Goal: Transaction & Acquisition: Purchase product/service

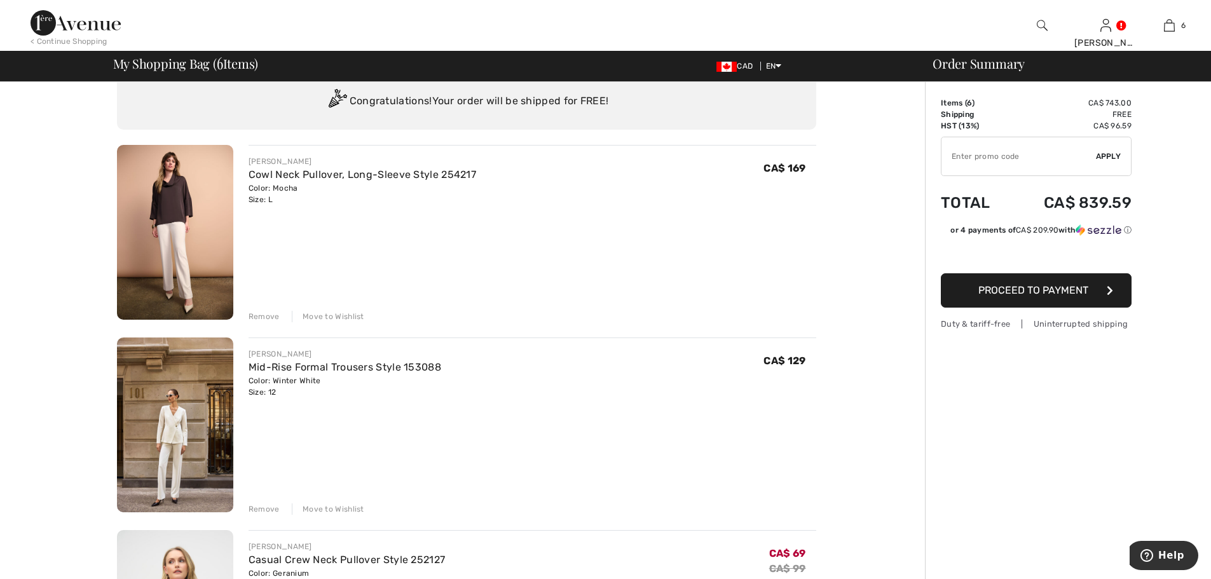
scroll to position [64, 0]
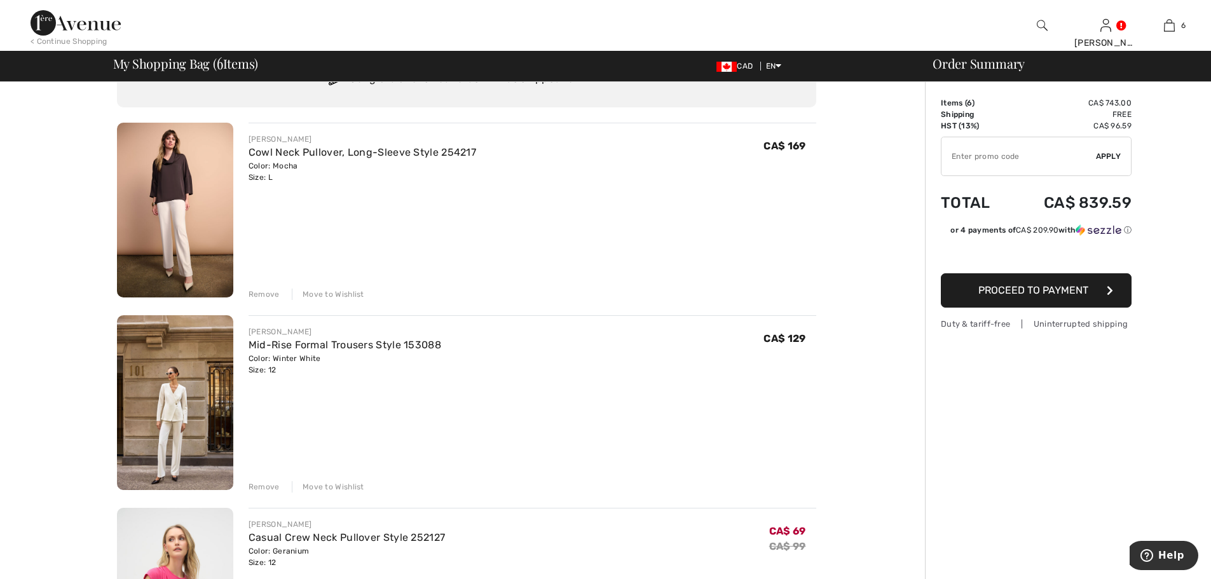
click at [270, 296] on div "Remove" at bounding box center [264, 294] width 31 height 11
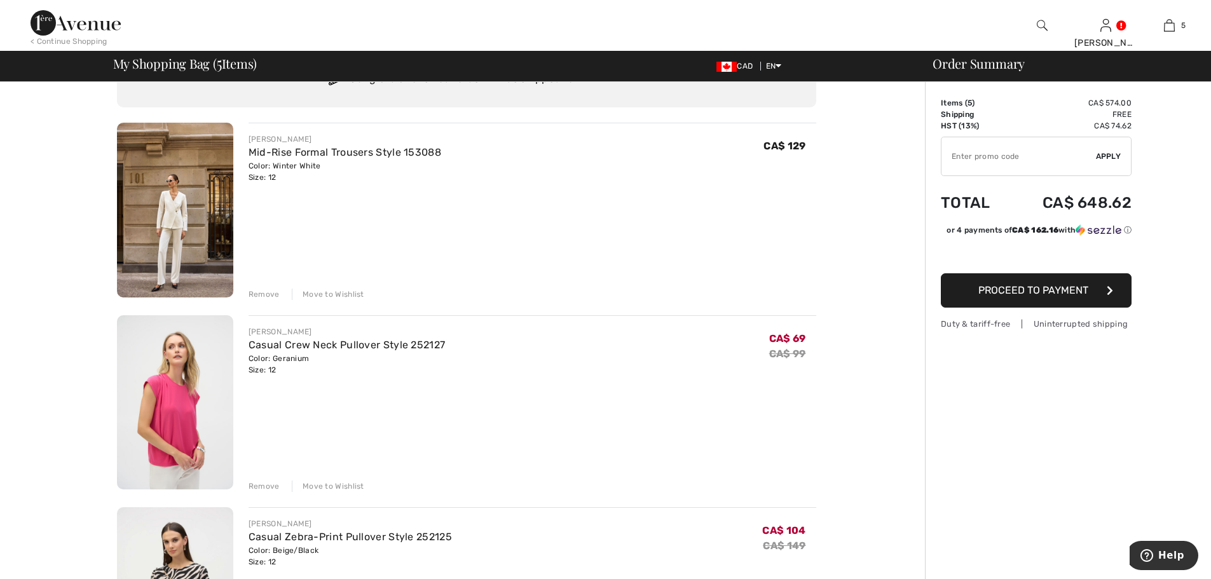
click at [270, 484] on div "Remove" at bounding box center [264, 486] width 31 height 11
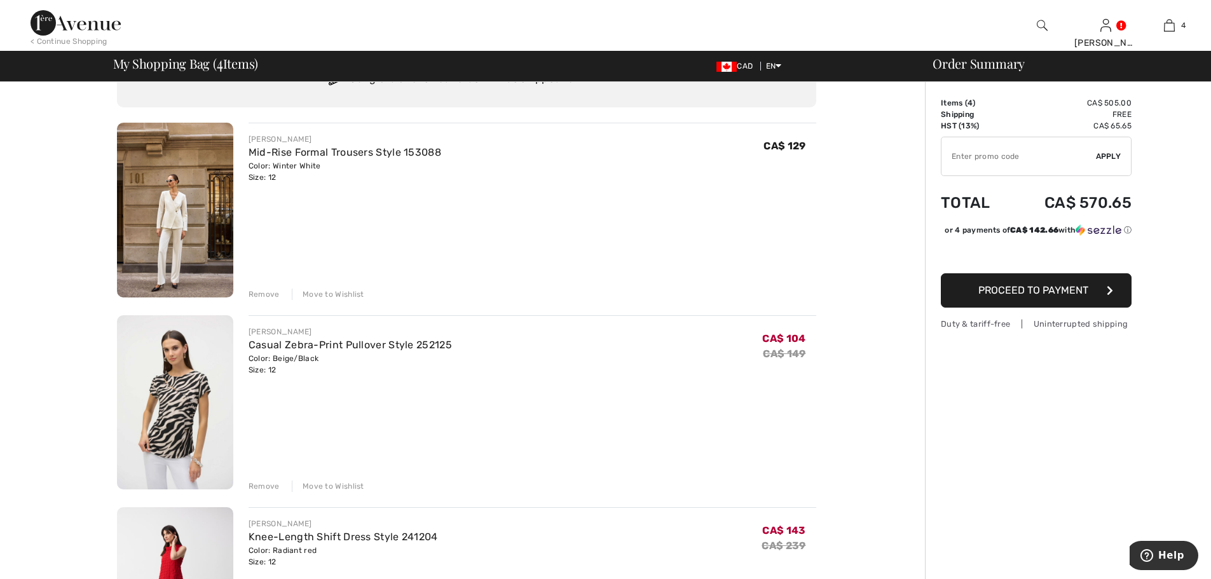
click at [257, 294] on div "Remove" at bounding box center [264, 294] width 31 height 11
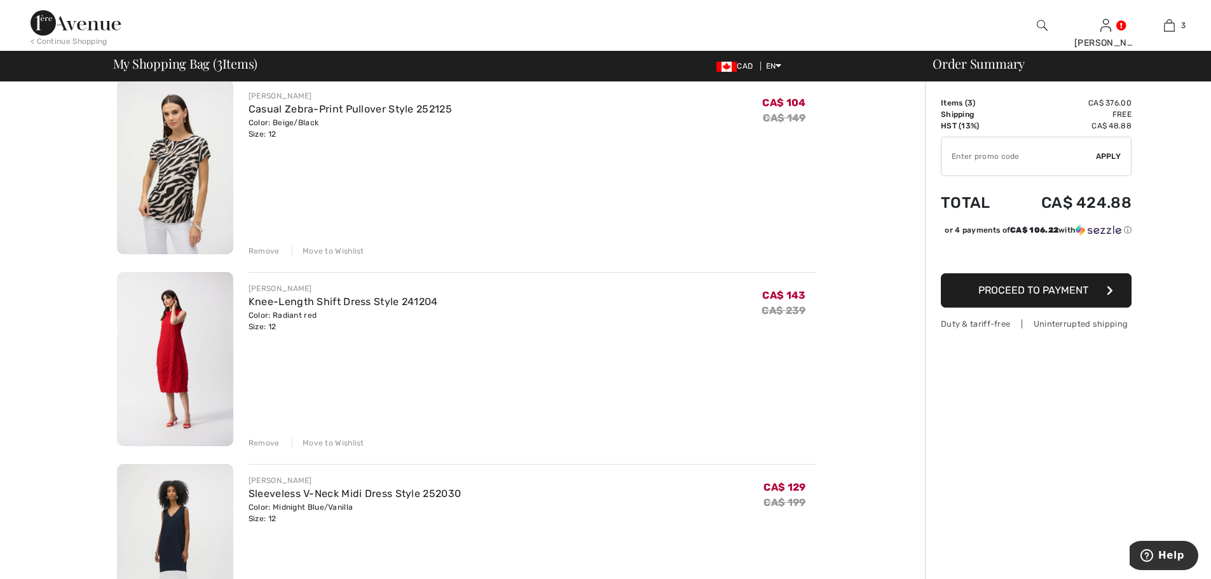
scroll to position [127, 0]
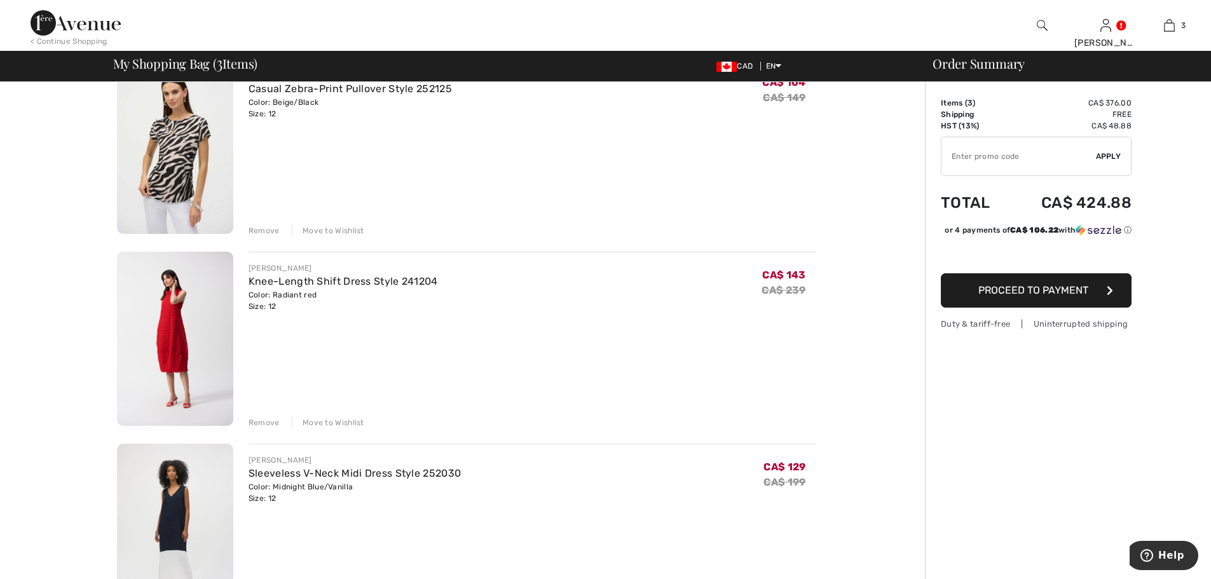
click at [264, 421] on div "Remove" at bounding box center [264, 422] width 31 height 11
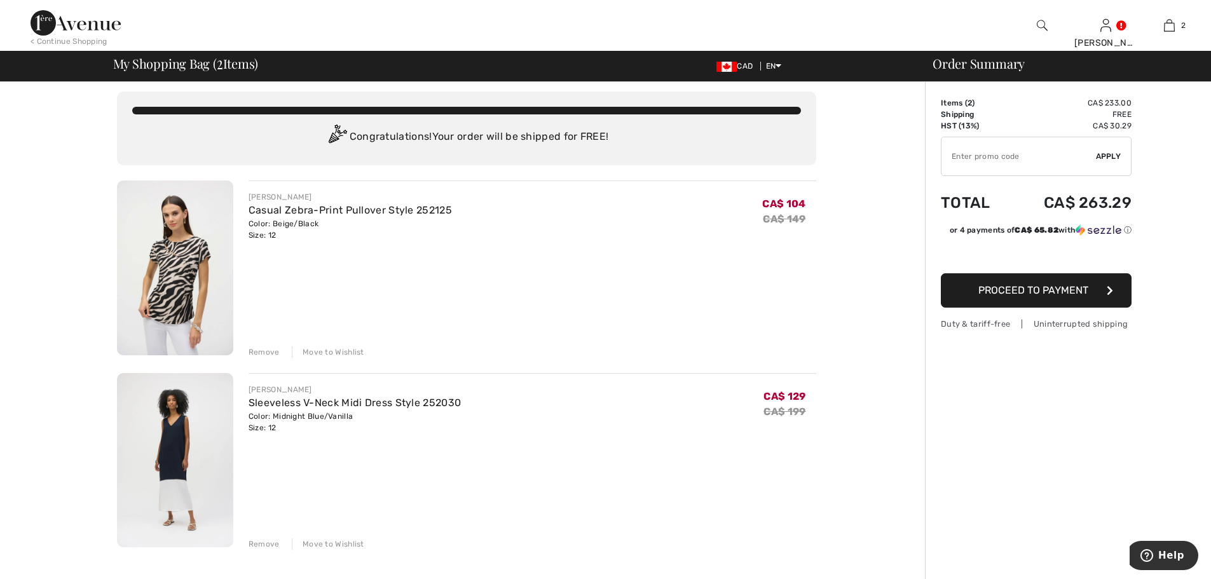
scroll to position [0, 0]
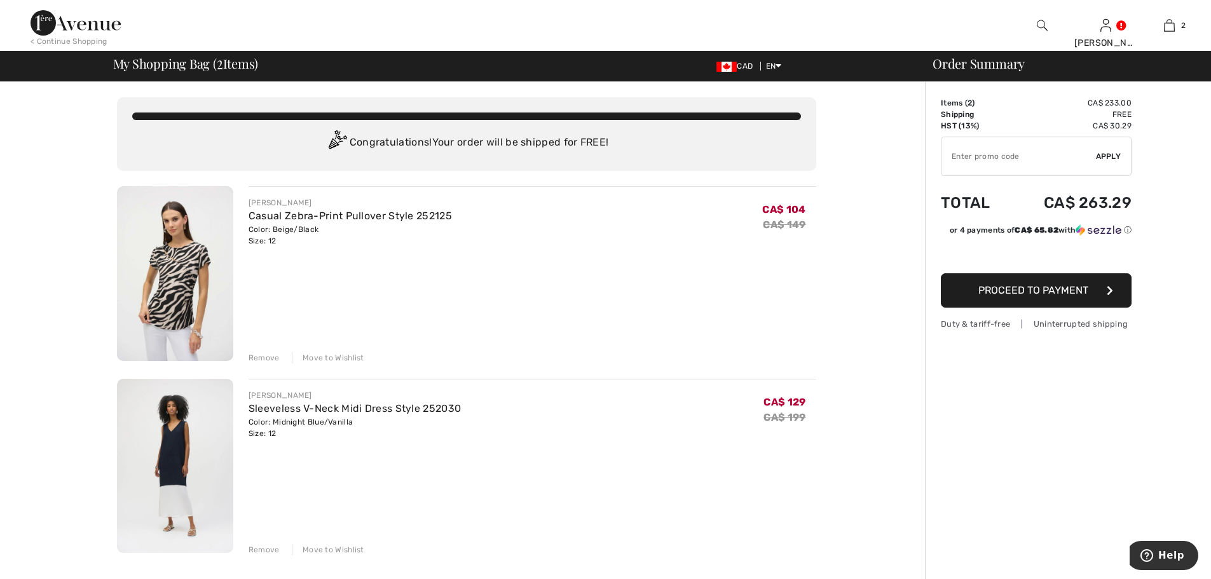
click at [268, 357] on div "Remove" at bounding box center [264, 357] width 31 height 11
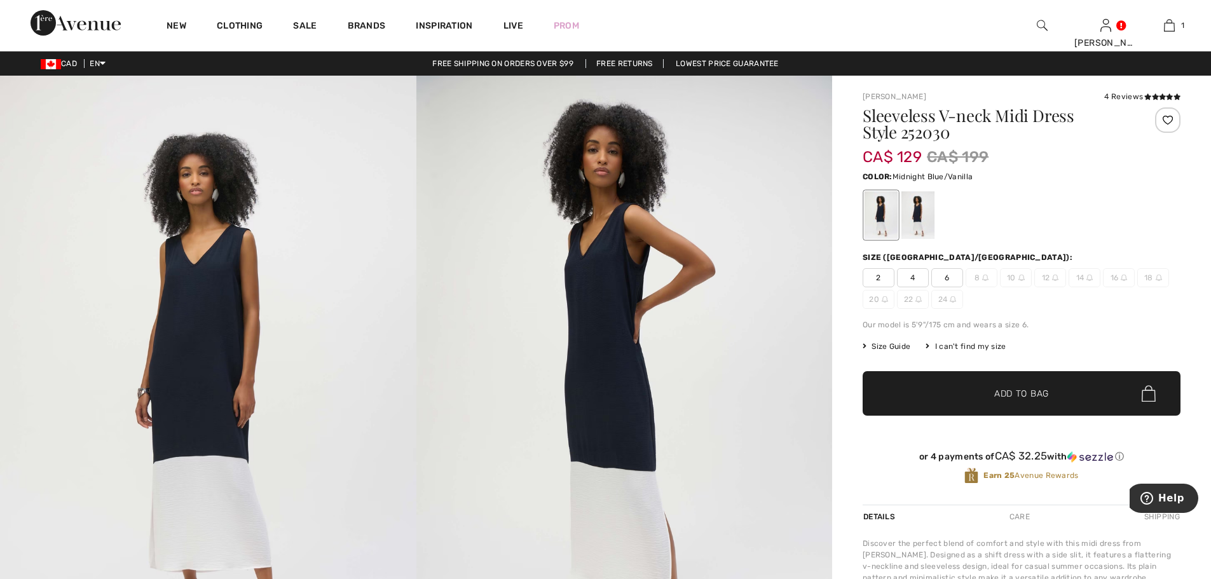
click at [916, 218] on div at bounding box center [917, 215] width 33 height 48
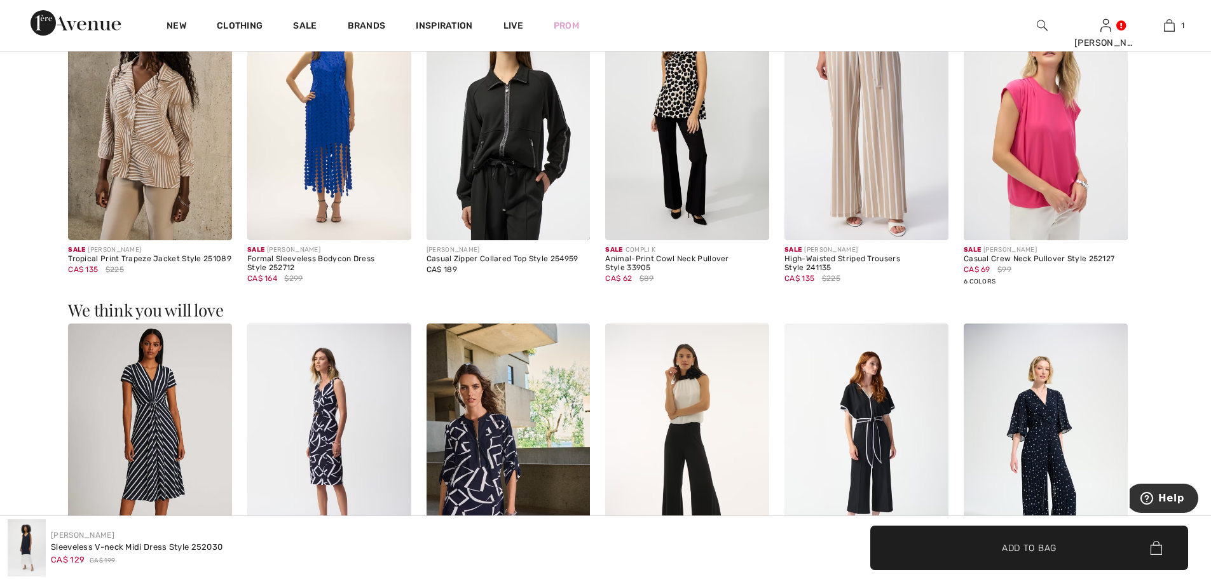
scroll to position [1716, 0]
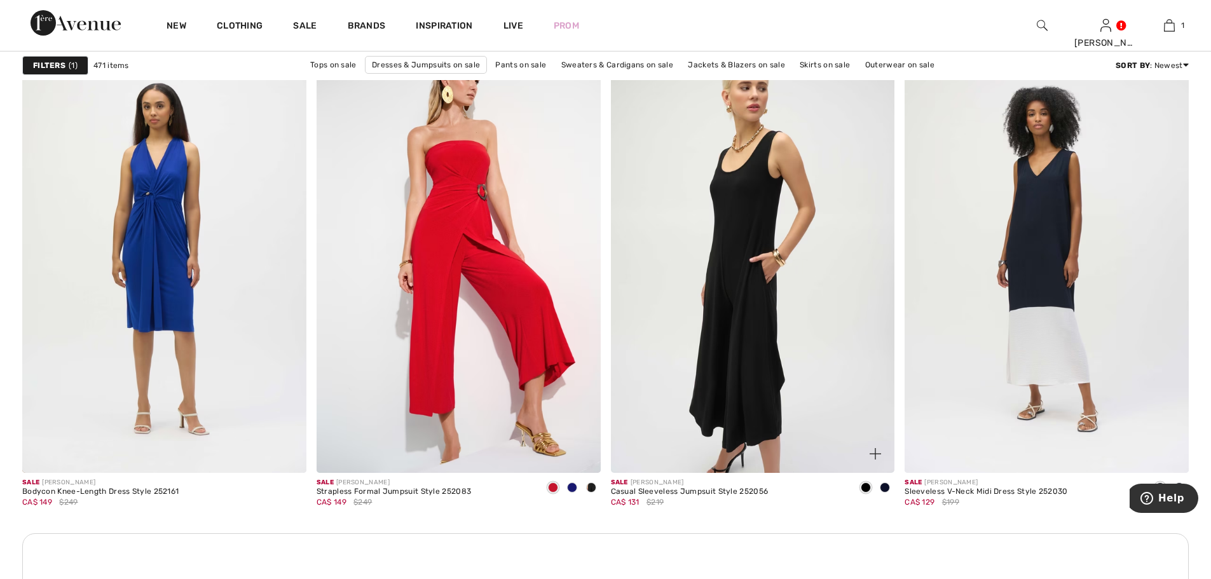
click at [741, 219] on img at bounding box center [753, 260] width 284 height 426
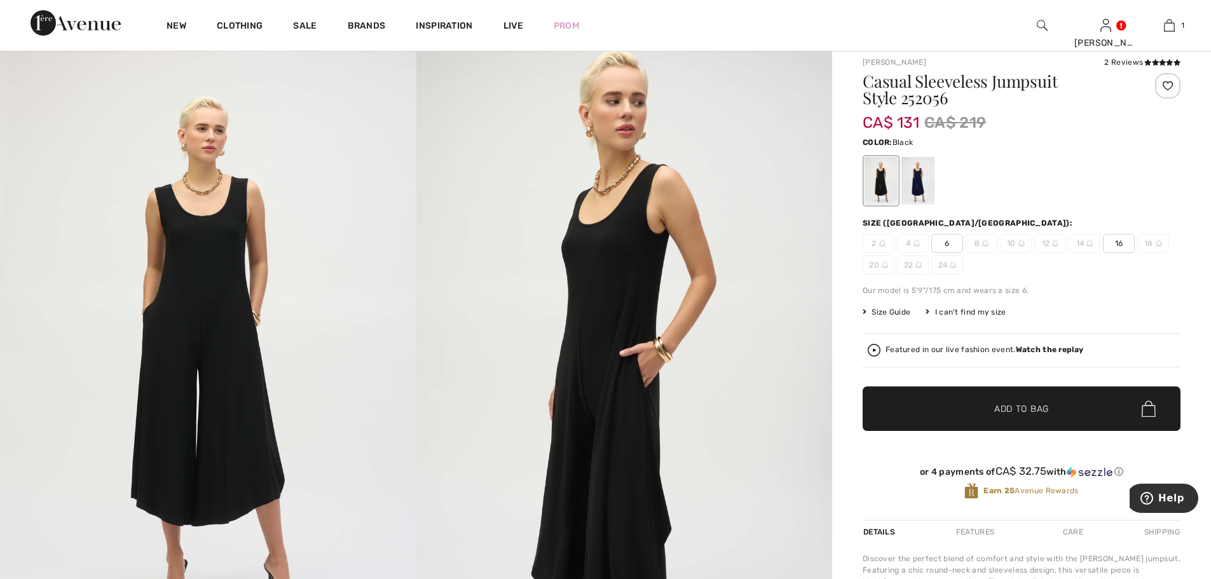
scroll to position [64, 0]
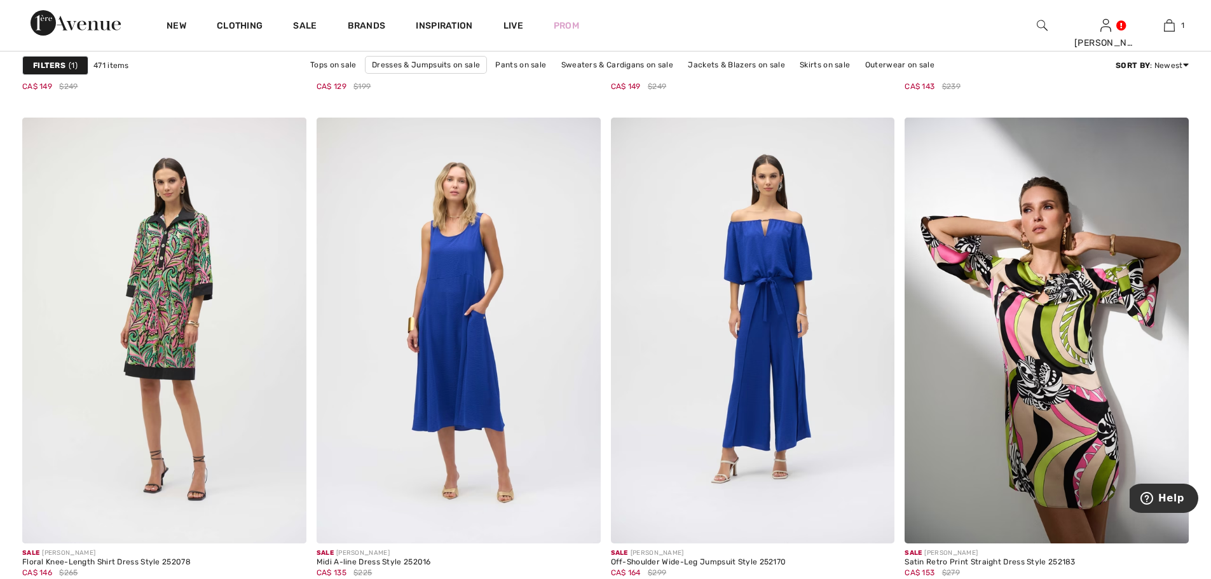
scroll to position [6484, 0]
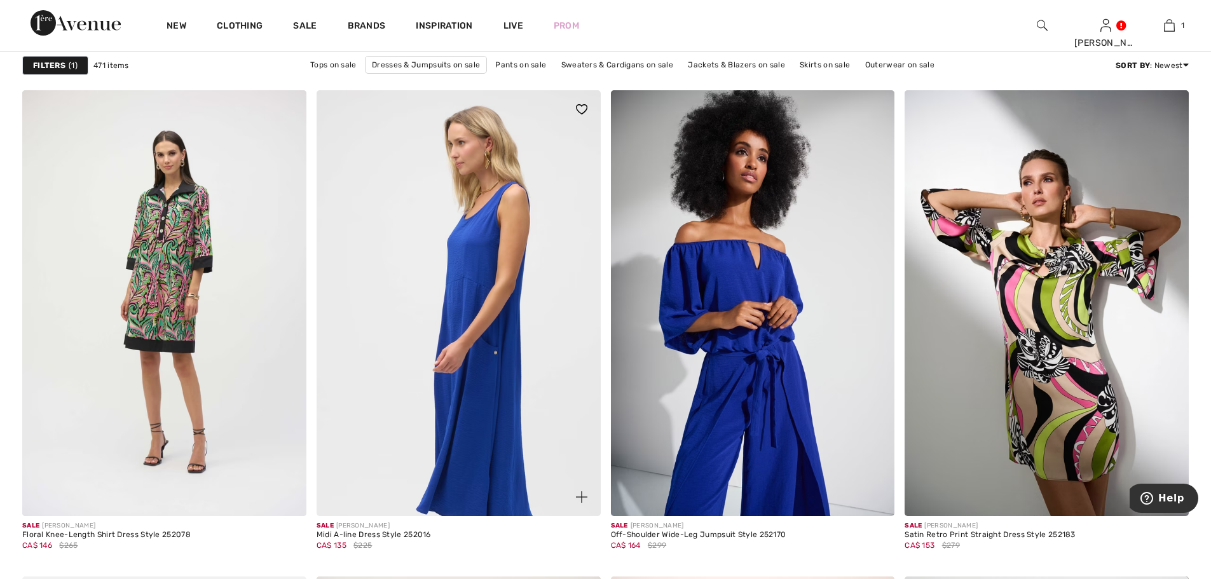
click at [475, 248] on img at bounding box center [459, 303] width 284 height 426
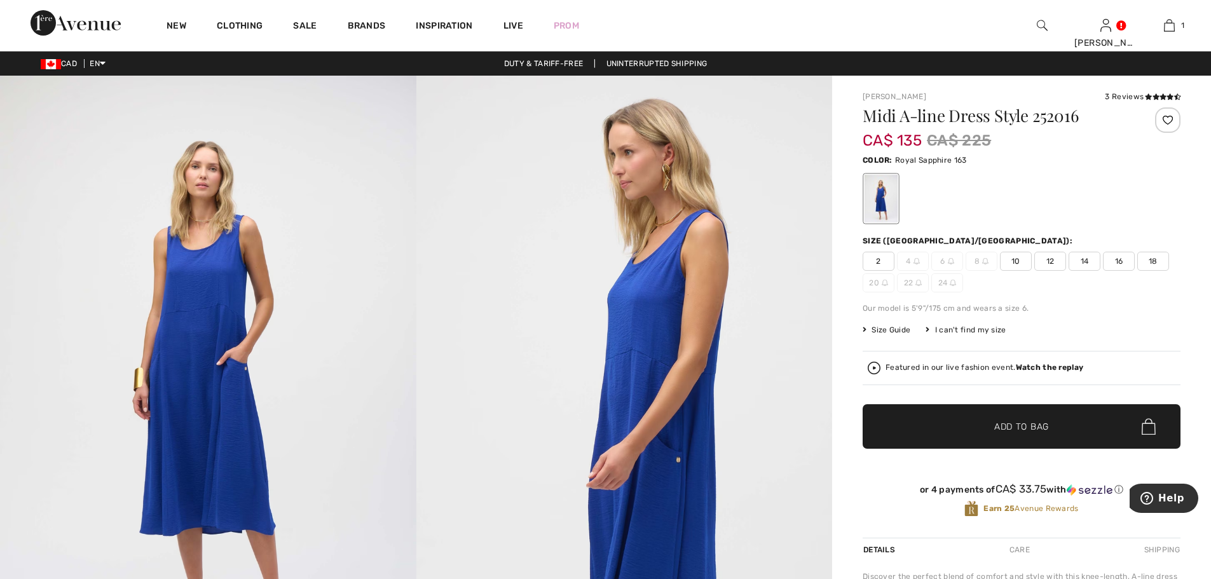
click at [1048, 260] on span "12" at bounding box center [1050, 261] width 32 height 19
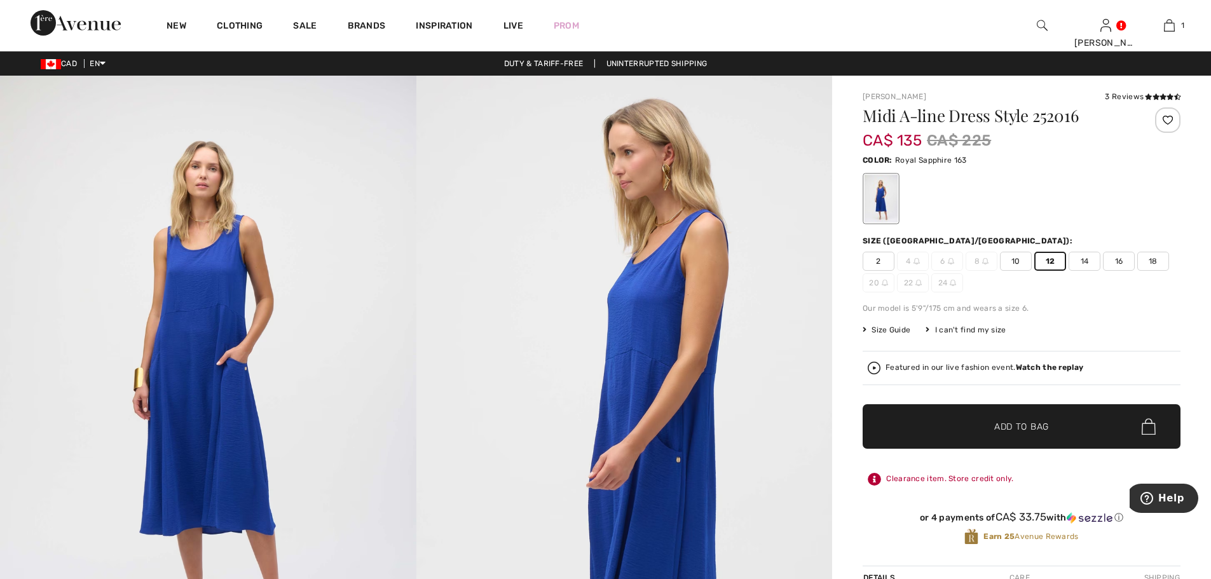
click at [1027, 425] on span "Add to Bag" at bounding box center [1021, 426] width 55 height 13
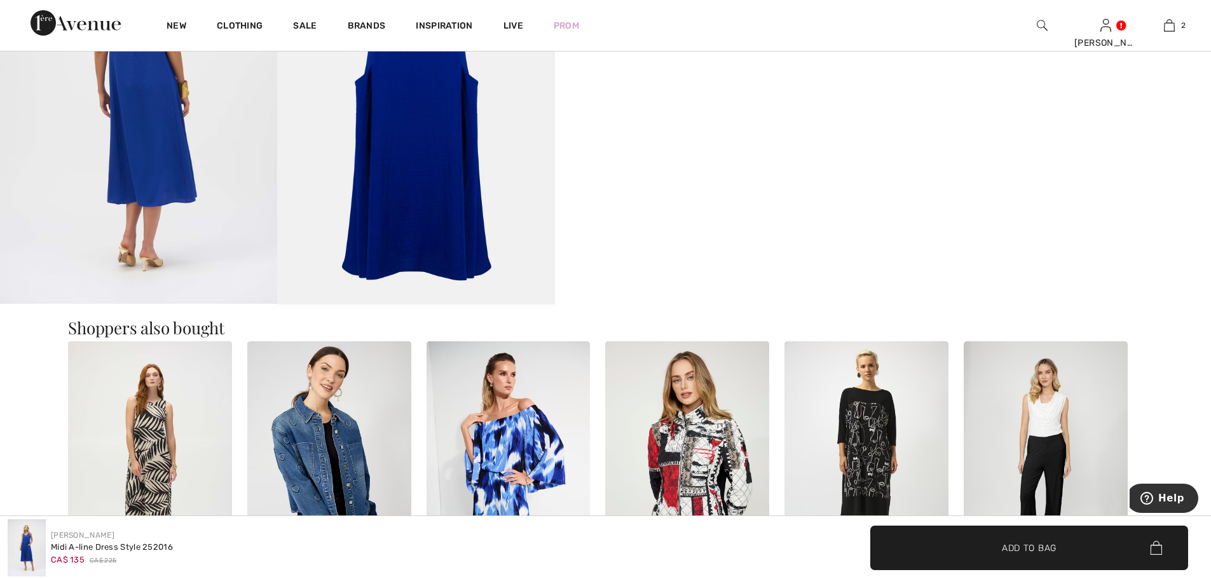
scroll to position [1398, 0]
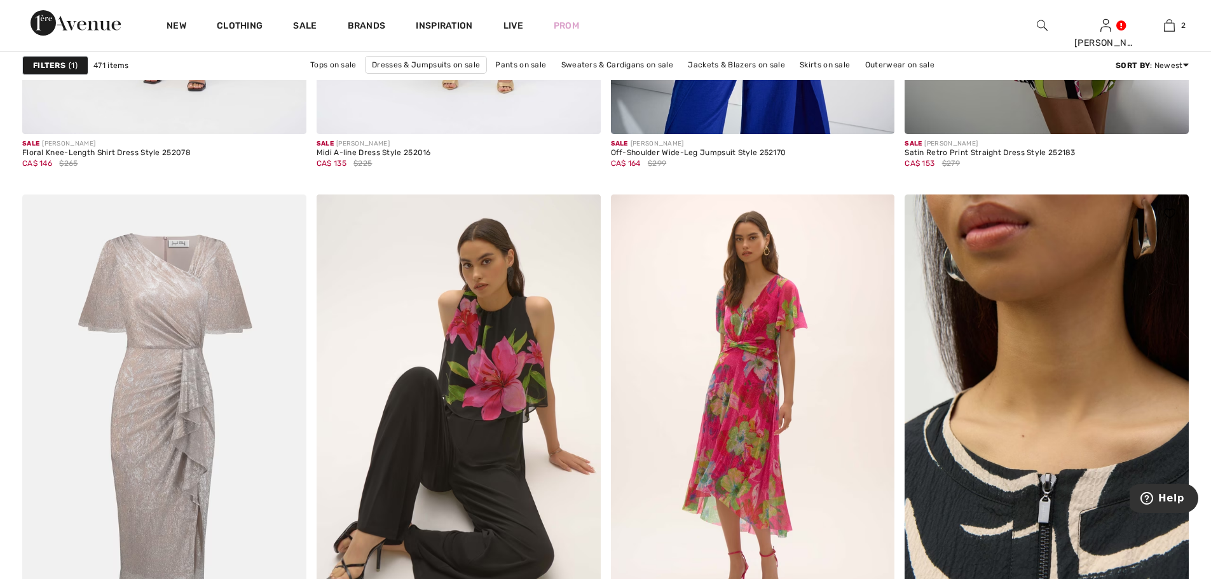
scroll to position [7057, 0]
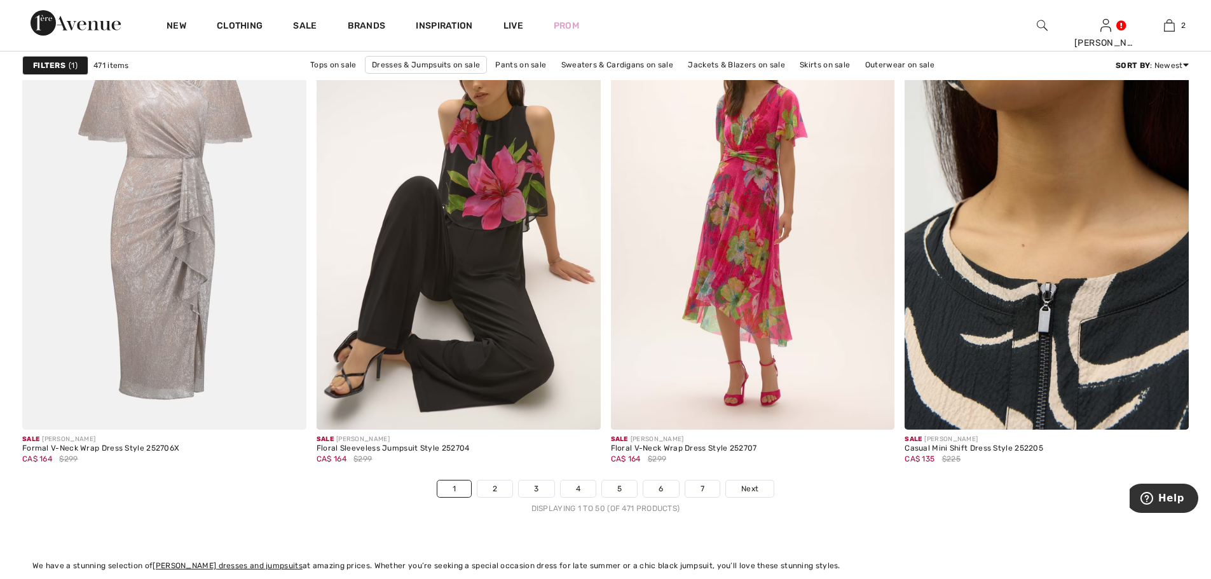
click at [1031, 331] on img at bounding box center [1047, 217] width 284 height 426
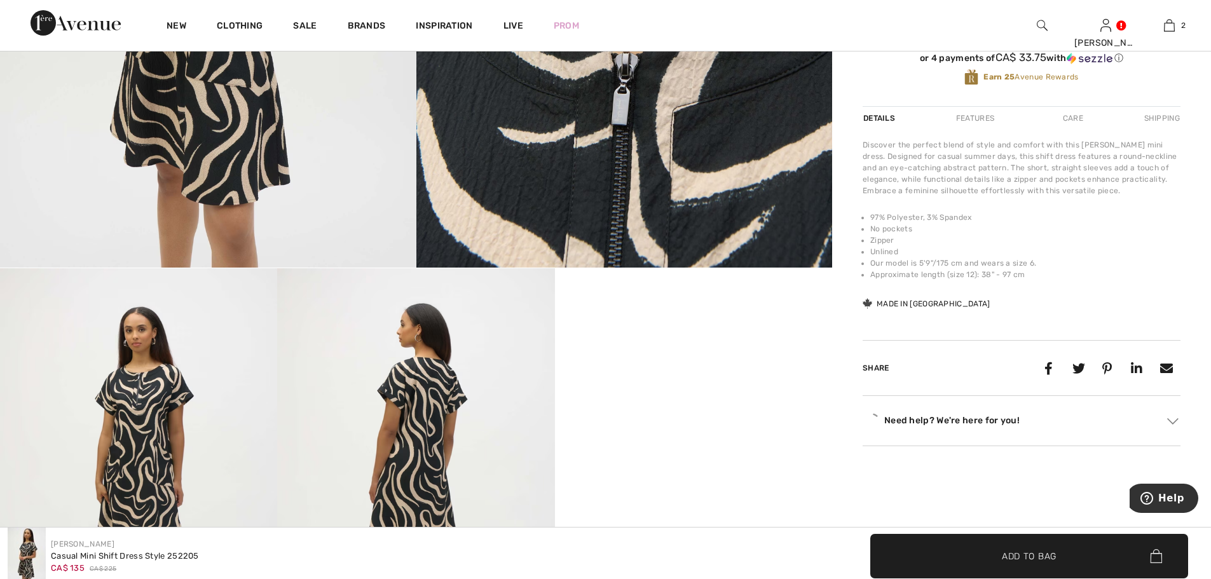
scroll to position [509, 0]
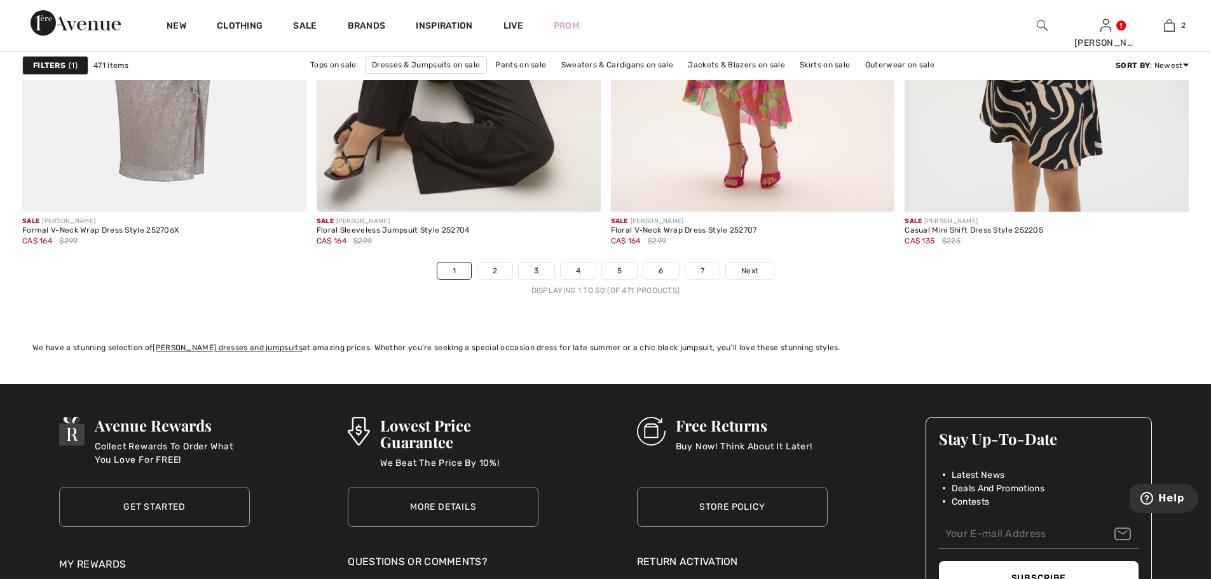
scroll to position [7311, 0]
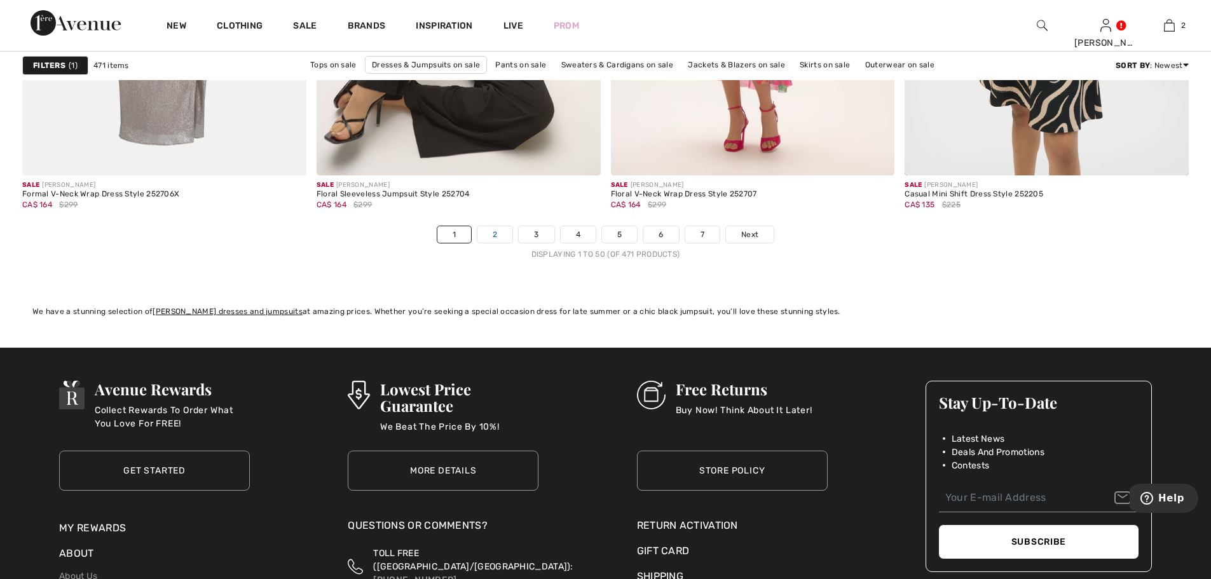
click at [498, 233] on link "2" at bounding box center [494, 234] width 35 height 17
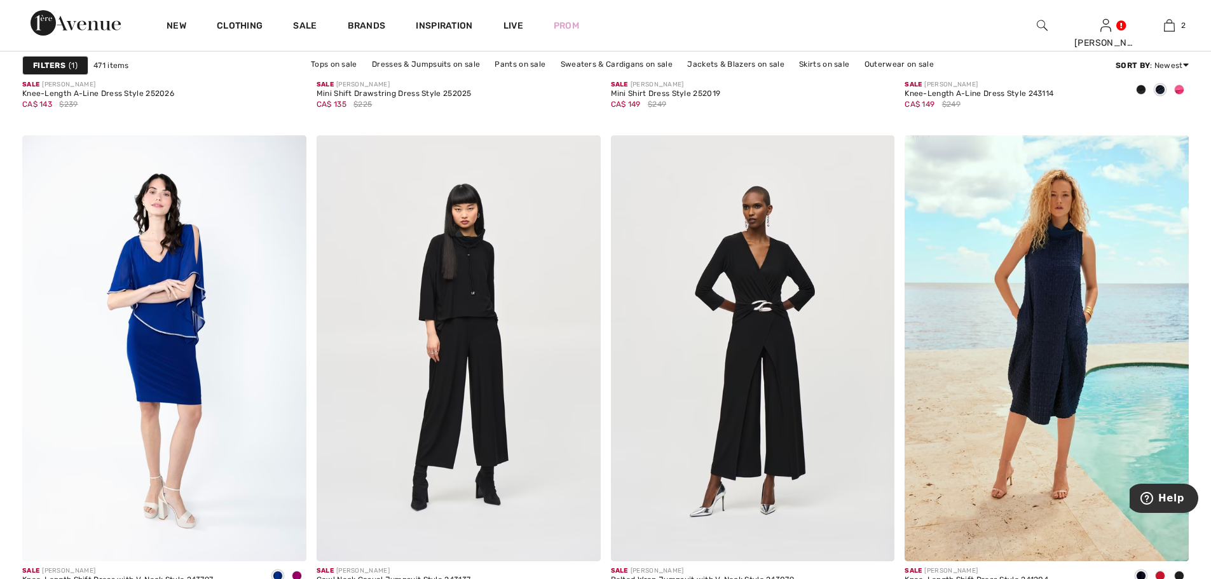
scroll to position [2670, 0]
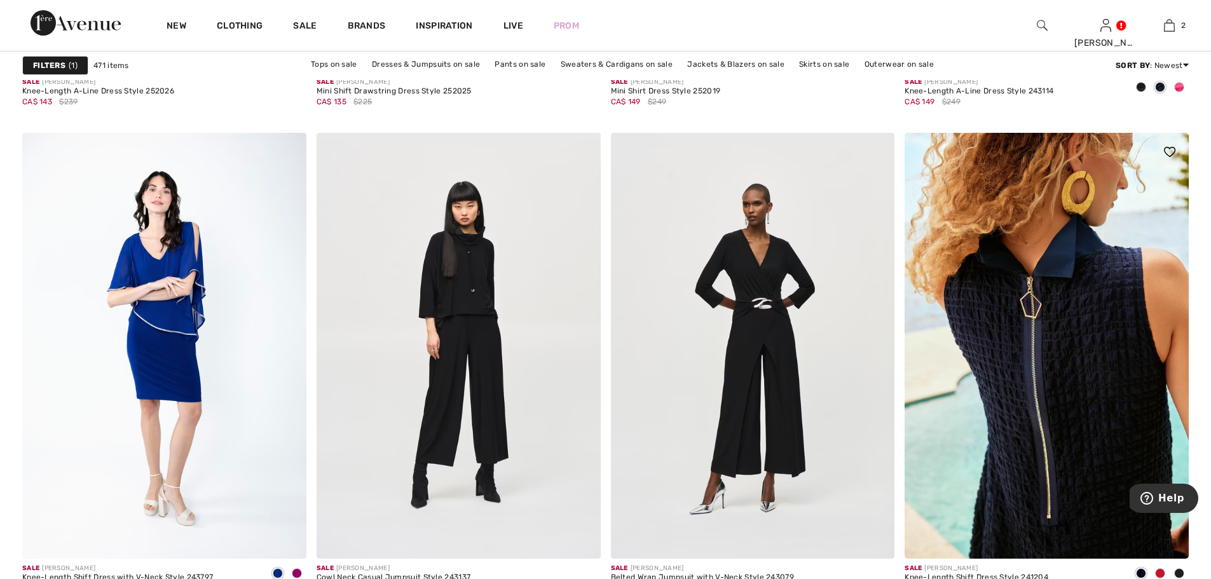
click at [1084, 327] on img at bounding box center [1047, 346] width 284 height 426
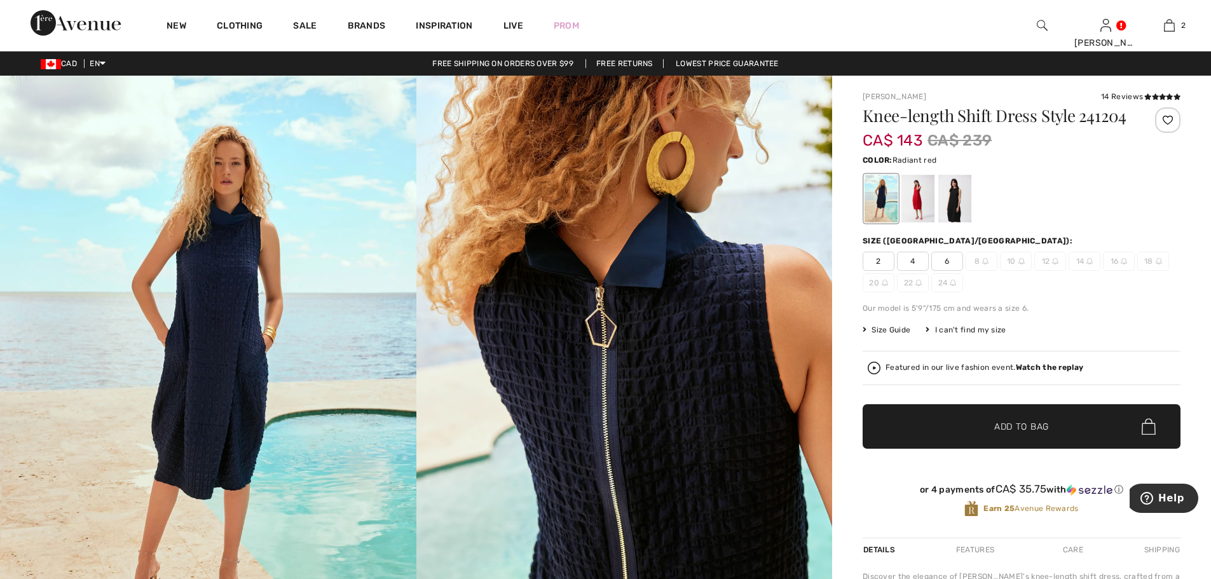
click at [917, 193] on div at bounding box center [917, 199] width 33 height 48
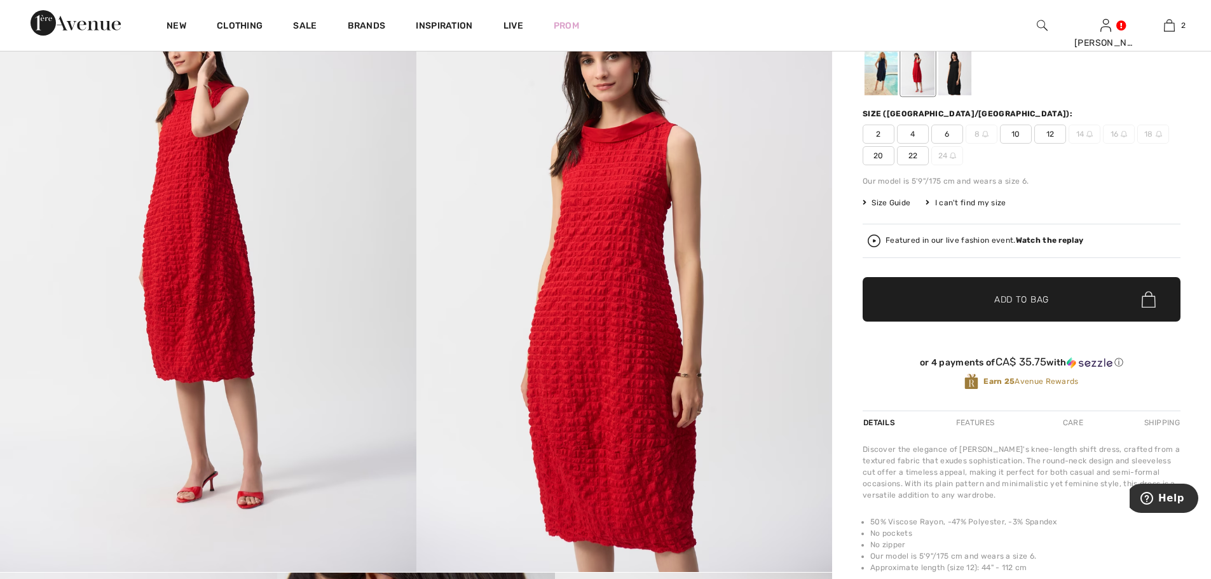
scroll to position [64, 0]
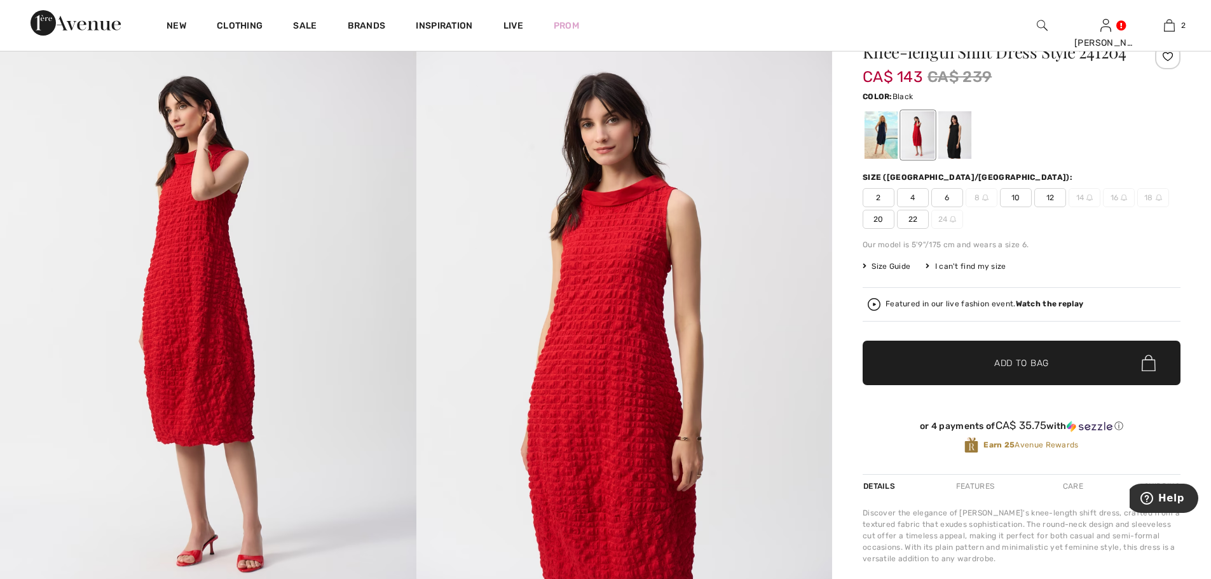
click at [958, 145] on div at bounding box center [954, 135] width 33 height 48
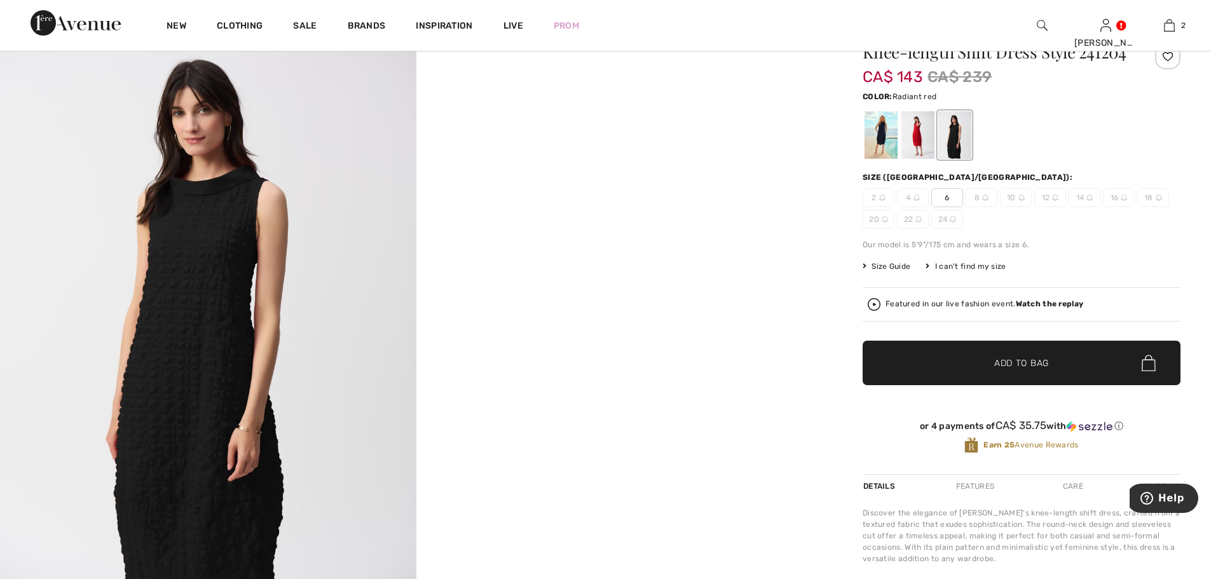
click at [919, 139] on div at bounding box center [917, 135] width 33 height 48
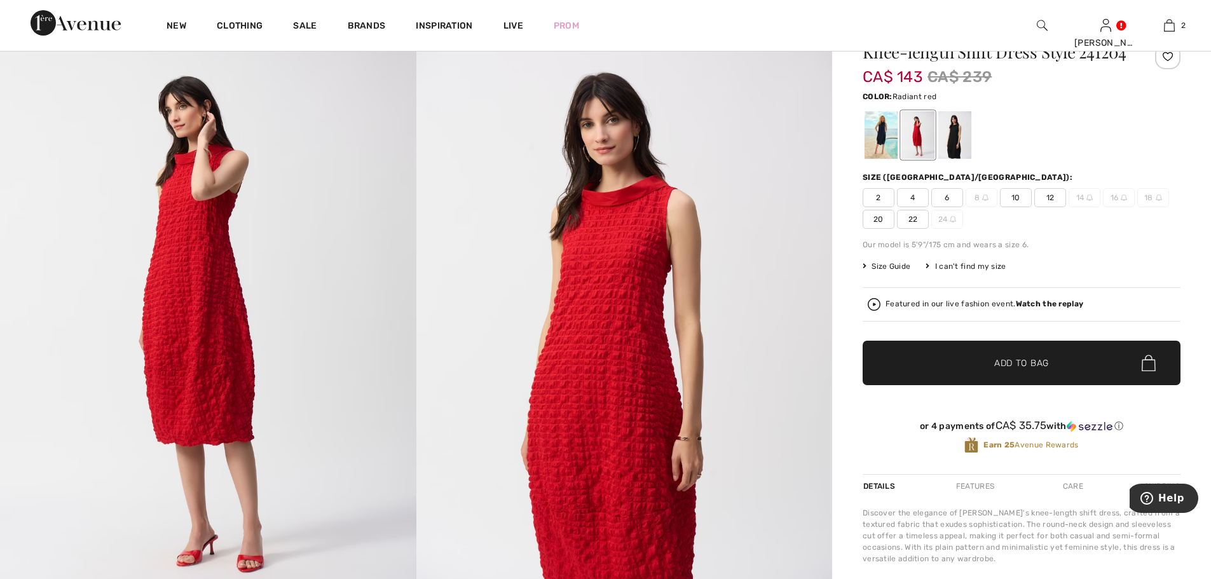
click at [1052, 196] on span "12" at bounding box center [1050, 197] width 32 height 19
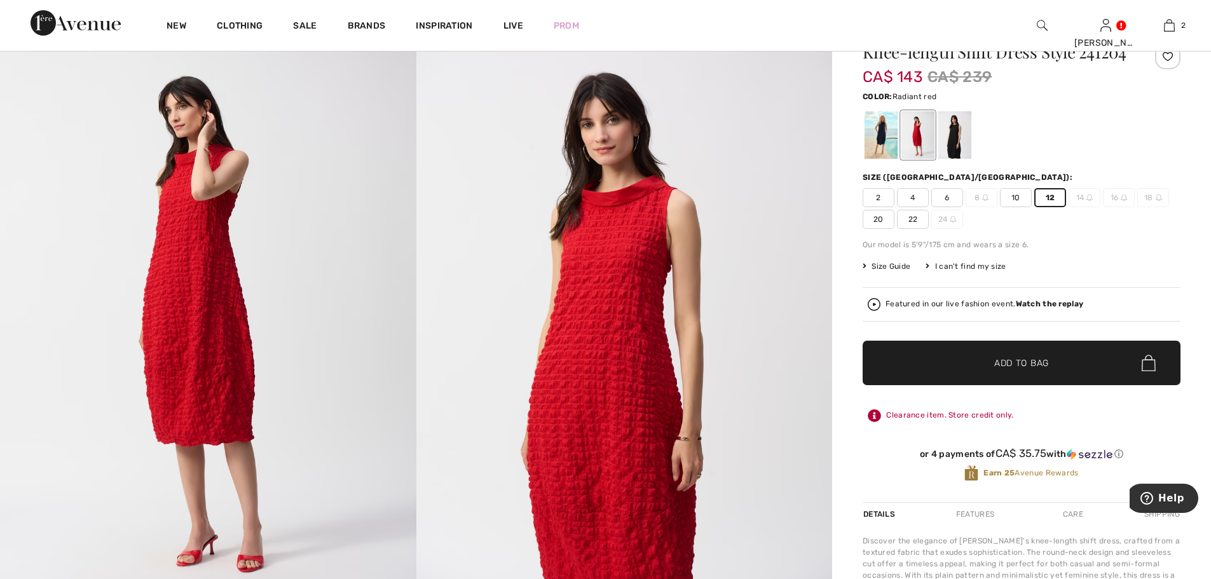
click at [1022, 365] on span "Add to Bag" at bounding box center [1021, 363] width 55 height 13
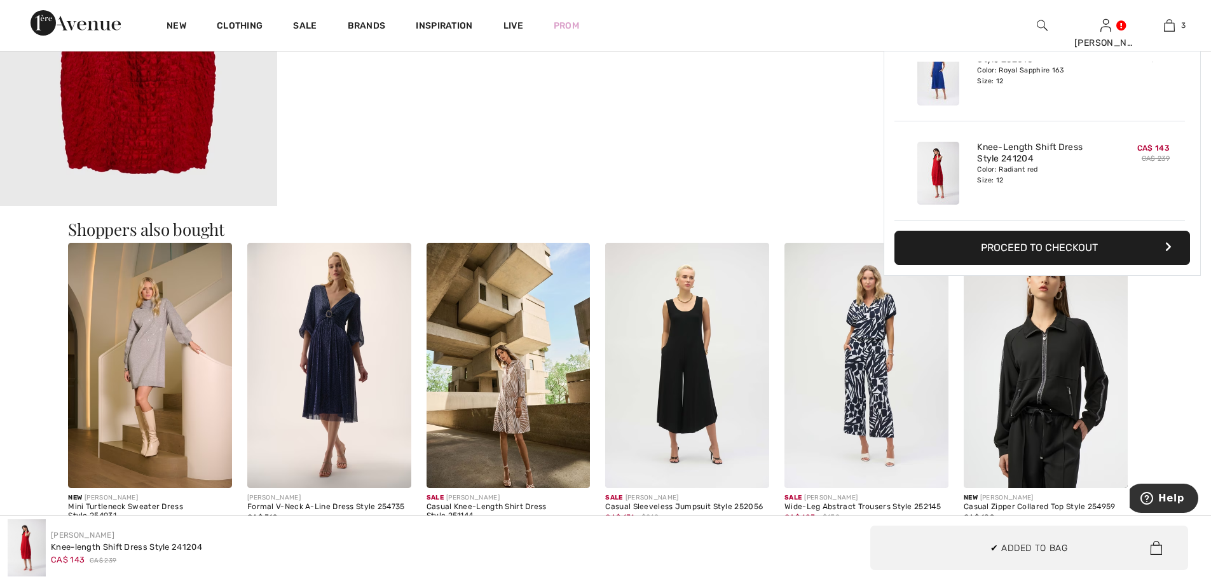
scroll to position [1335, 0]
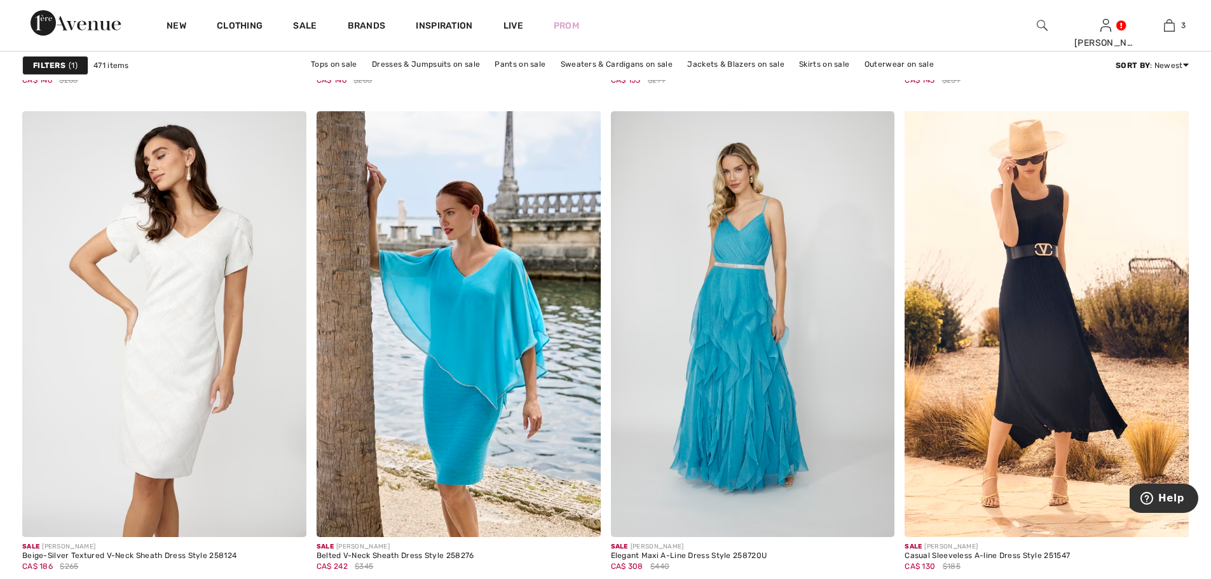
scroll to position [3178, 0]
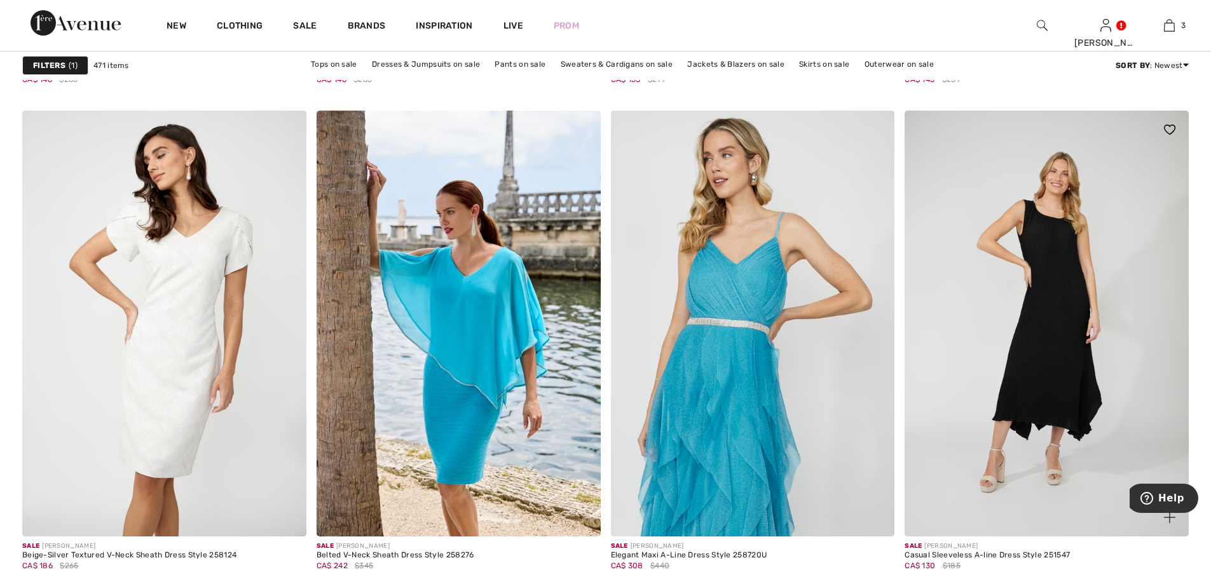
click at [1044, 287] on img at bounding box center [1047, 324] width 284 height 426
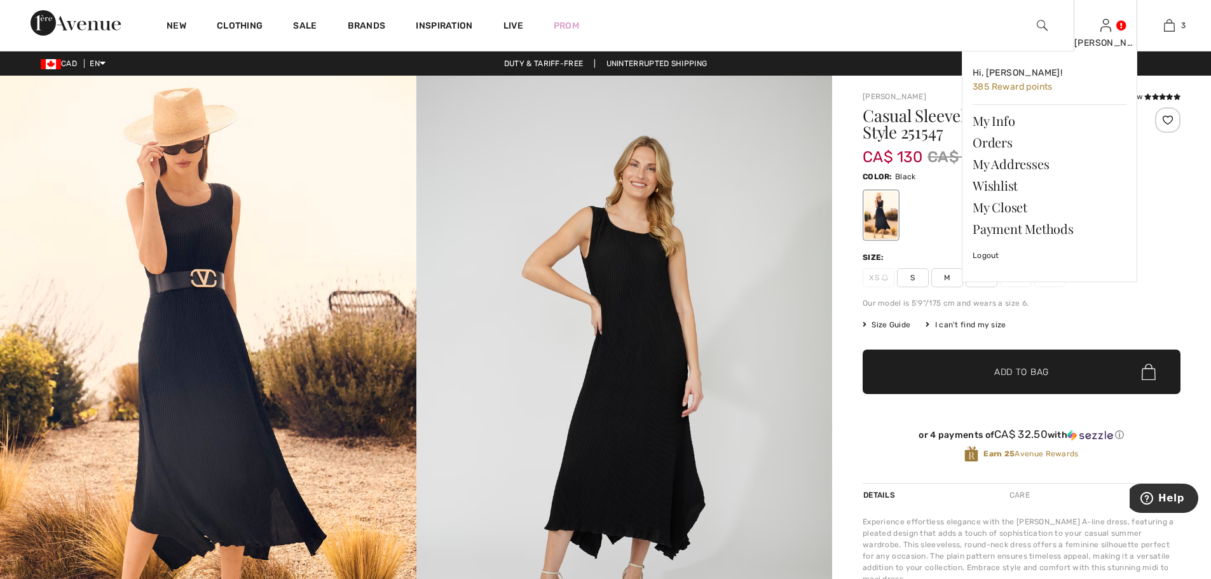
click at [1100, 38] on div "[PERSON_NAME]" at bounding box center [1105, 42] width 62 height 13
click at [1000, 144] on link "Orders" at bounding box center [1050, 143] width 154 height 22
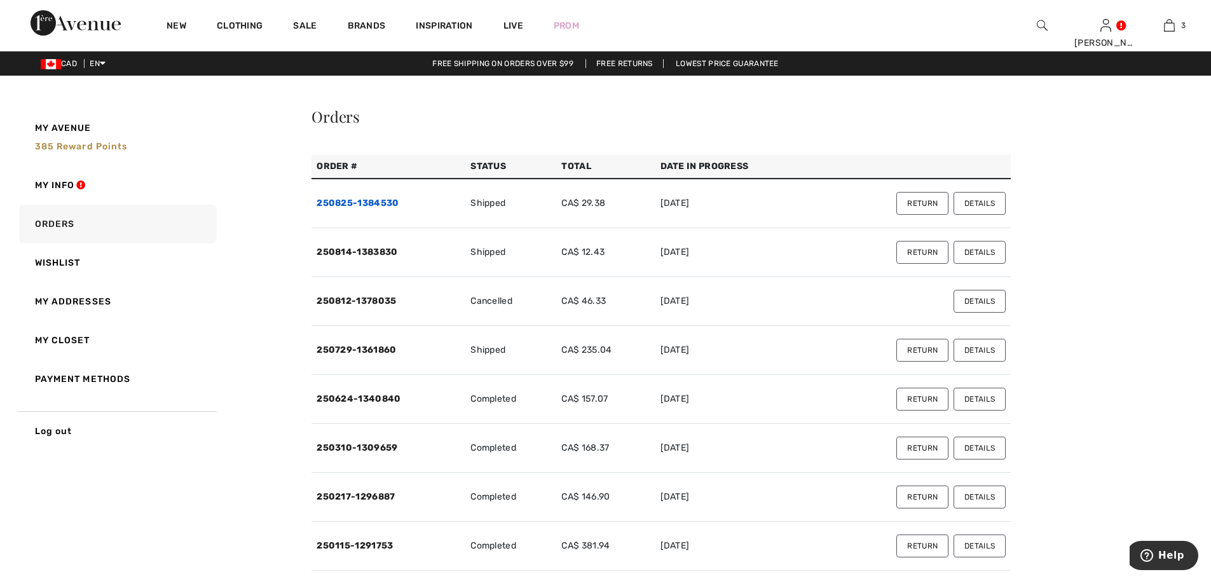
click at [378, 202] on link "250825-1384530" at bounding box center [358, 203] width 82 height 11
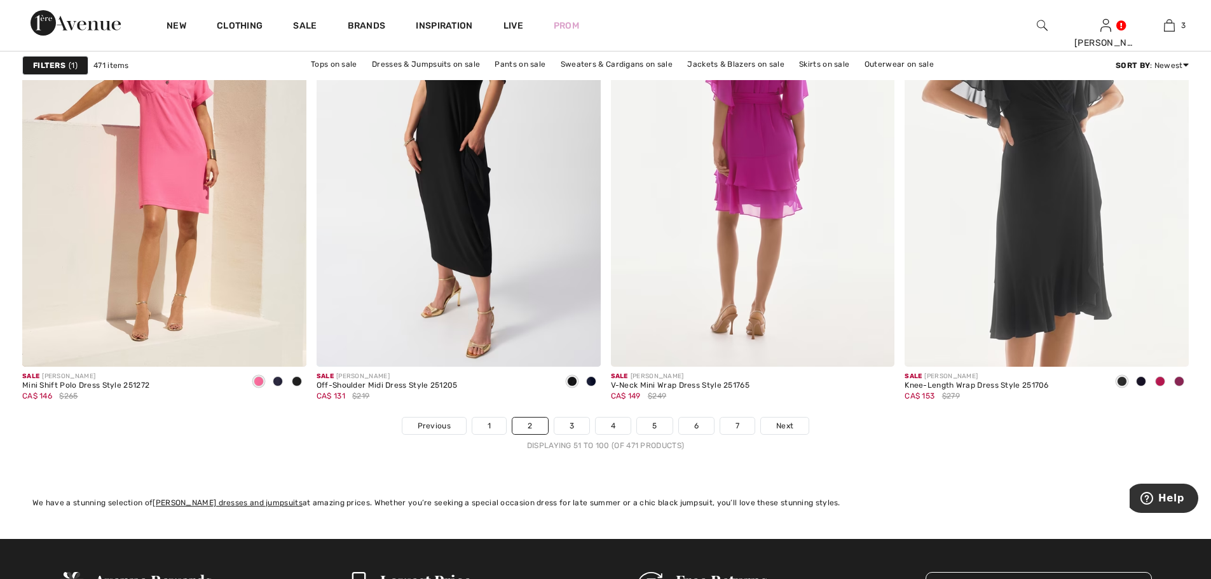
scroll to position [7183, 0]
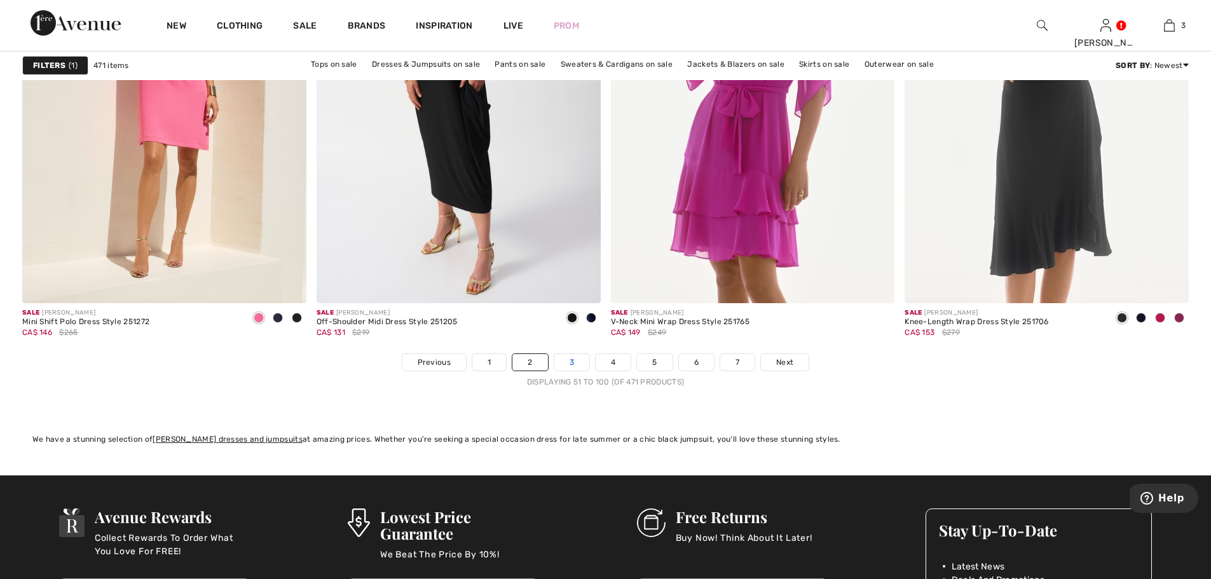
click at [571, 362] on link "3" at bounding box center [571, 362] width 35 height 17
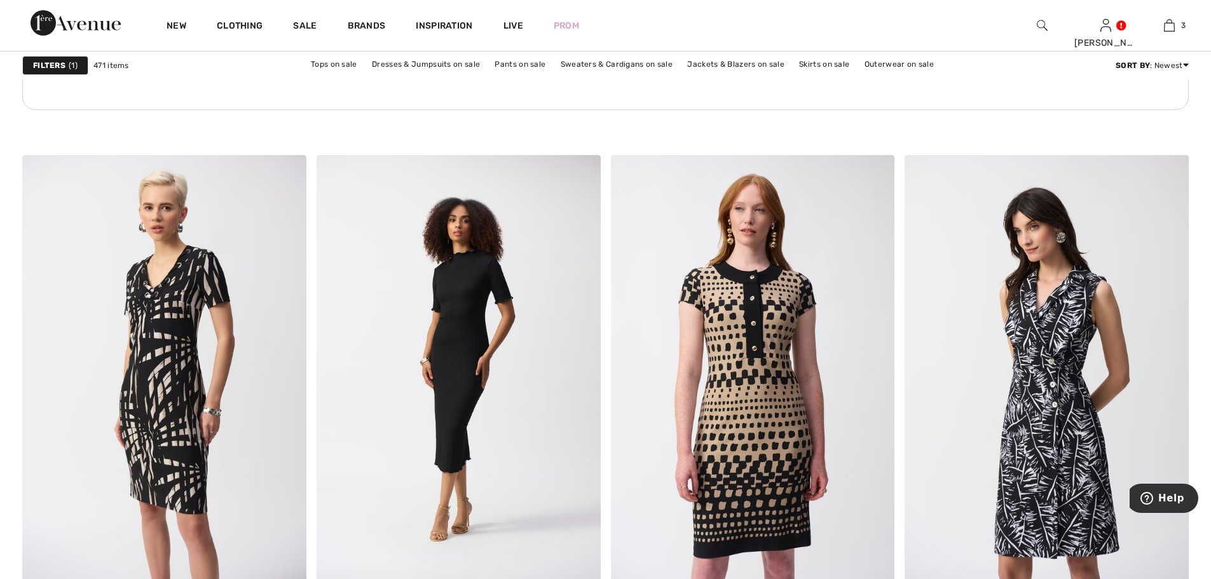
scroll to position [2225, 0]
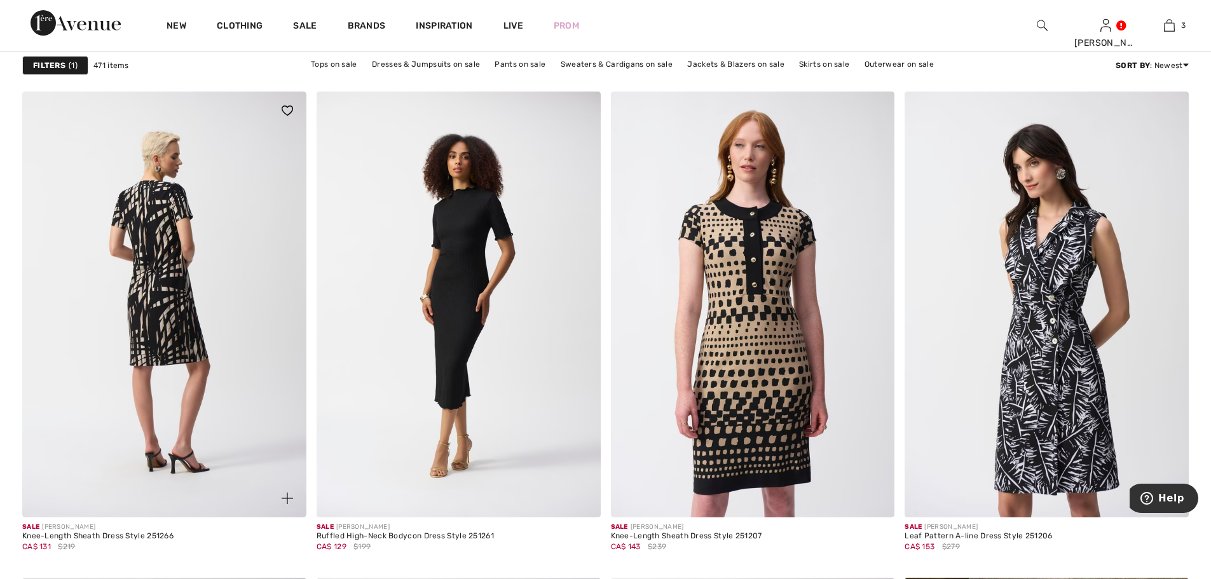
click at [179, 303] on img at bounding box center [164, 305] width 284 height 426
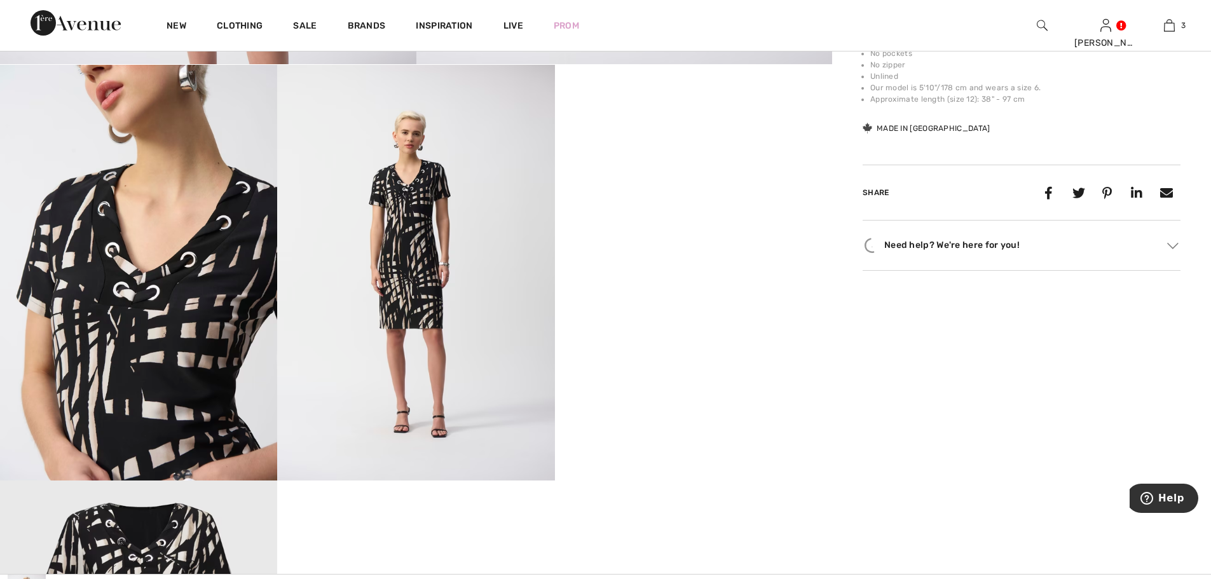
scroll to position [636, 0]
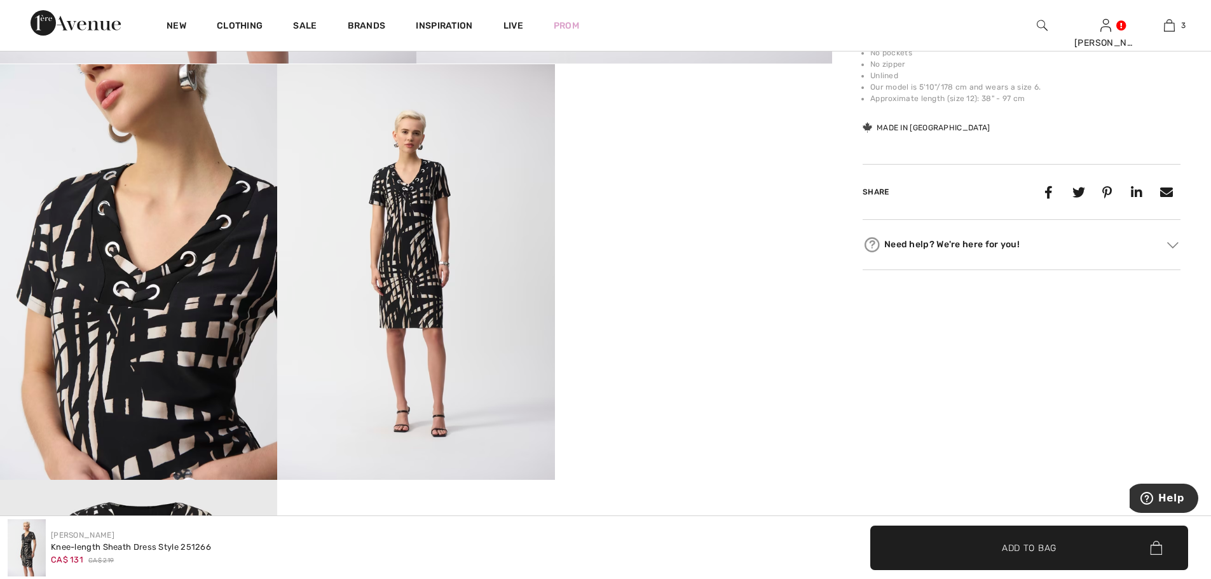
click at [691, 203] on video "Your browser does not support the video tag." at bounding box center [693, 133] width 277 height 139
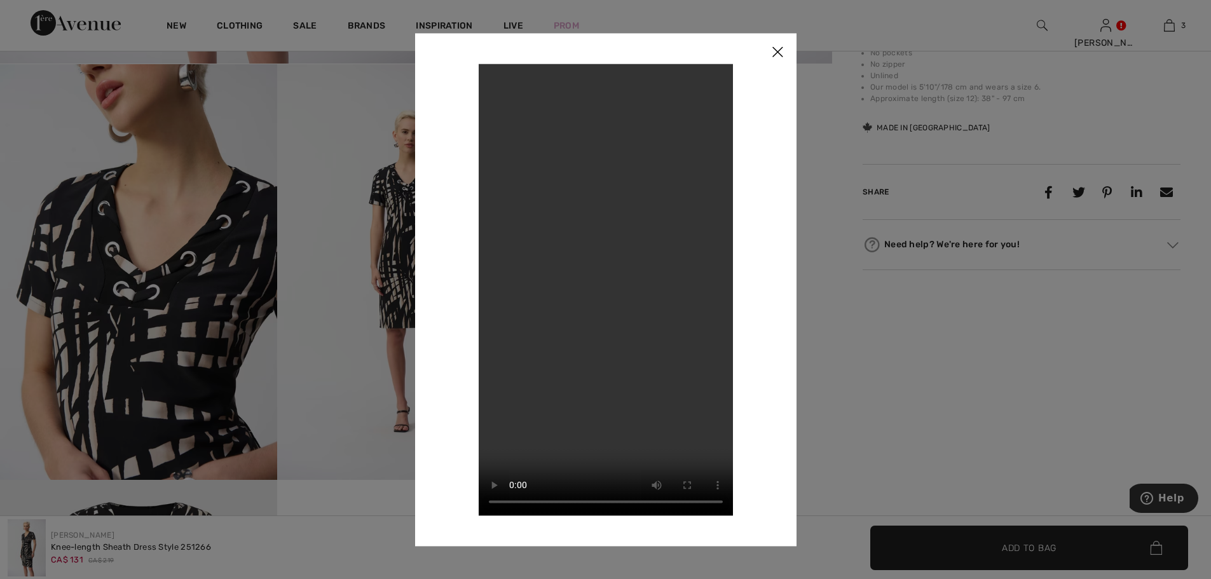
click at [777, 51] on img at bounding box center [777, 52] width 38 height 39
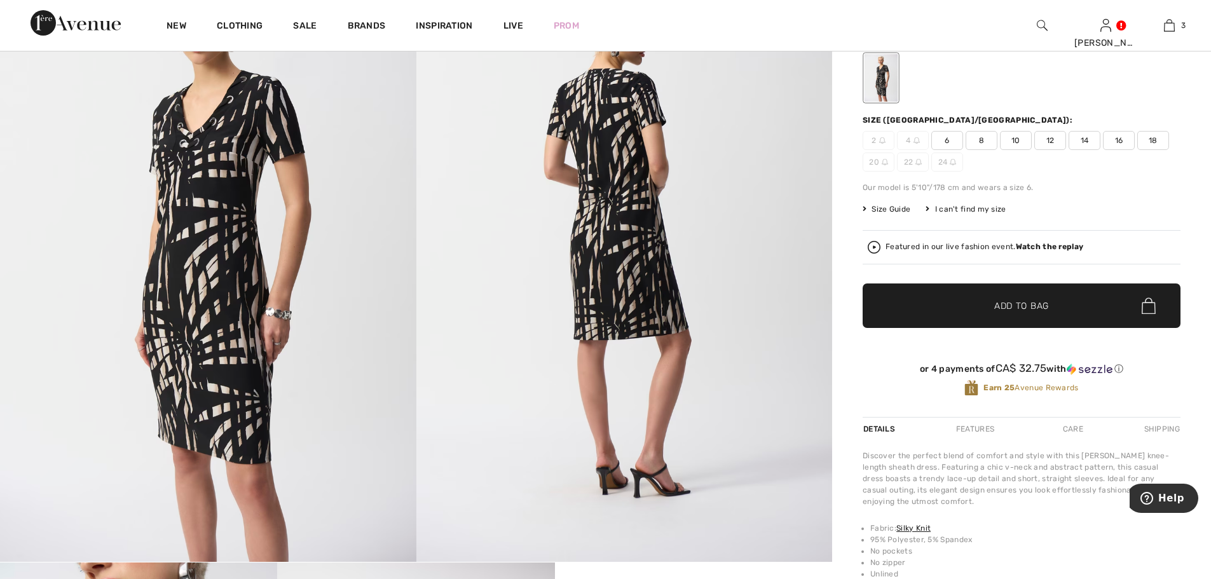
scroll to position [0, 0]
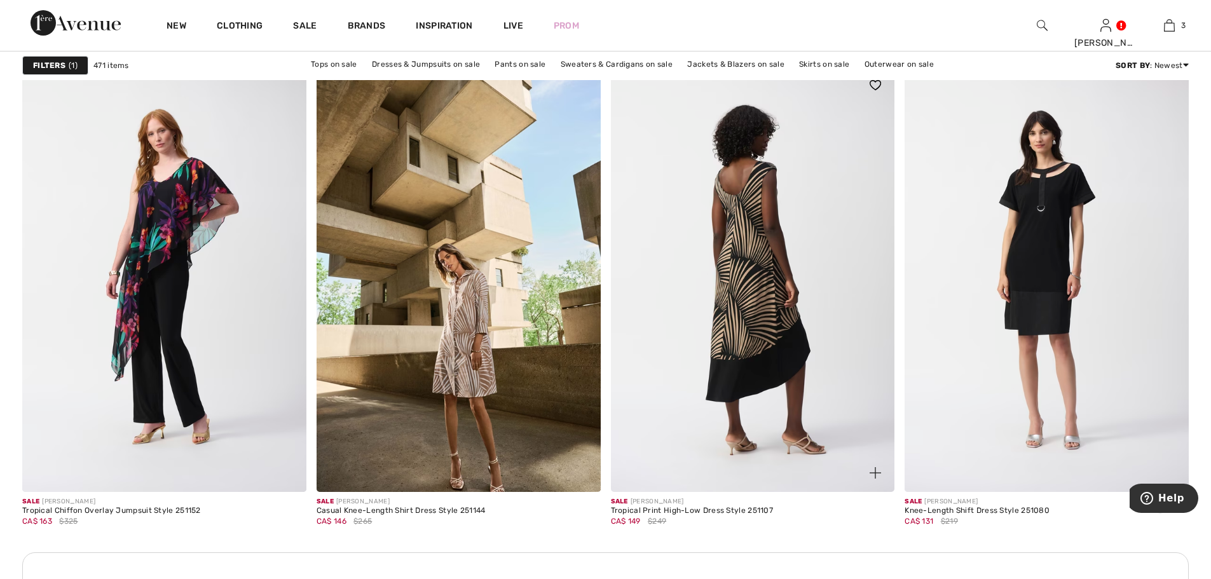
scroll to position [3242, 0]
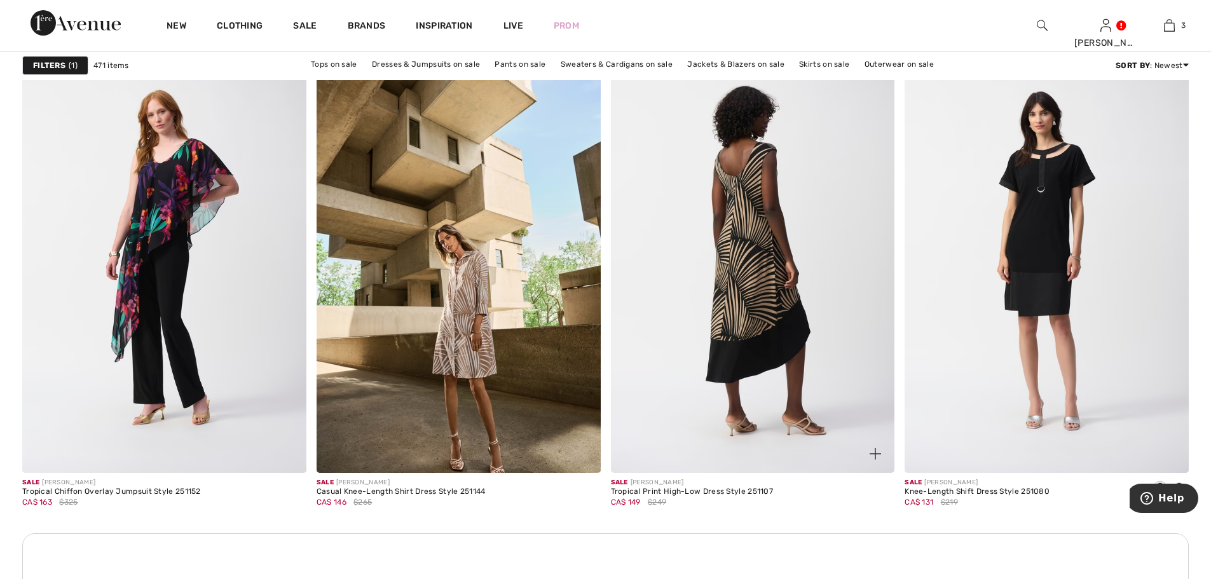
click at [746, 285] on img at bounding box center [753, 260] width 284 height 426
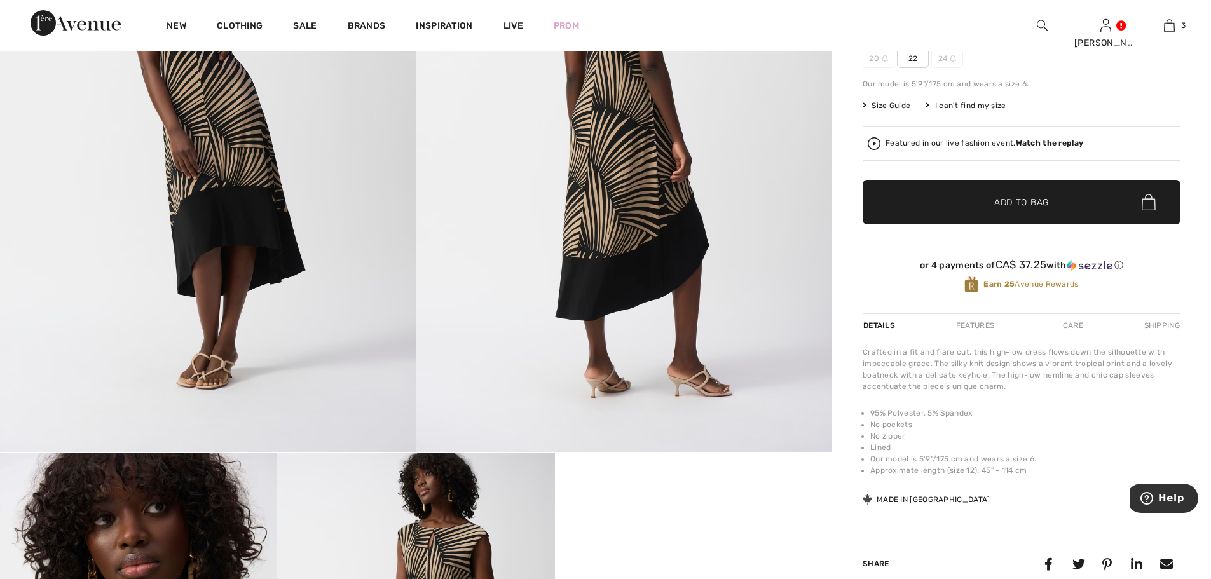
scroll to position [64, 0]
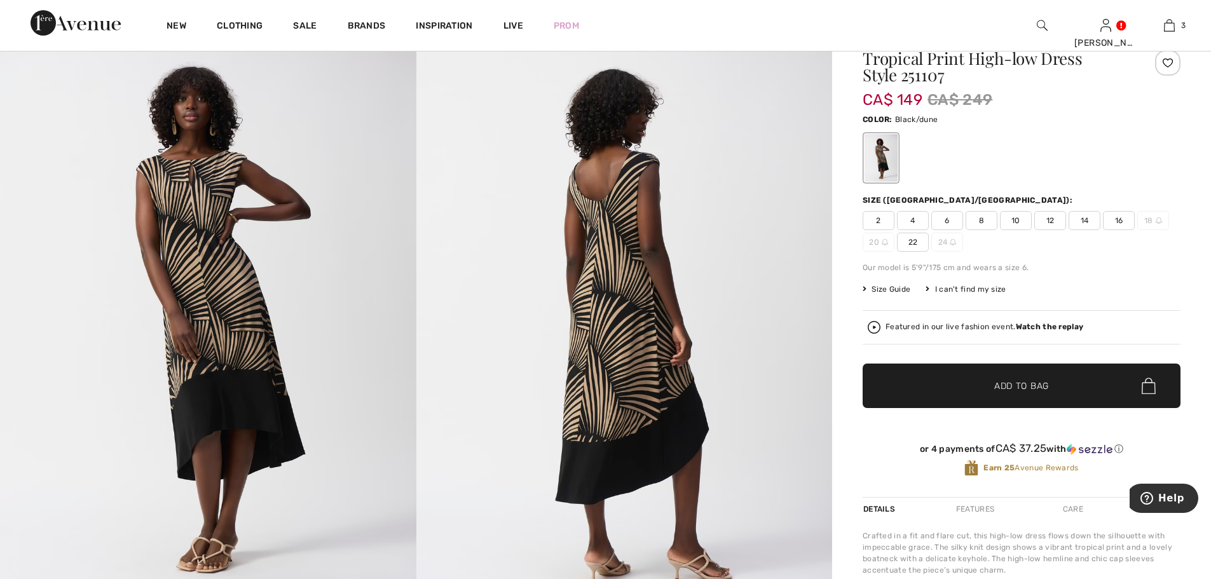
click at [1049, 219] on span "12" at bounding box center [1050, 220] width 32 height 19
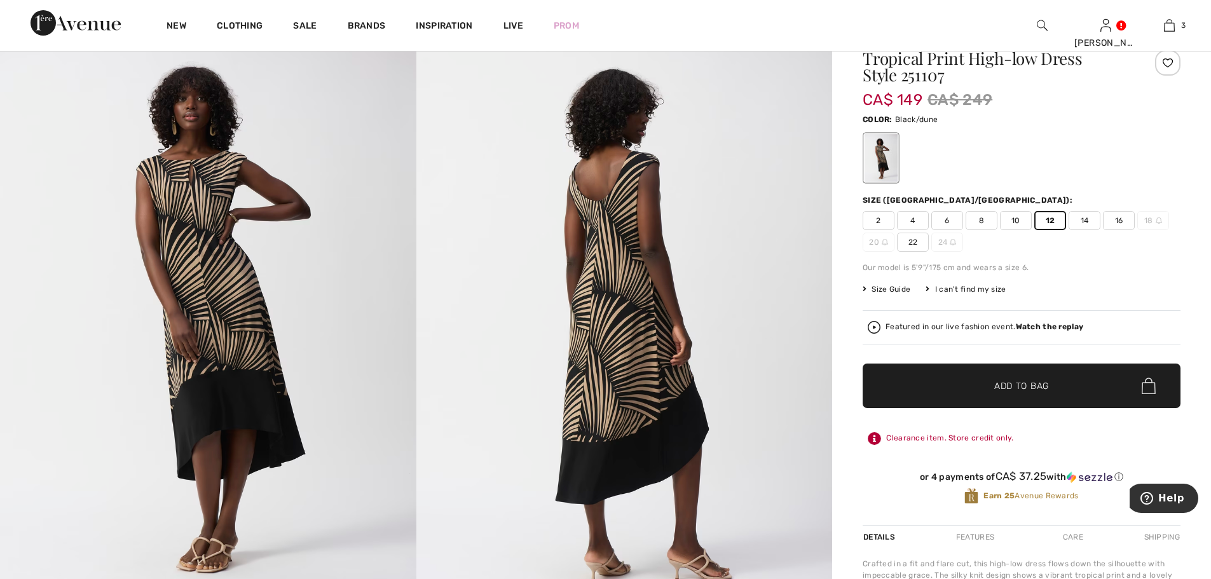
click at [1014, 389] on span "Add to Bag" at bounding box center [1021, 385] width 55 height 13
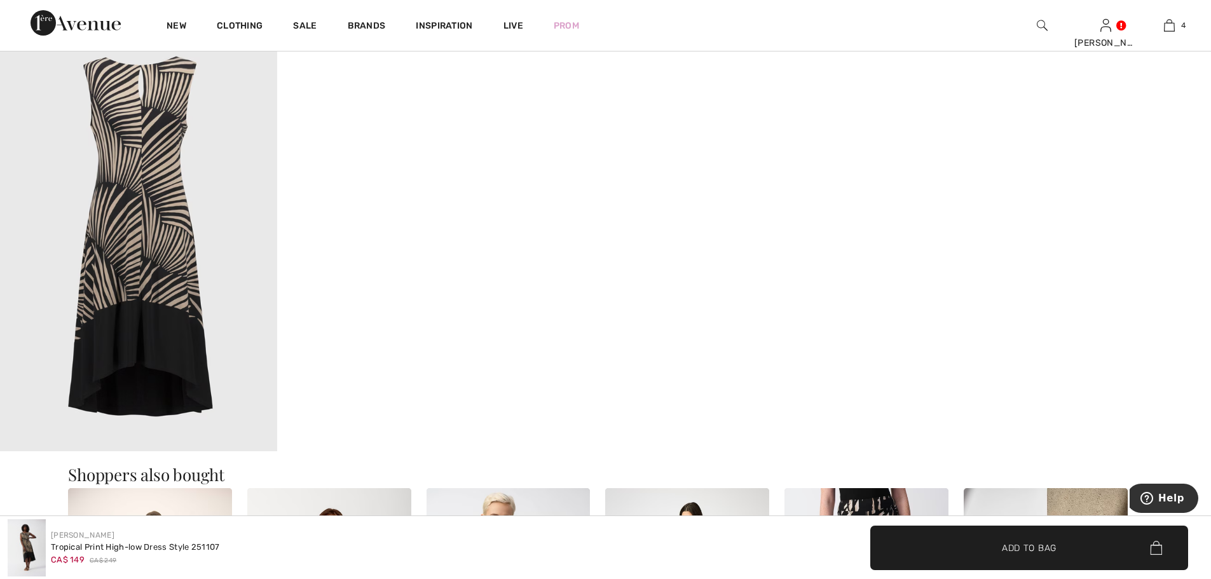
scroll to position [1335, 0]
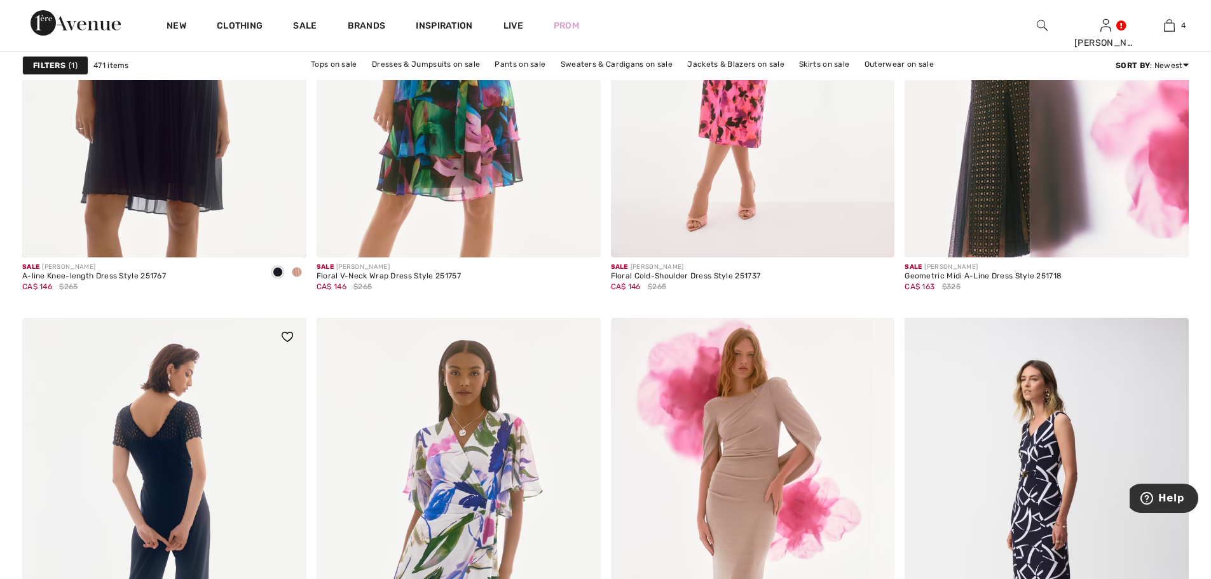
scroll to position [4895, 0]
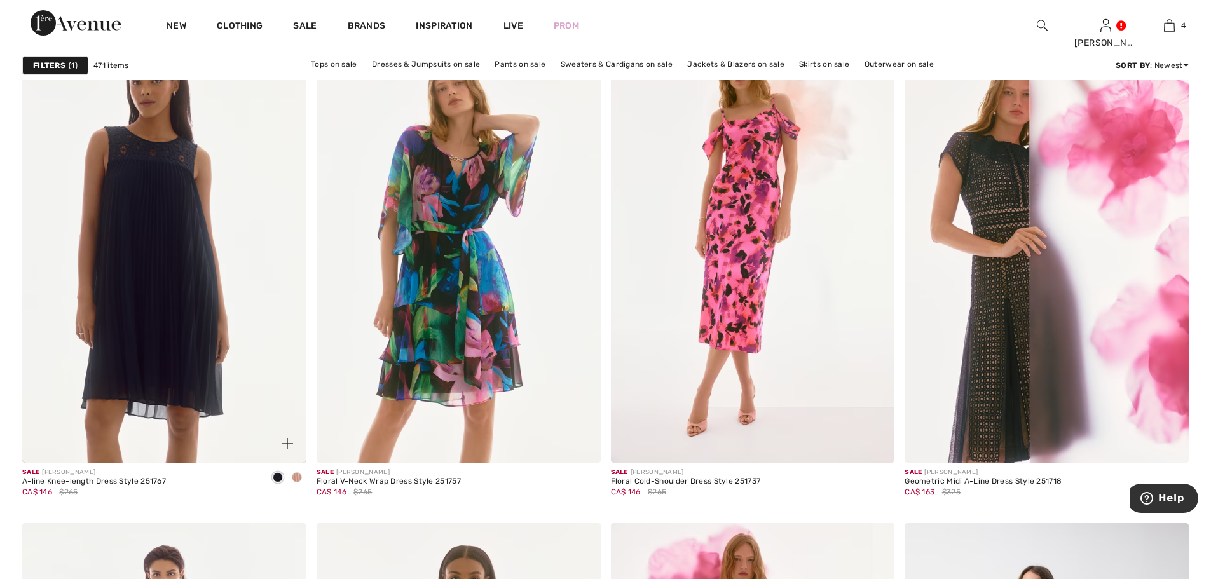
click at [296, 475] on span at bounding box center [297, 477] width 10 height 10
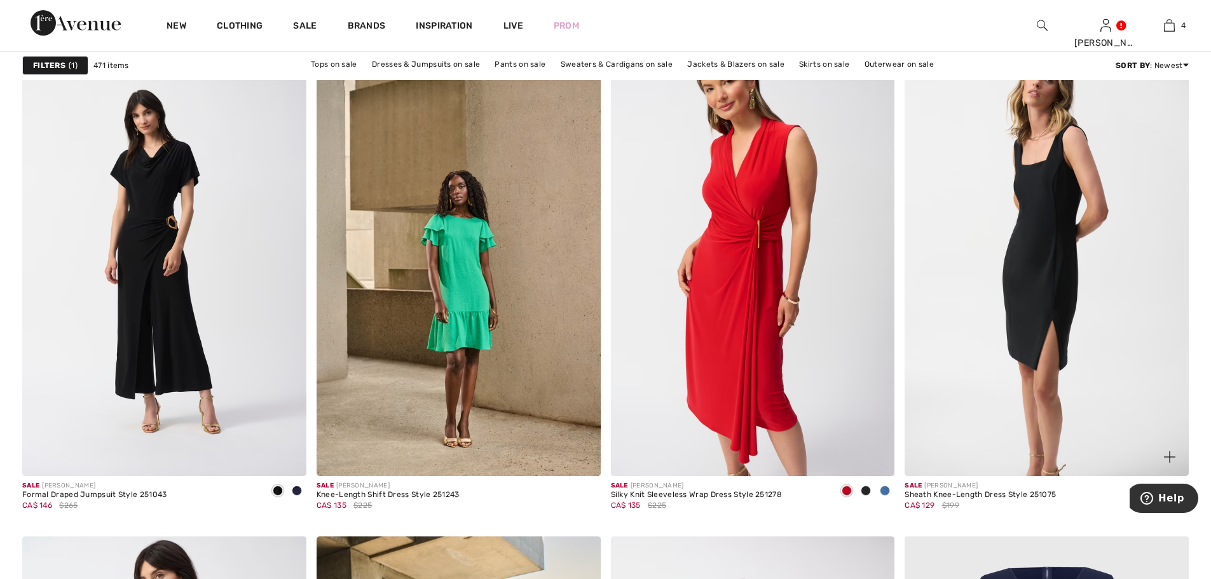
scroll to position [6039, 0]
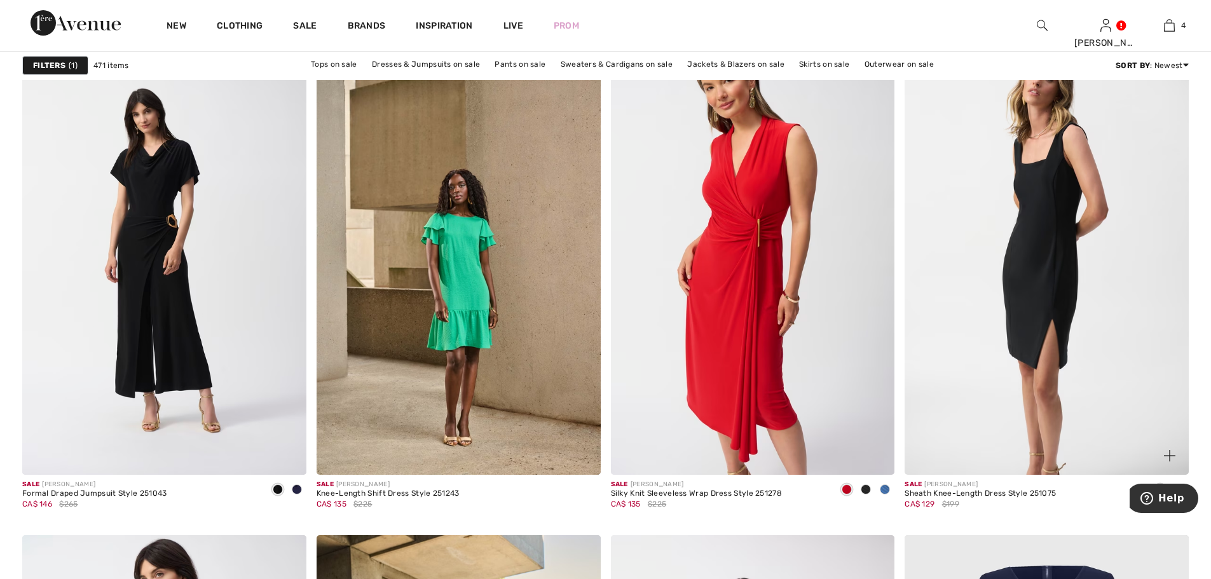
click at [1048, 250] on img at bounding box center [1047, 262] width 284 height 426
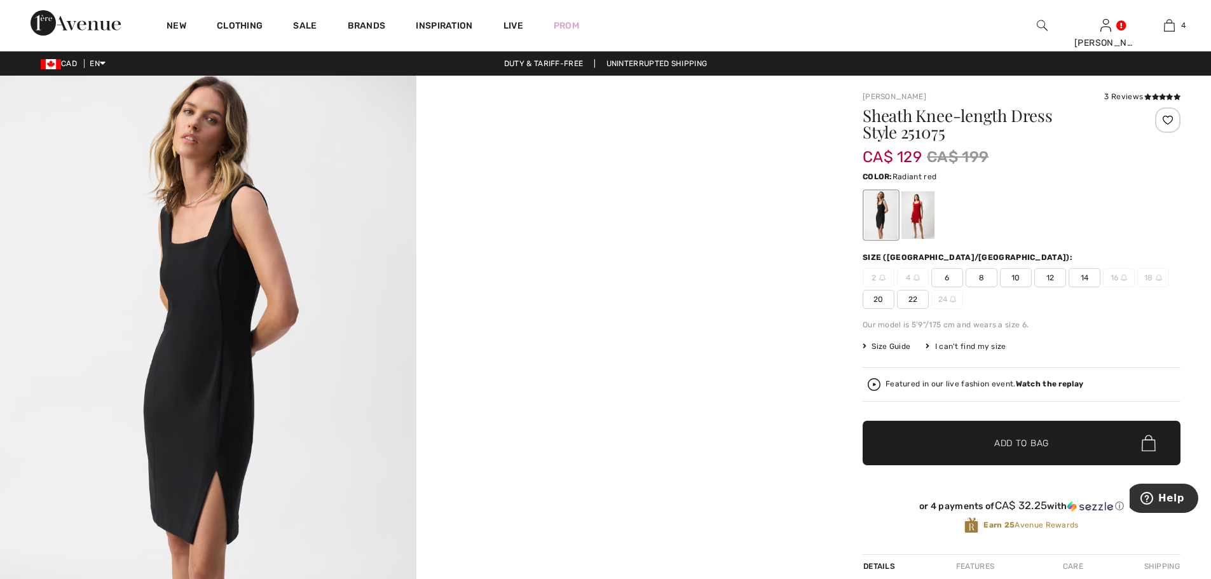
click at [917, 214] on div at bounding box center [917, 215] width 33 height 48
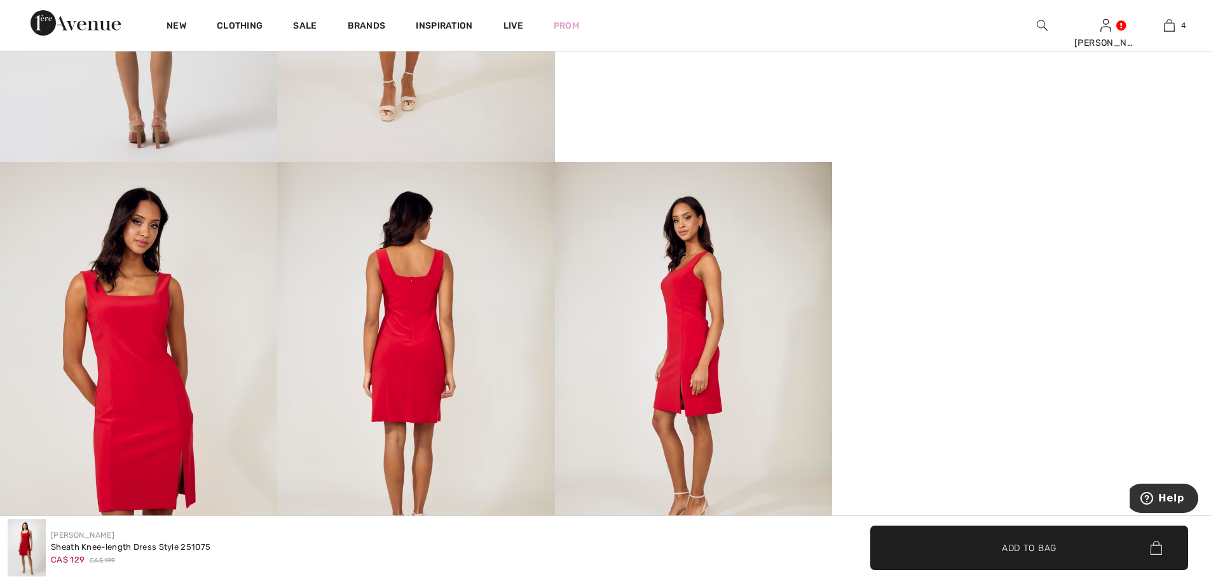
scroll to position [699, 0]
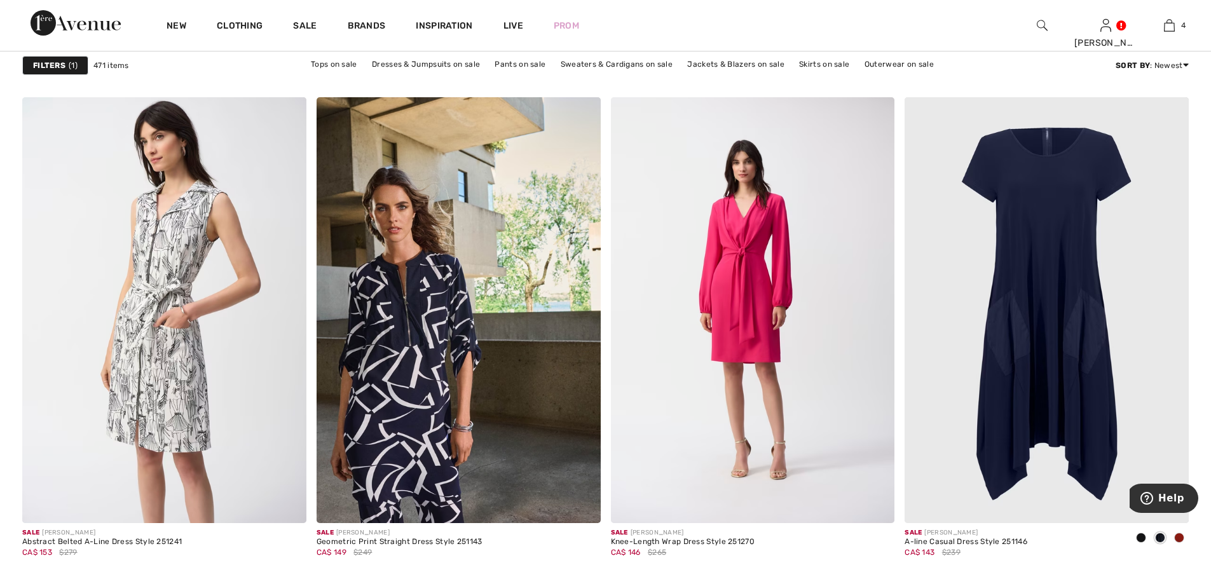
scroll to position [6484, 0]
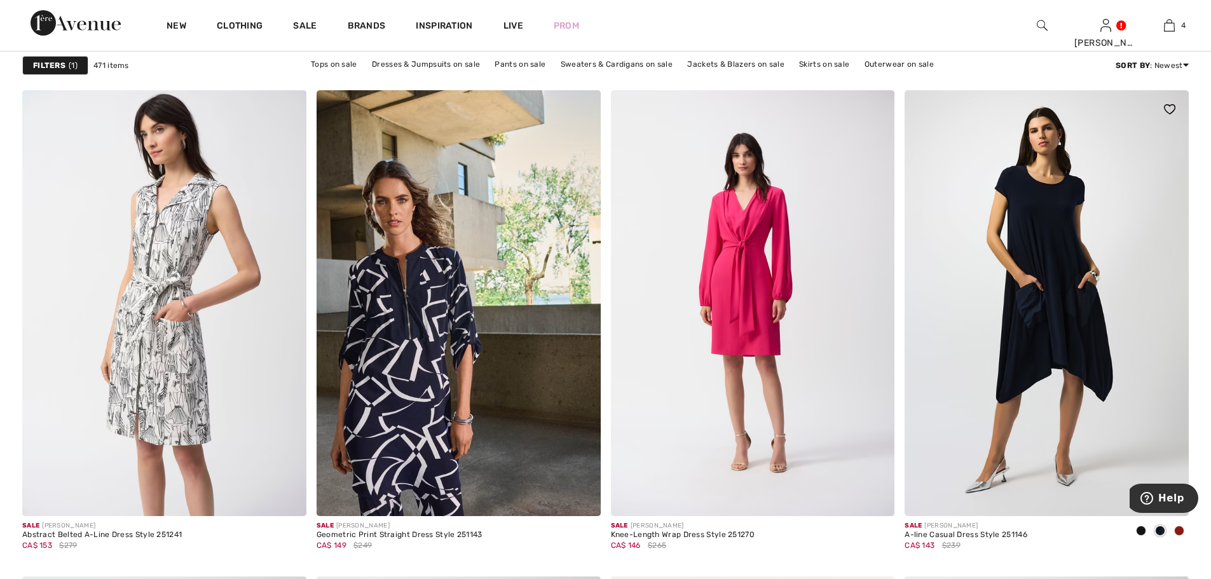
click at [1051, 241] on img at bounding box center [1047, 303] width 284 height 426
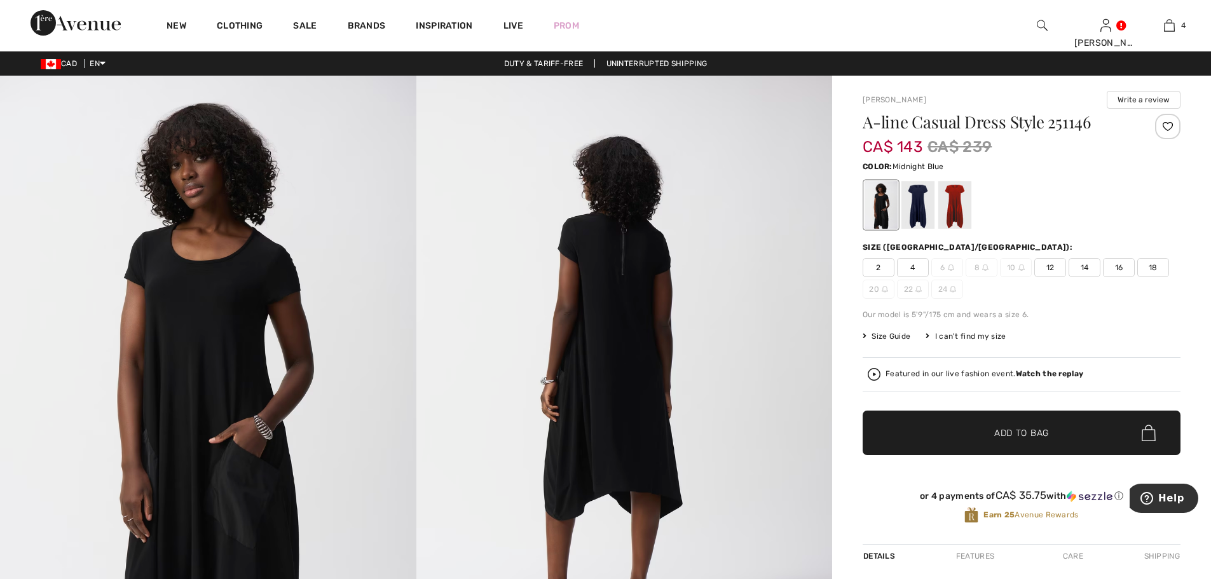
click at [917, 205] on div at bounding box center [917, 205] width 33 height 48
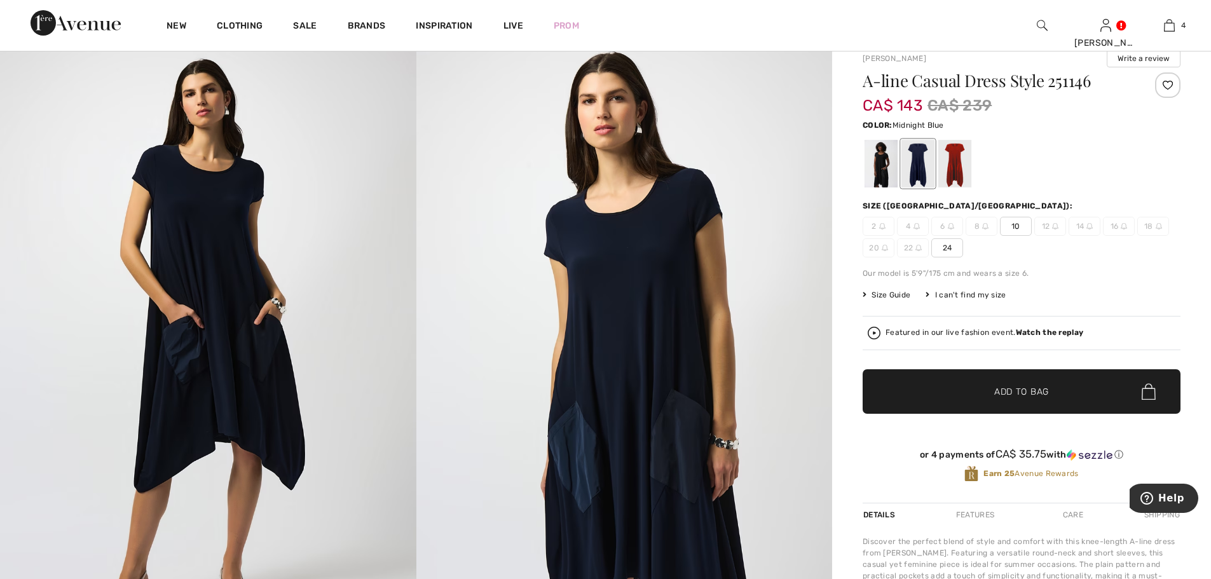
scroll to position [64, 0]
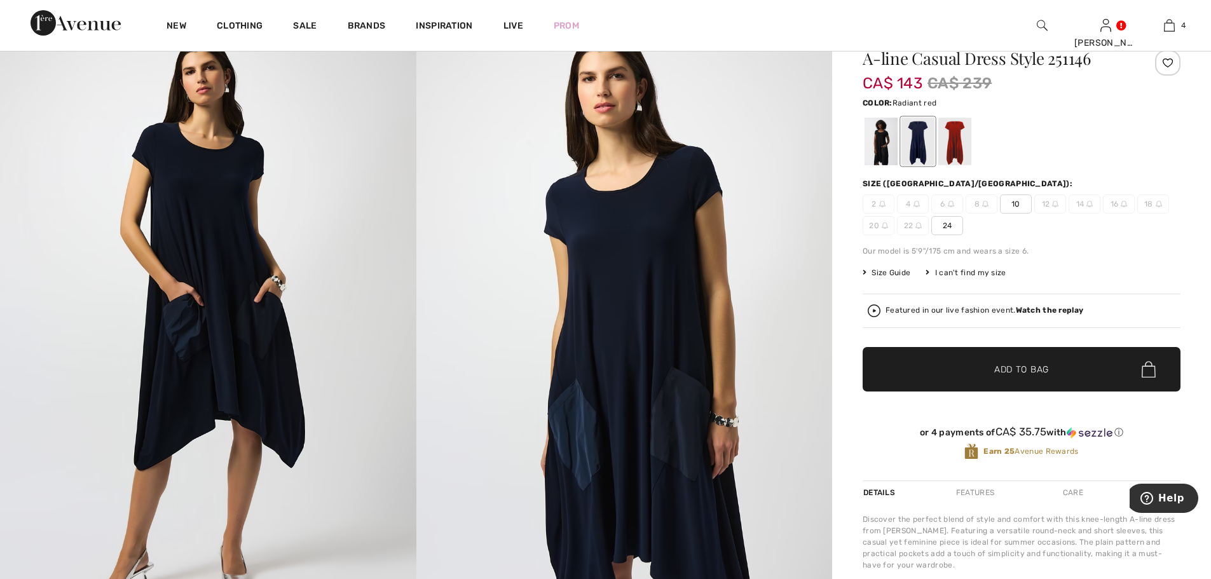
click at [957, 136] on div at bounding box center [954, 142] width 33 height 48
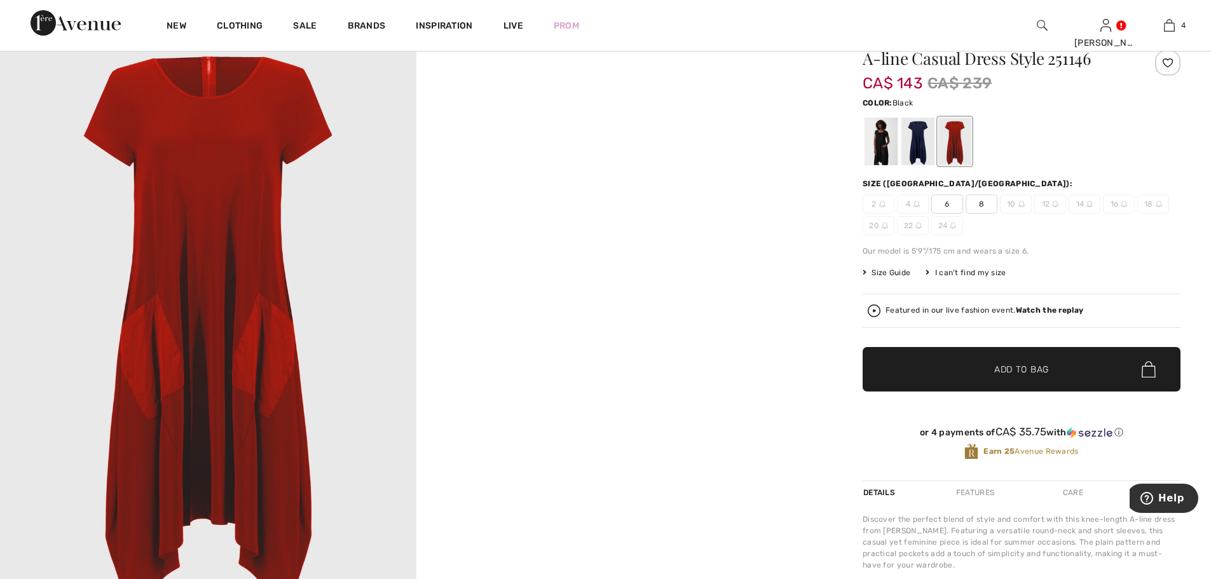
click at [882, 139] on div at bounding box center [881, 142] width 33 height 48
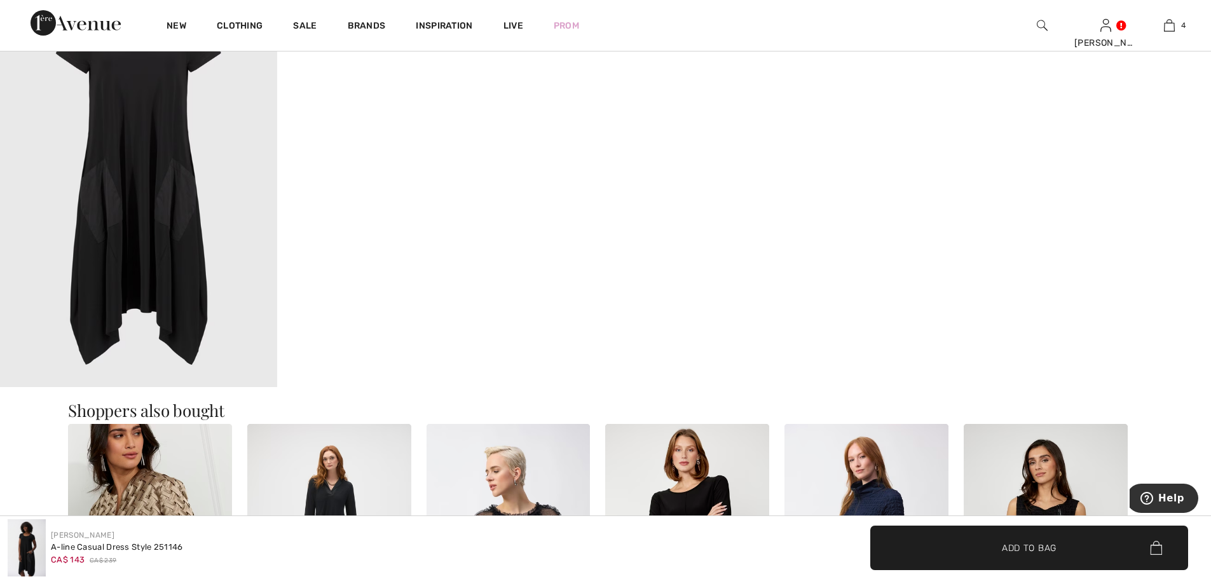
scroll to position [1144, 0]
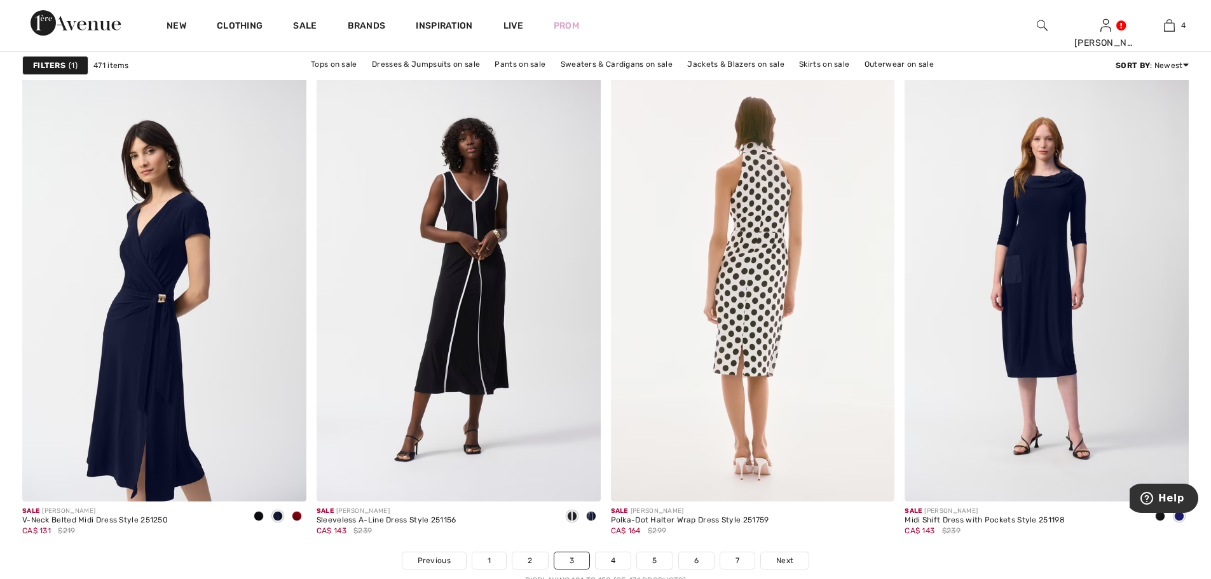
scroll to position [6993, 0]
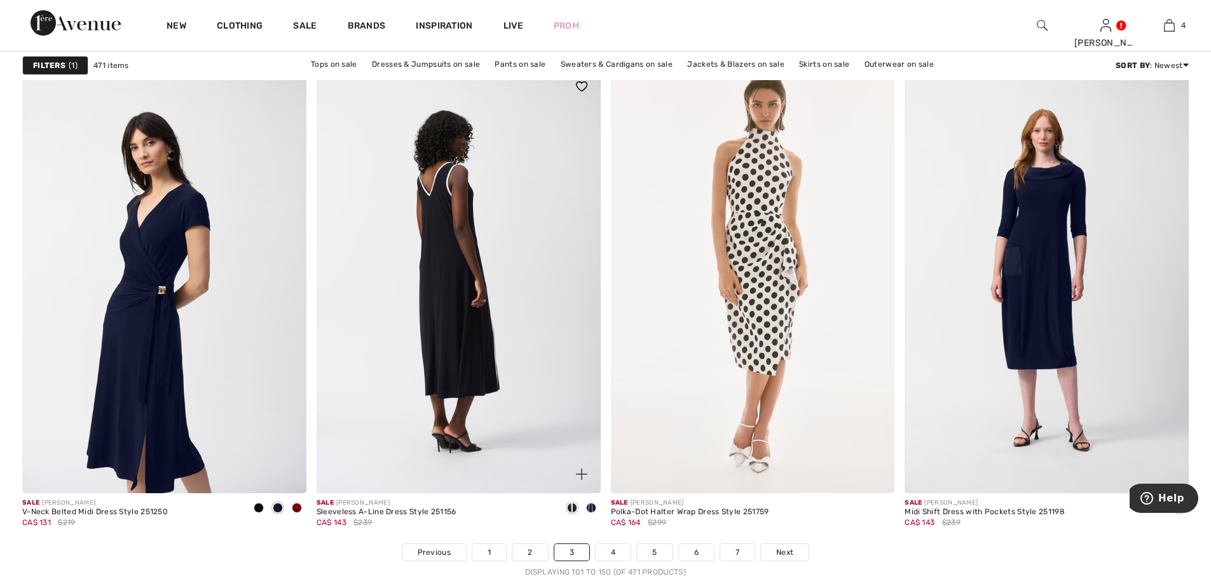
click at [447, 259] on img at bounding box center [459, 280] width 284 height 426
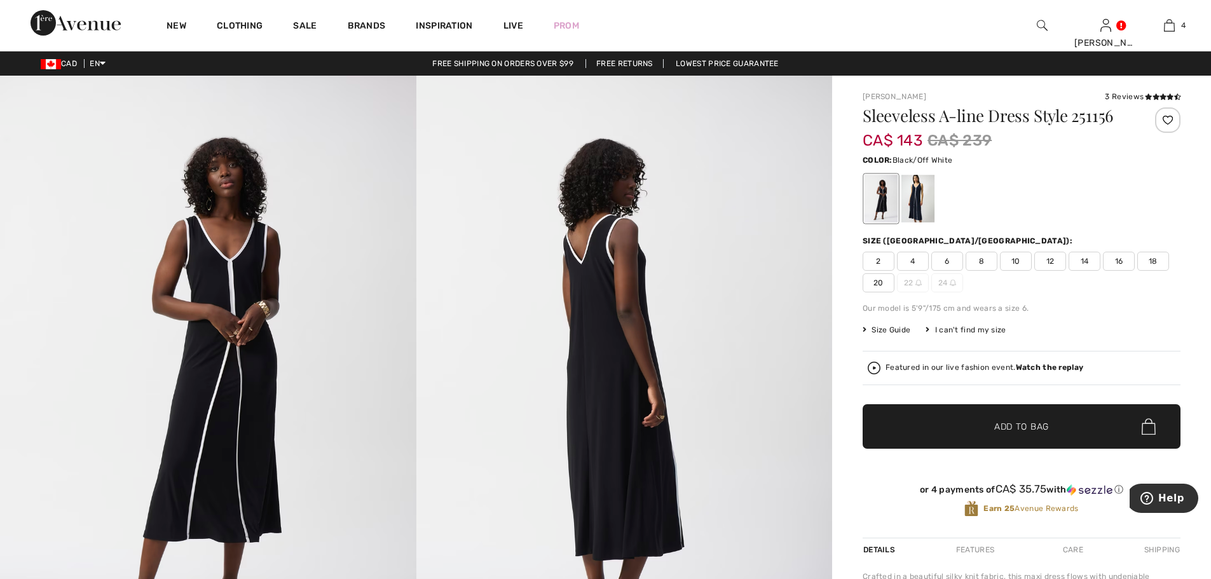
click at [1051, 260] on span "12" at bounding box center [1050, 261] width 32 height 19
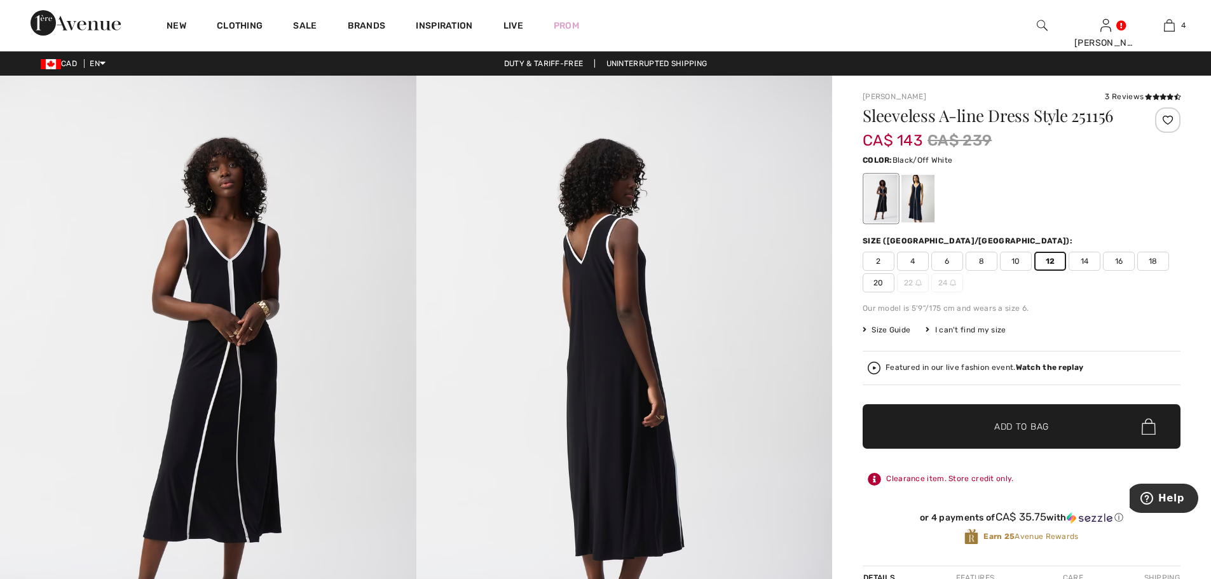
click at [1023, 422] on span "Add to Bag" at bounding box center [1021, 426] width 55 height 13
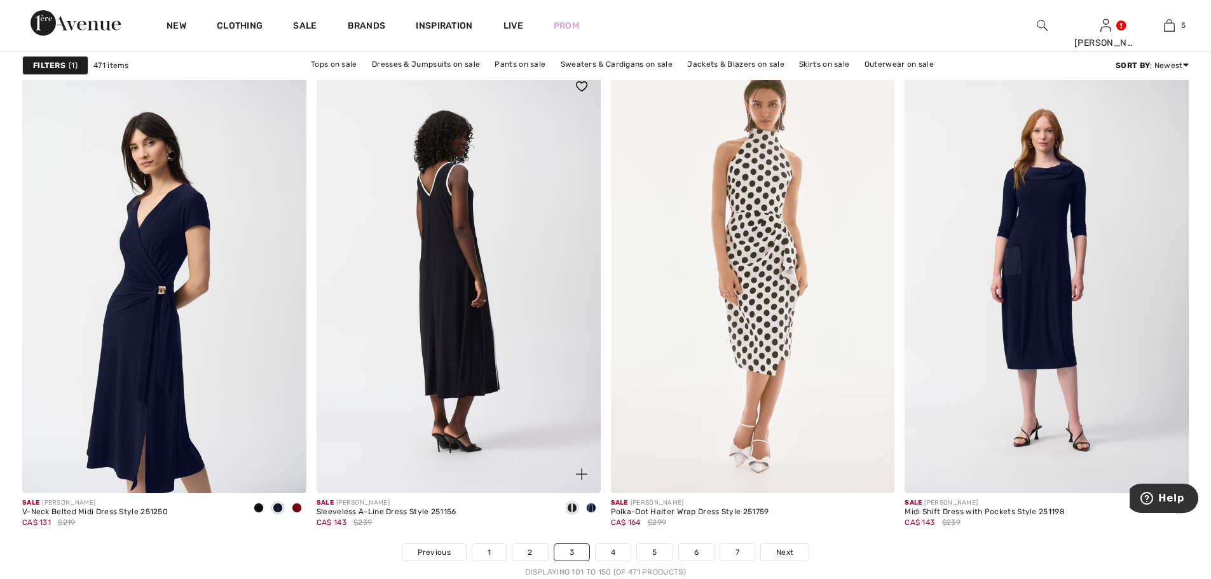
click at [452, 226] on img at bounding box center [459, 280] width 284 height 426
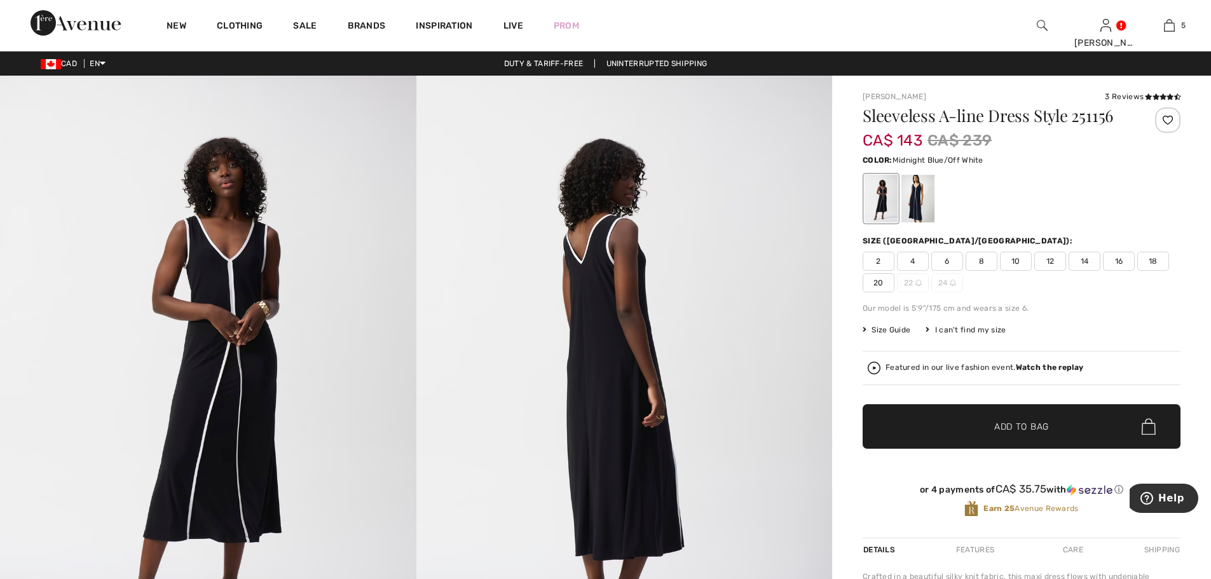
click at [919, 193] on div at bounding box center [917, 199] width 33 height 48
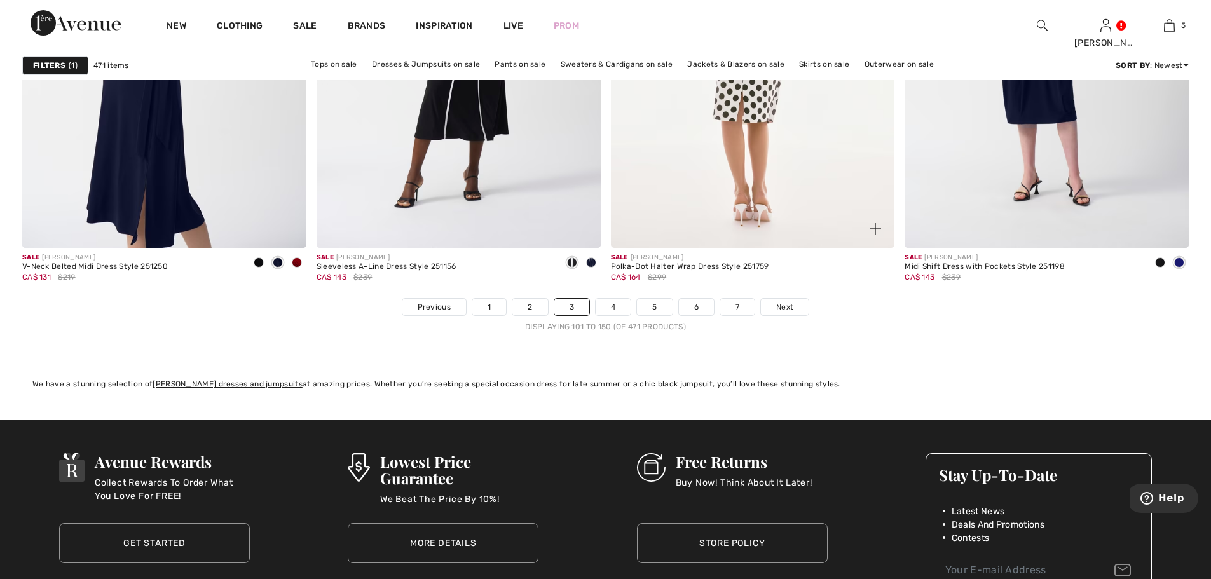
scroll to position [7311, 0]
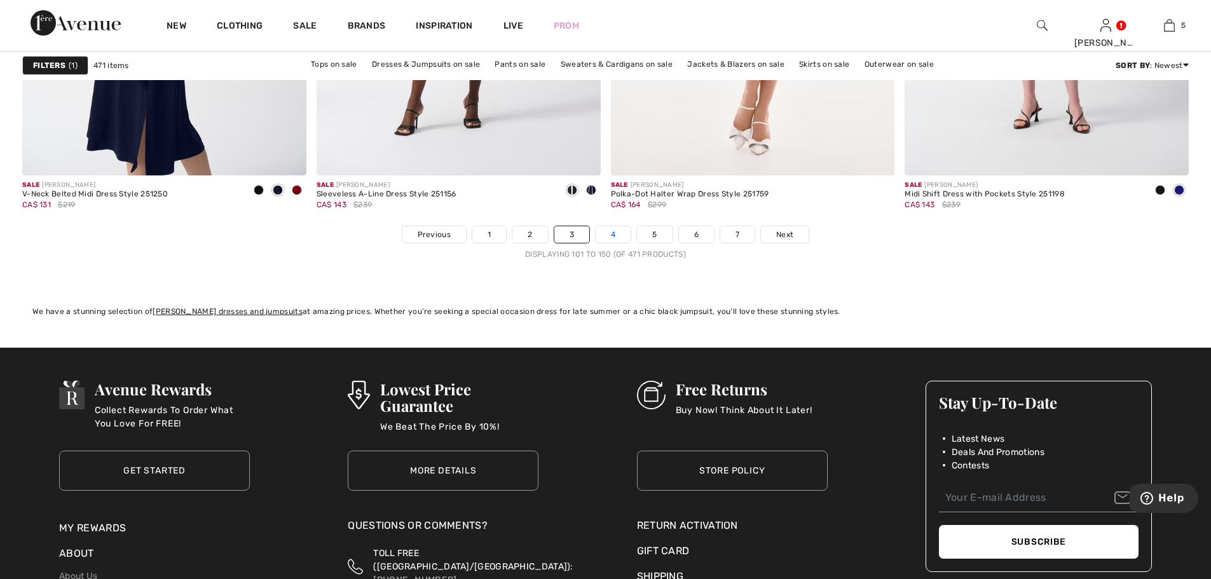
click at [613, 235] on link "4" at bounding box center [613, 234] width 35 height 17
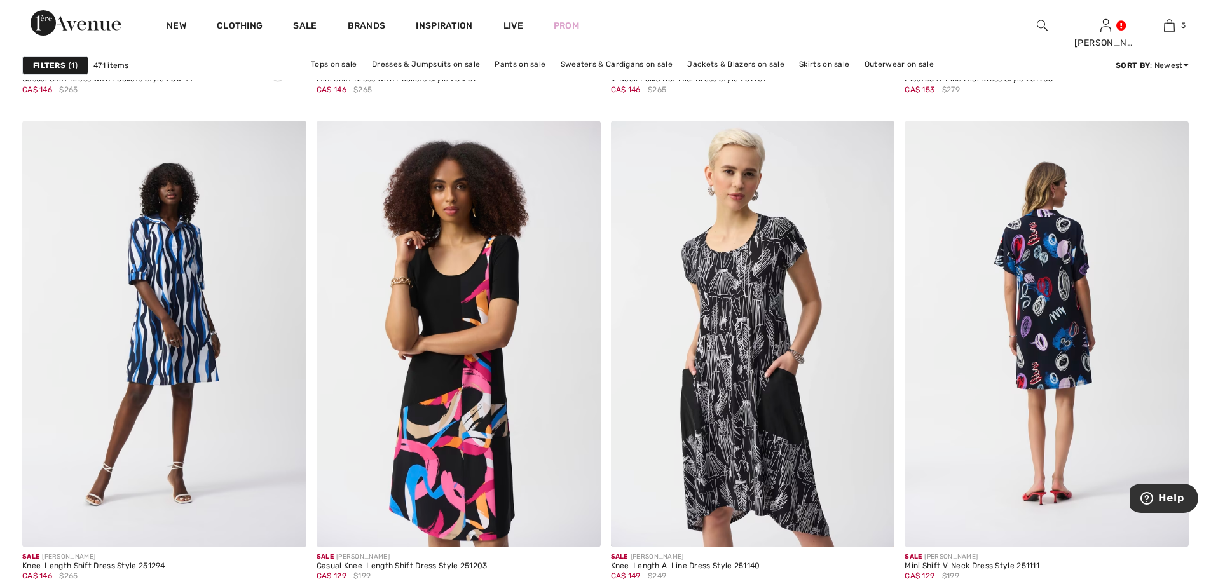
scroll to position [1589, 0]
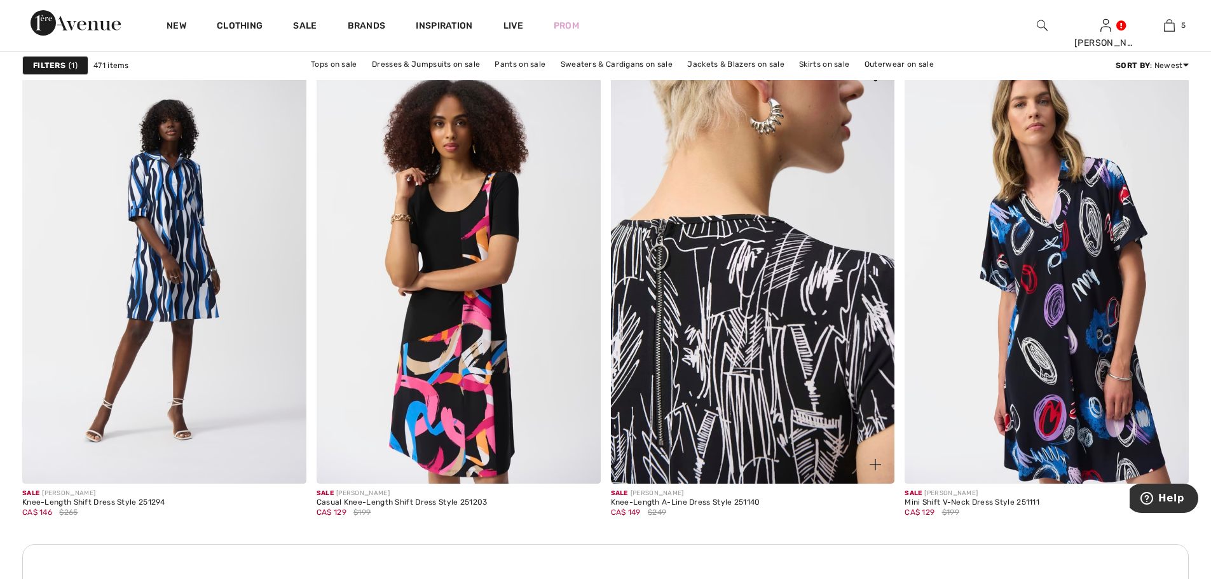
click at [760, 265] on img at bounding box center [753, 270] width 284 height 426
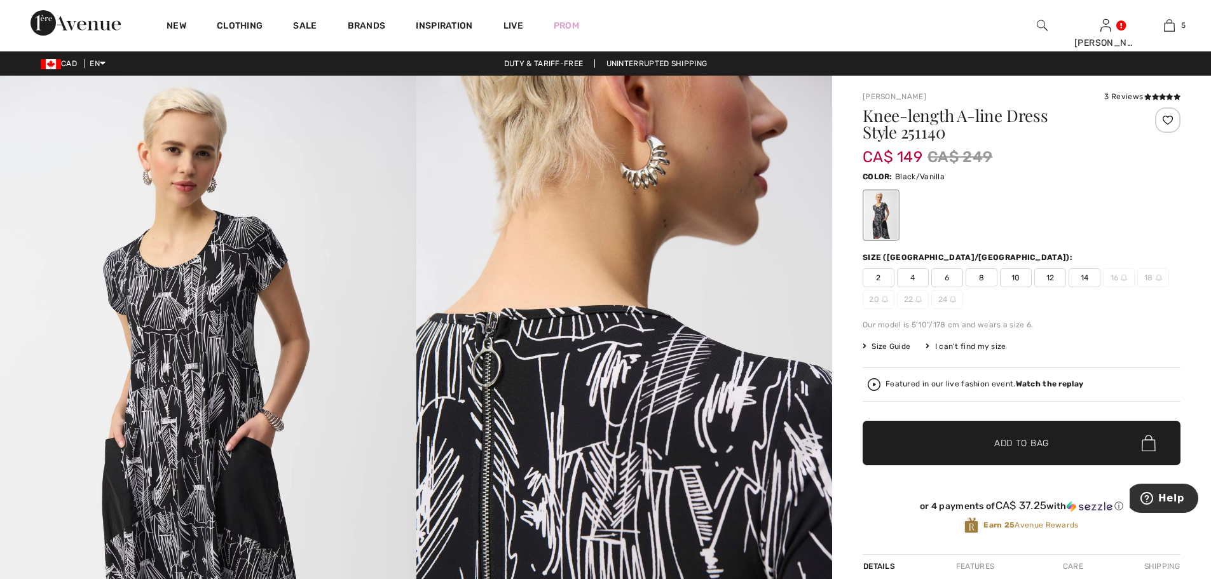
click at [1053, 277] on span "12" at bounding box center [1050, 277] width 32 height 19
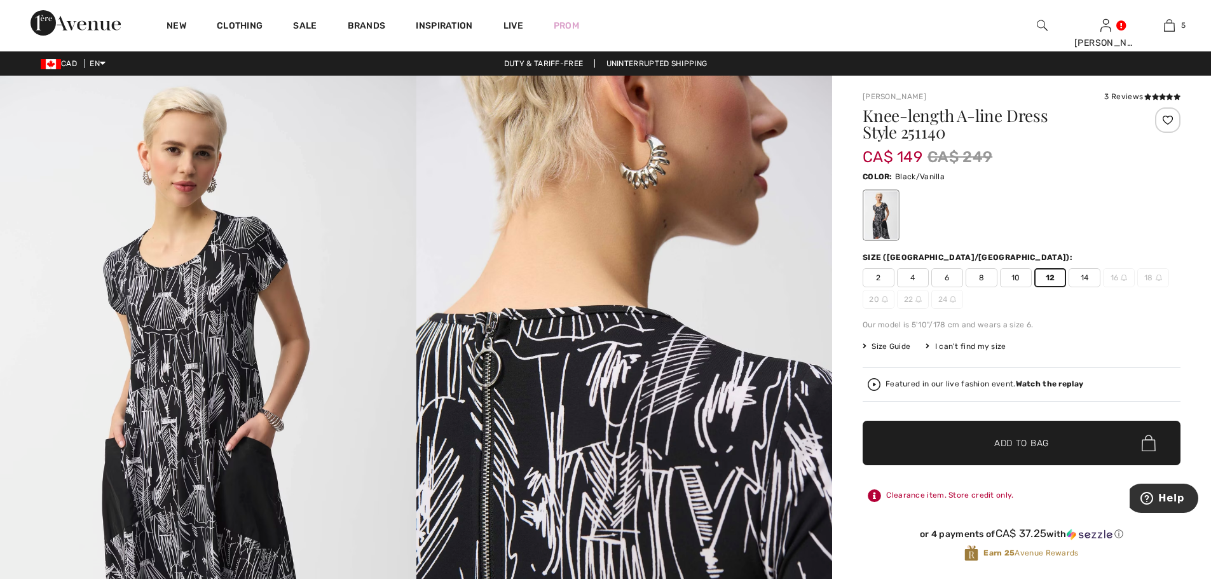
click at [1032, 442] on span "Add to Bag" at bounding box center [1021, 443] width 55 height 13
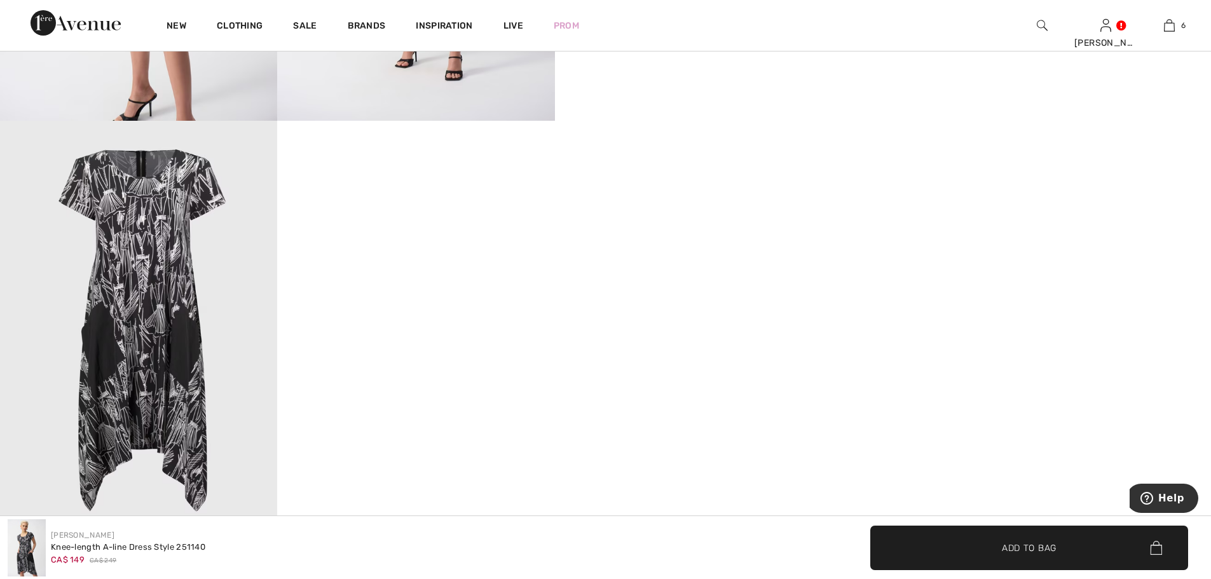
scroll to position [1017, 0]
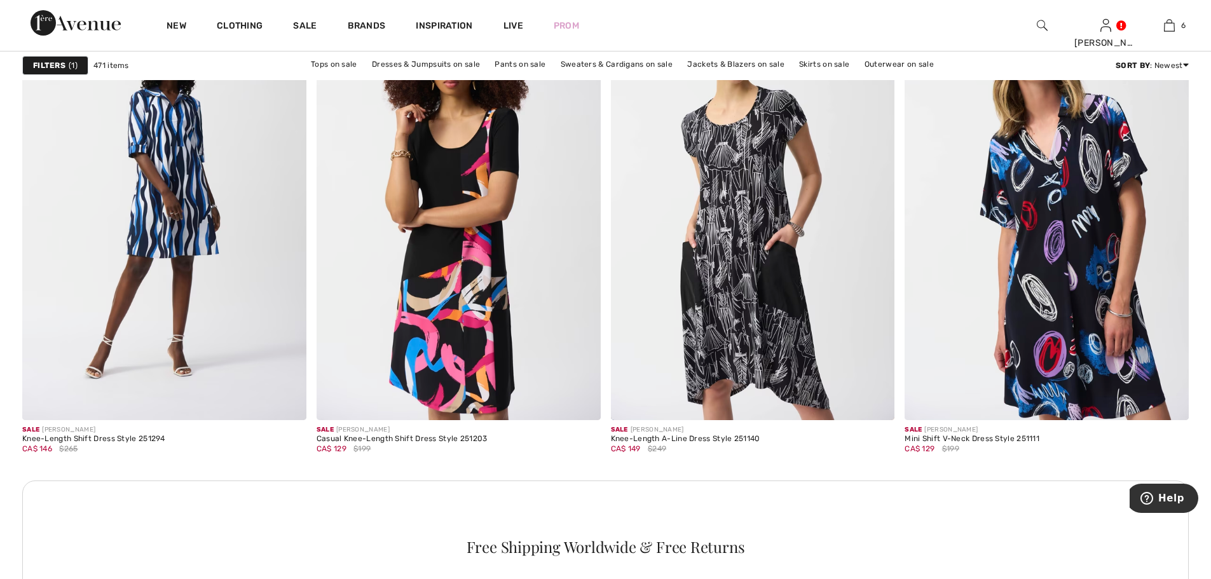
scroll to position [1589, 0]
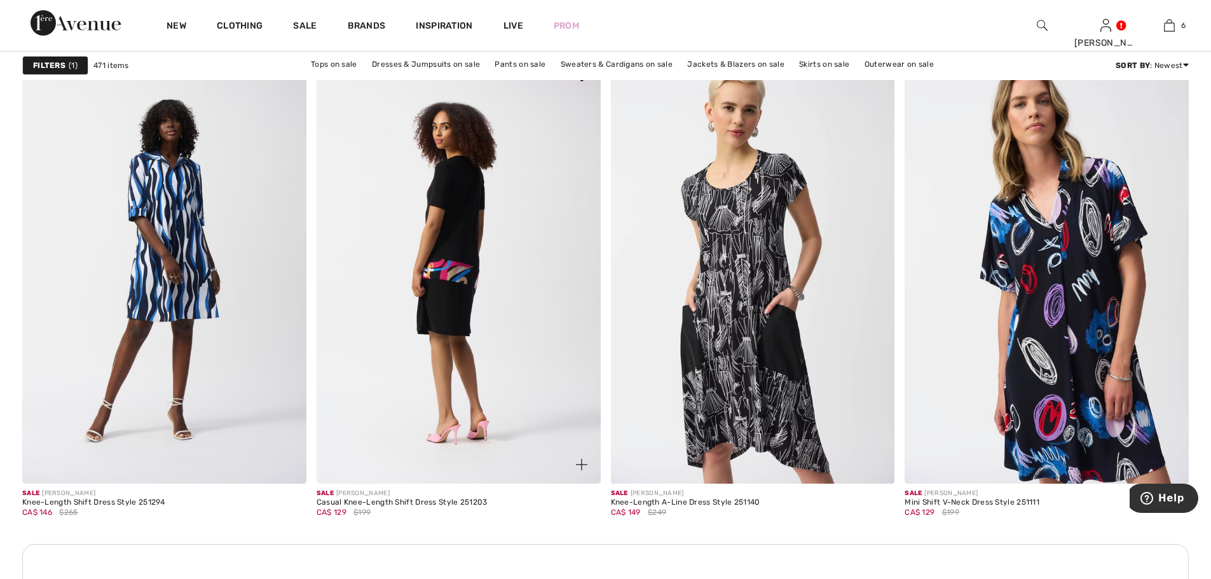
click at [453, 250] on img at bounding box center [459, 270] width 284 height 426
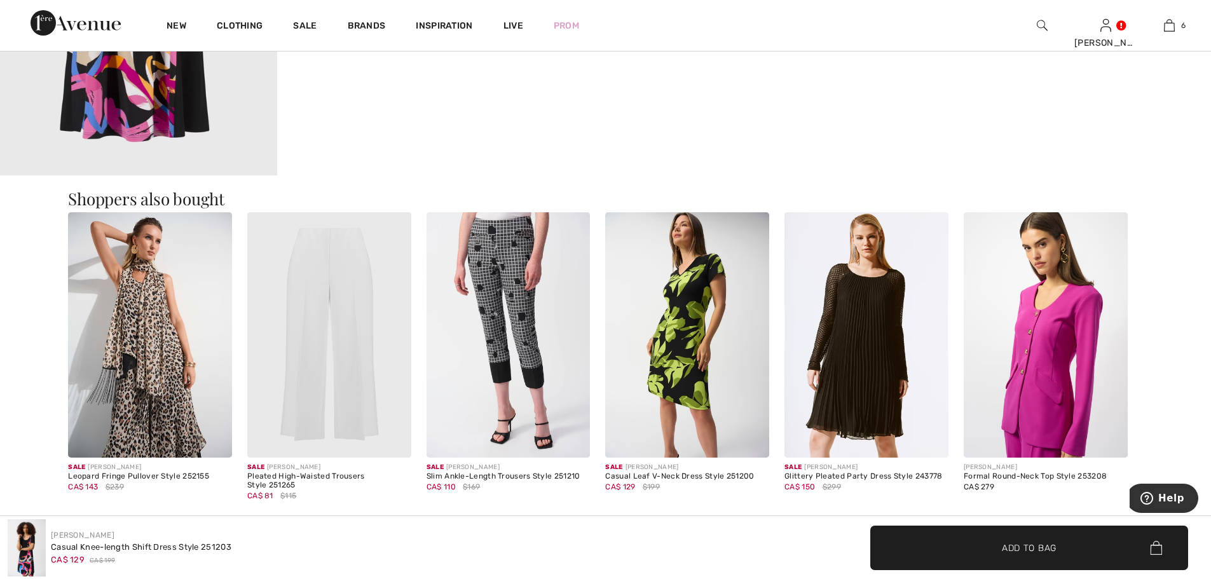
scroll to position [1398, 0]
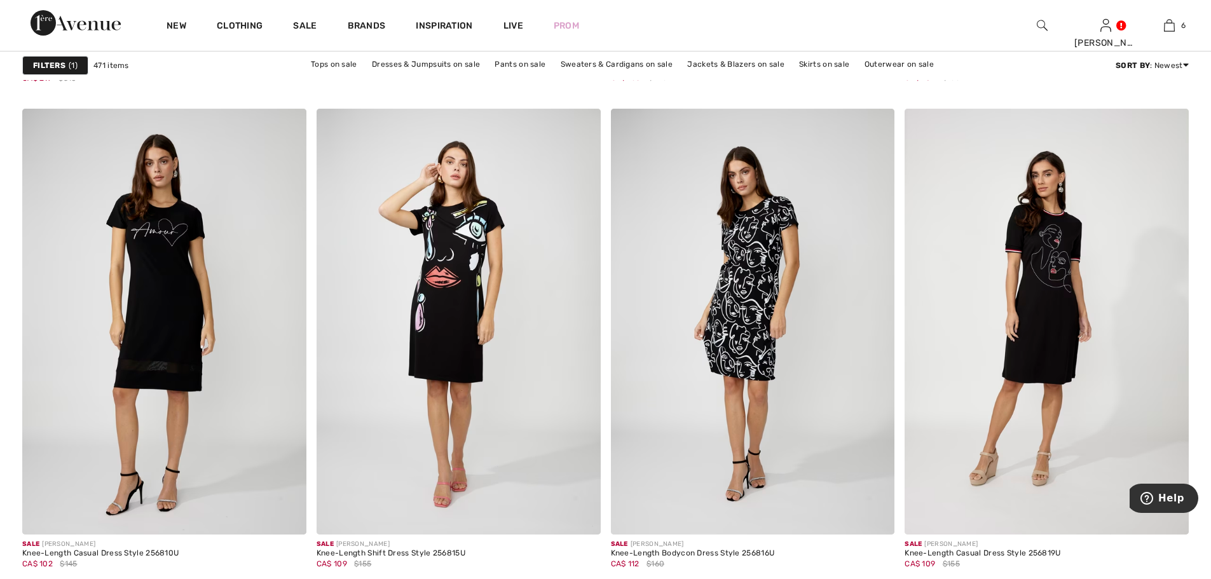
scroll to position [4831, 0]
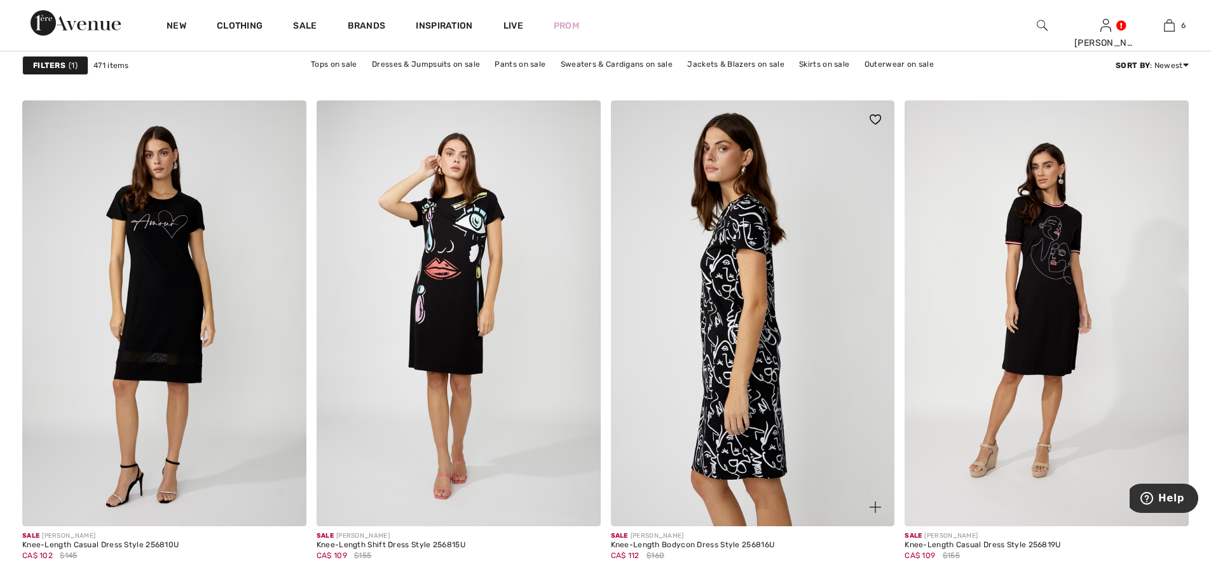
click at [734, 367] on img at bounding box center [753, 313] width 284 height 426
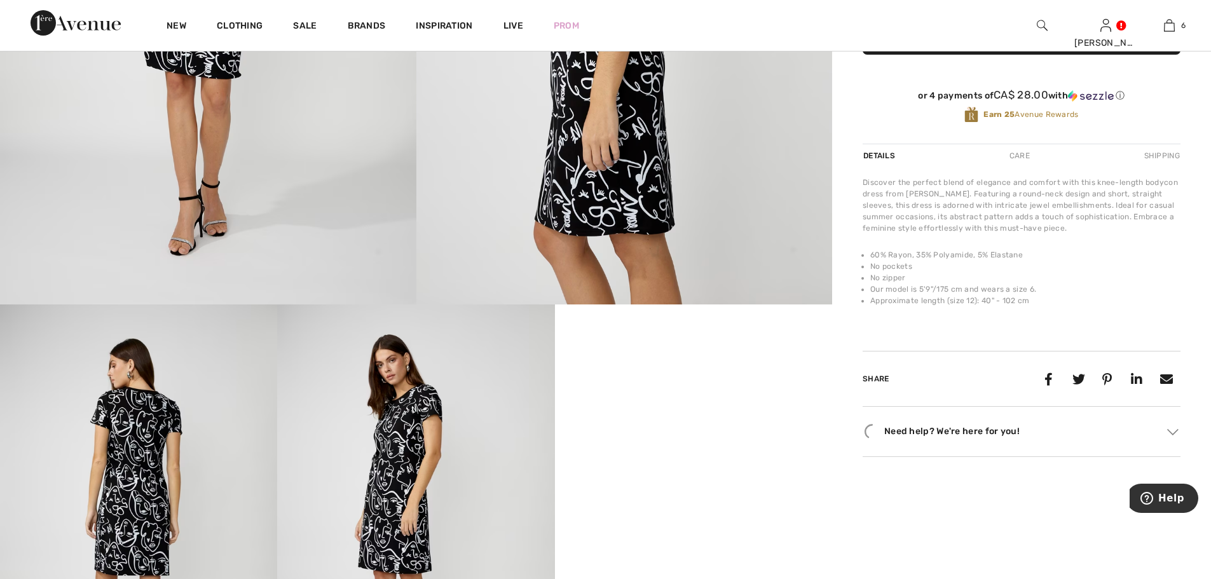
scroll to position [572, 0]
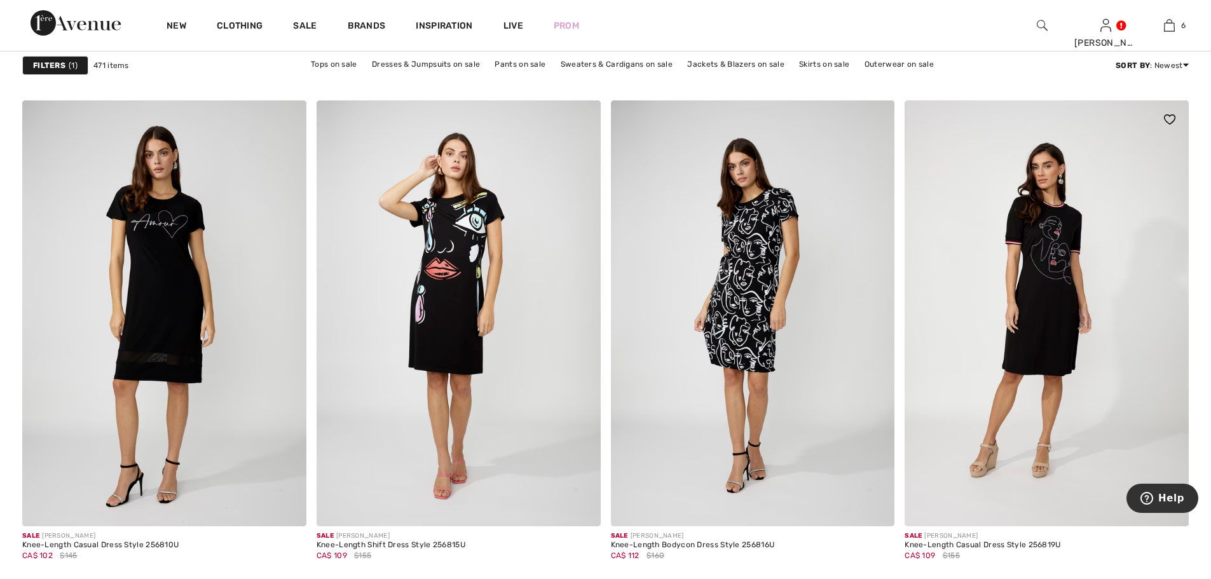
scroll to position [4831, 0]
click at [1038, 301] on img at bounding box center [1047, 313] width 284 height 426
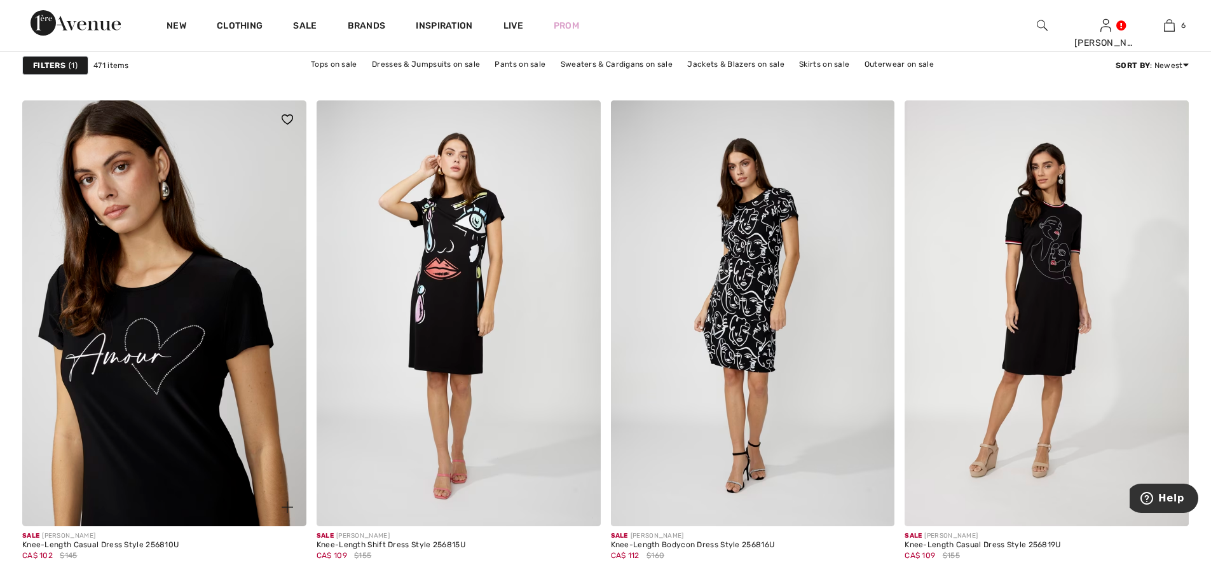
click at [173, 328] on img at bounding box center [164, 313] width 284 height 426
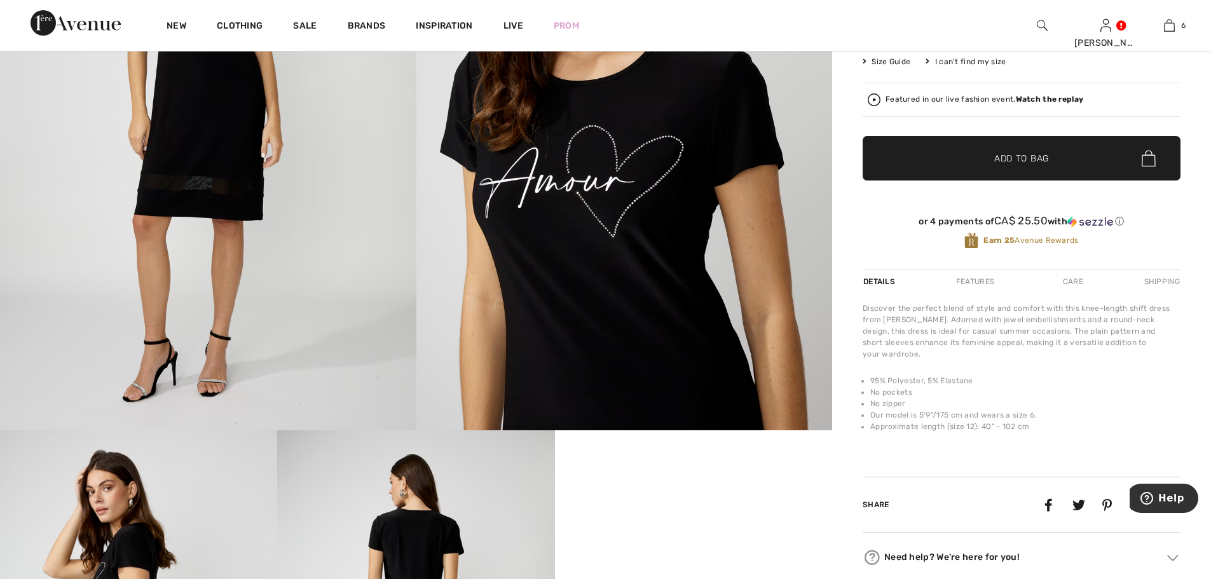
scroll to position [254, 0]
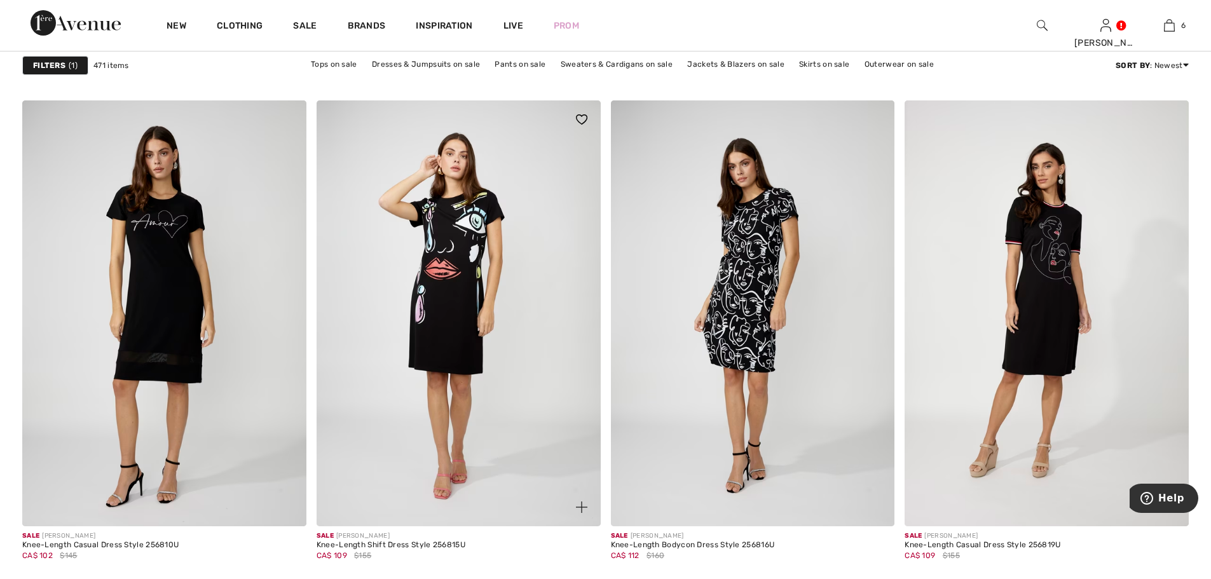
click at [443, 312] on img at bounding box center [459, 313] width 284 height 426
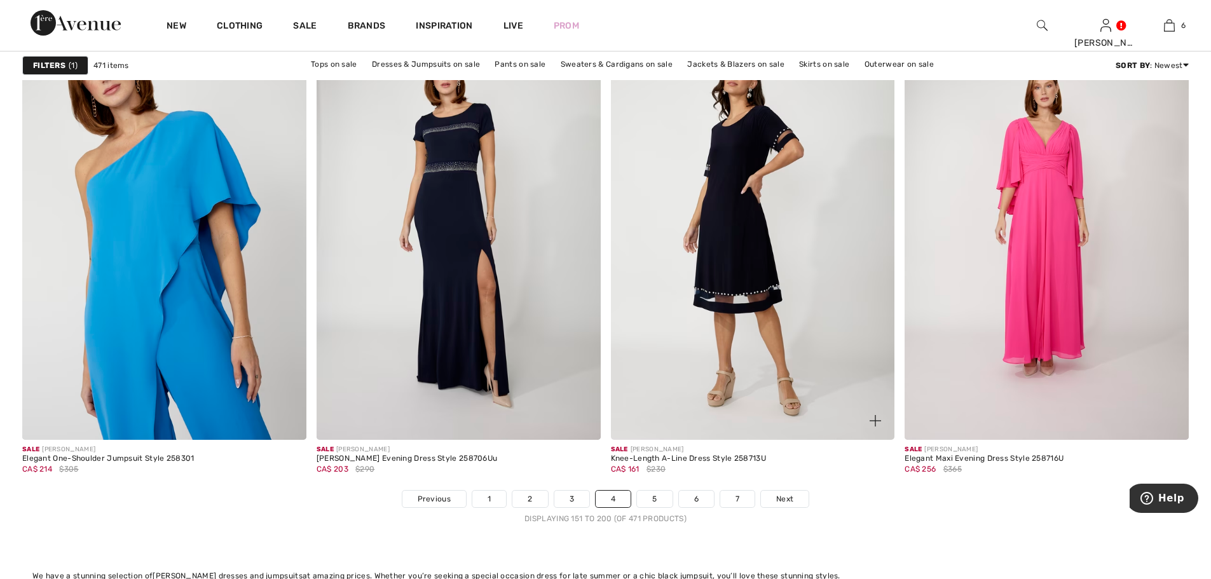
scroll to position [7120, 0]
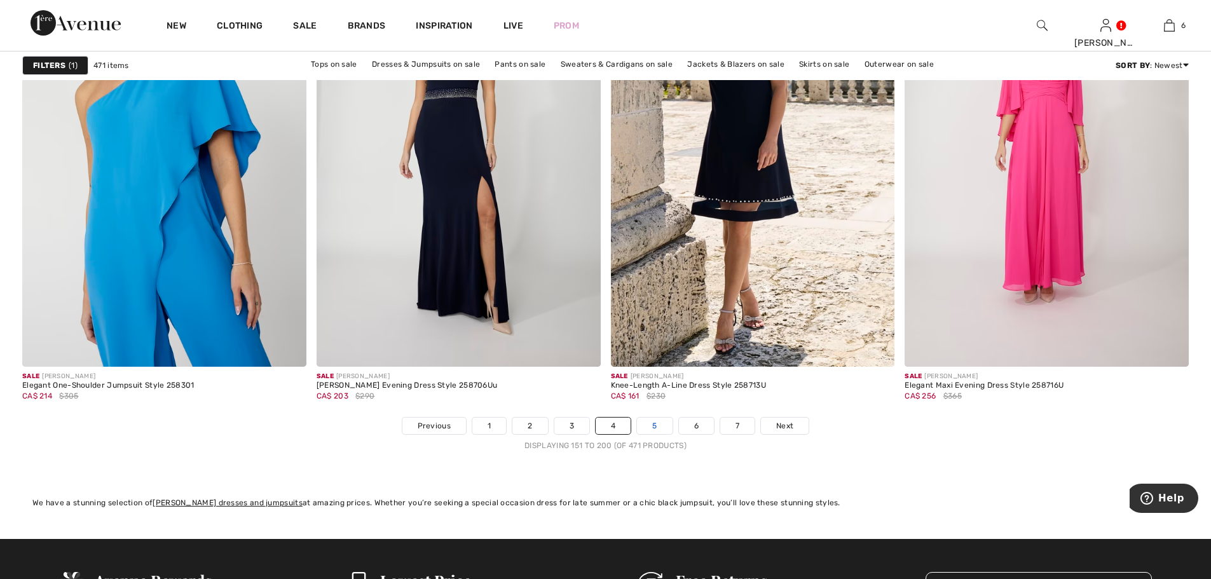
click at [654, 426] on link "5" at bounding box center [654, 426] width 35 height 17
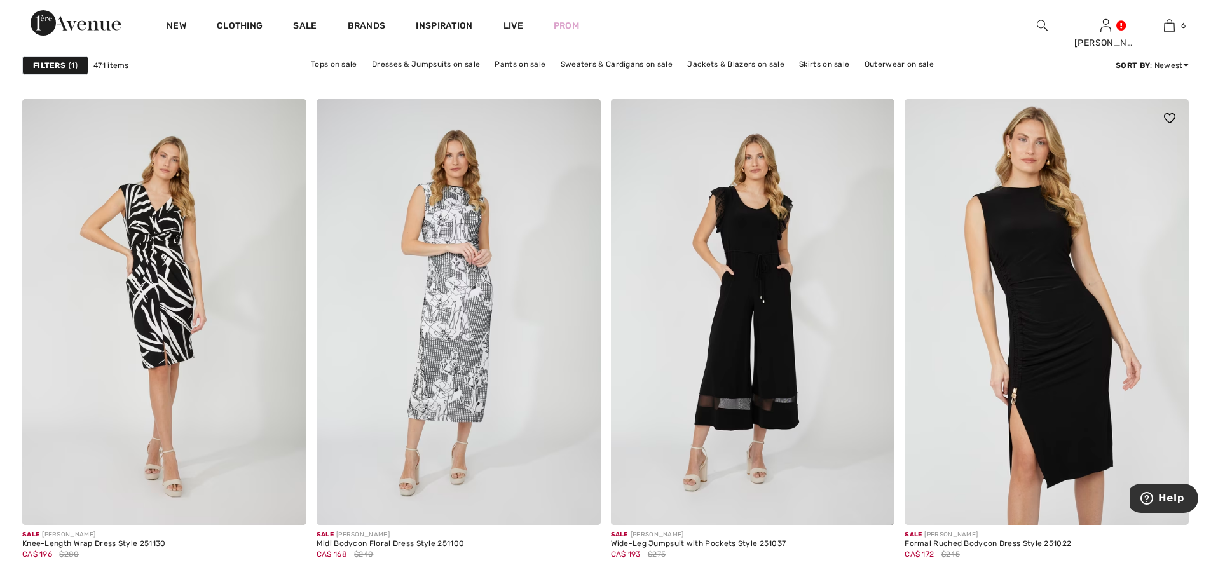
scroll to position [1081, 0]
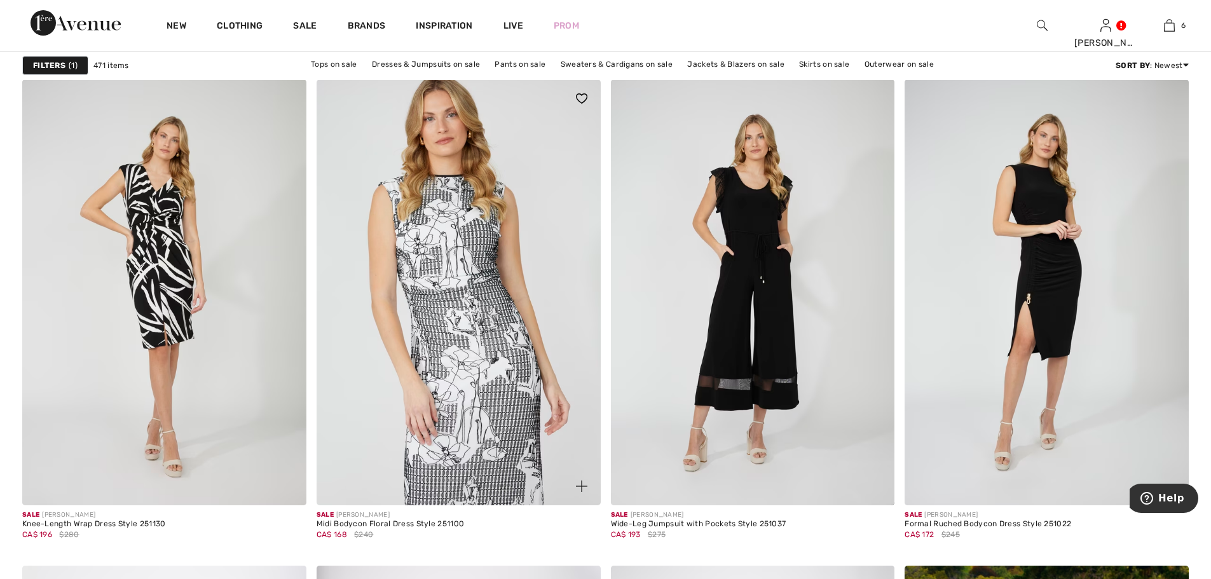
click at [455, 280] on img at bounding box center [459, 292] width 284 height 426
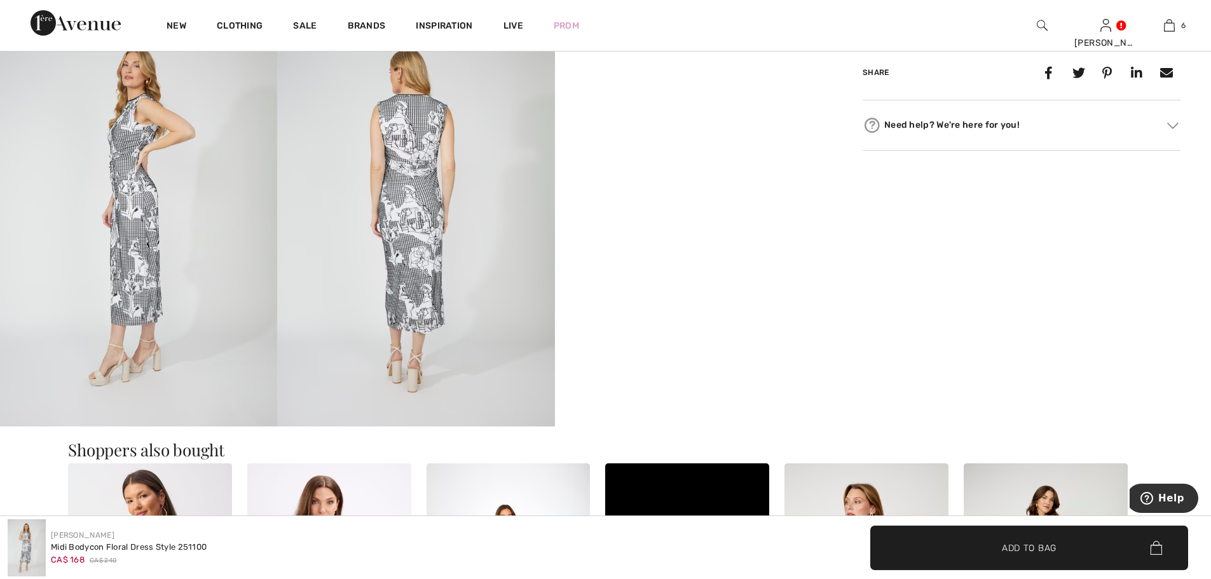
scroll to position [890, 0]
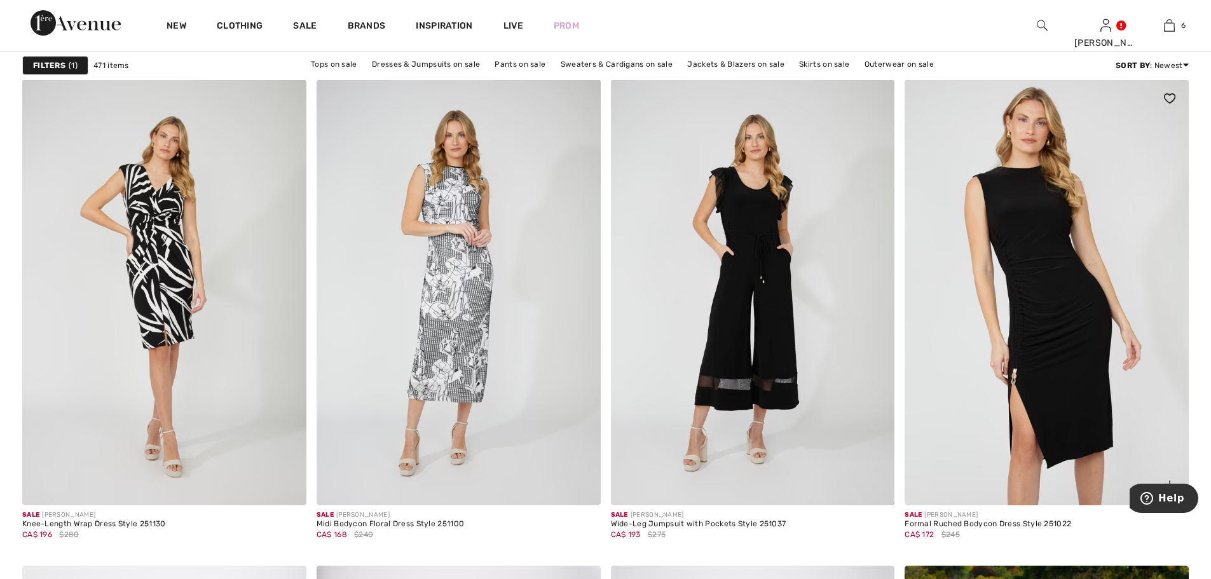
click at [1072, 333] on img at bounding box center [1047, 292] width 284 height 426
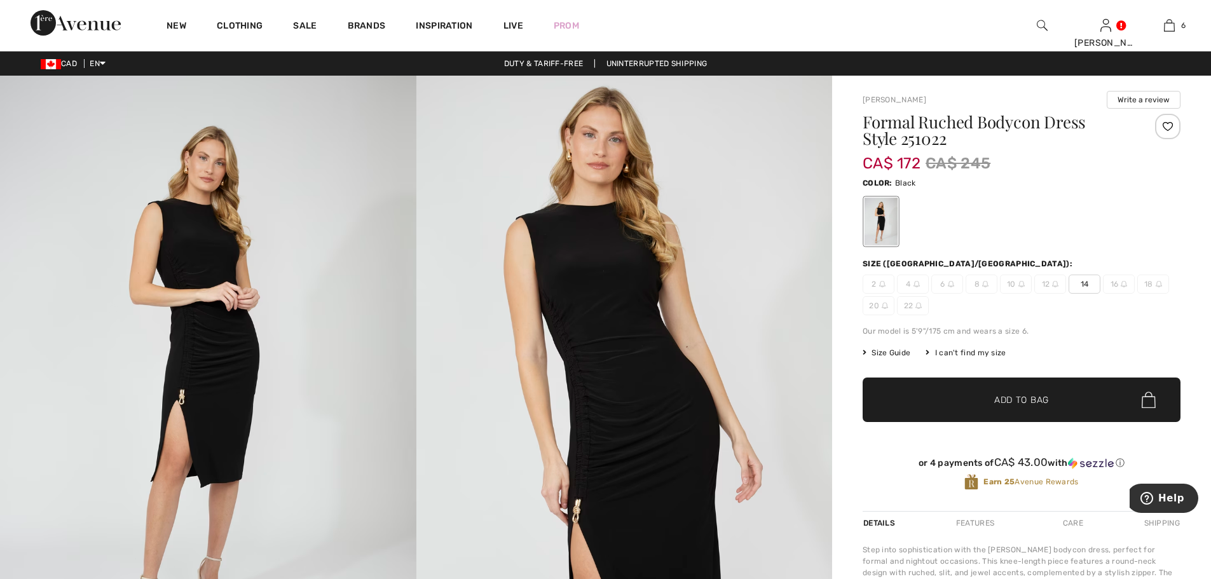
click at [1090, 281] on span "14" at bounding box center [1085, 284] width 32 height 19
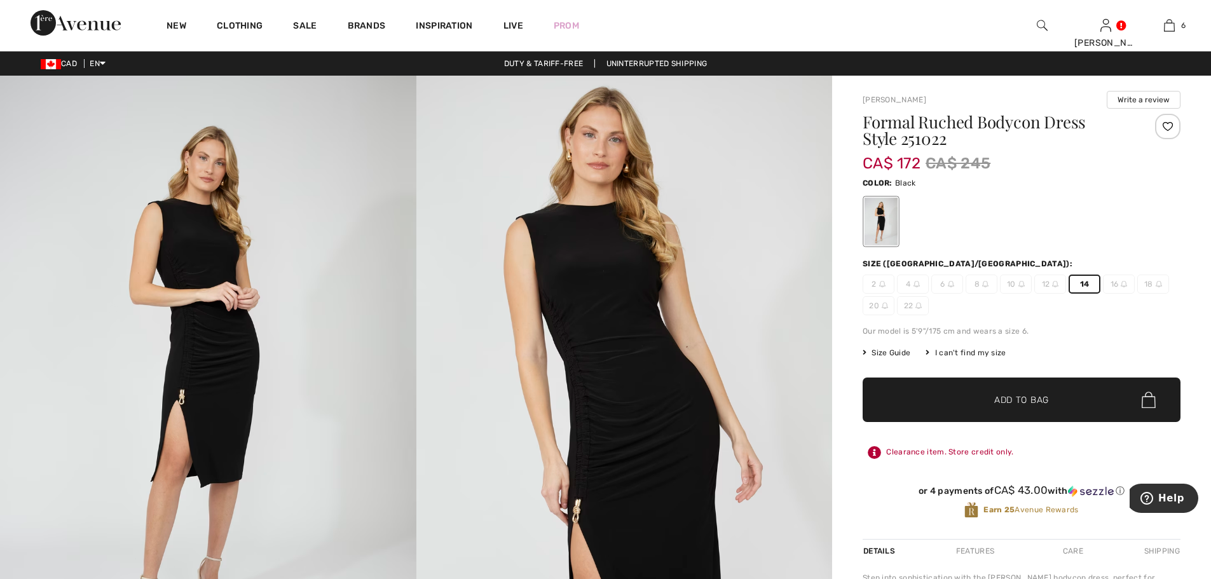
click at [1039, 403] on span "Add to Bag" at bounding box center [1021, 399] width 55 height 13
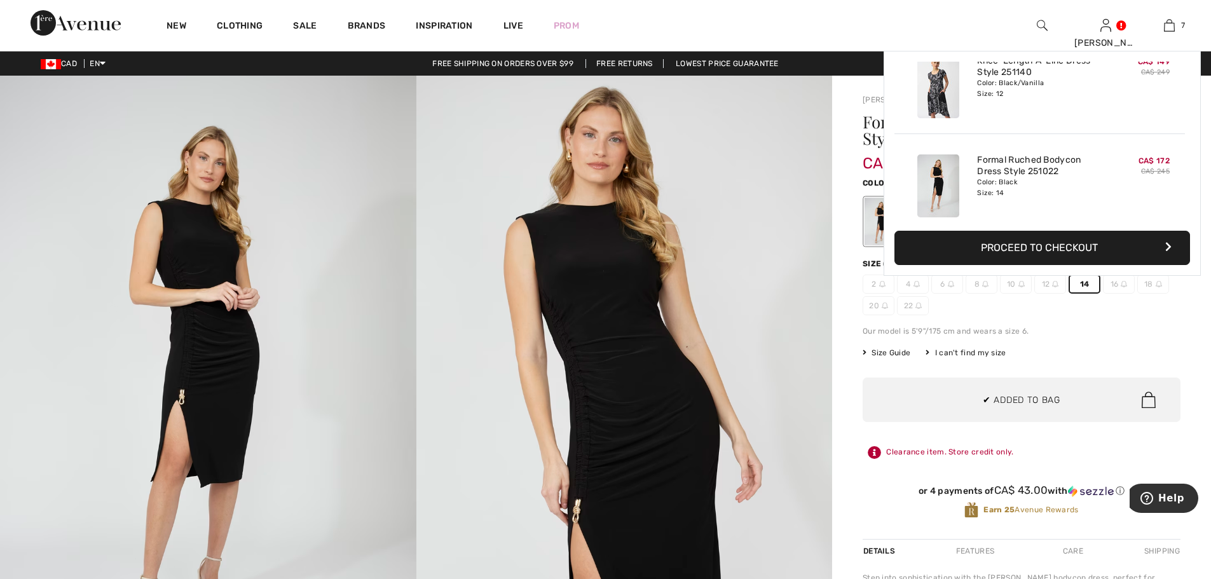
scroll to position [535, 0]
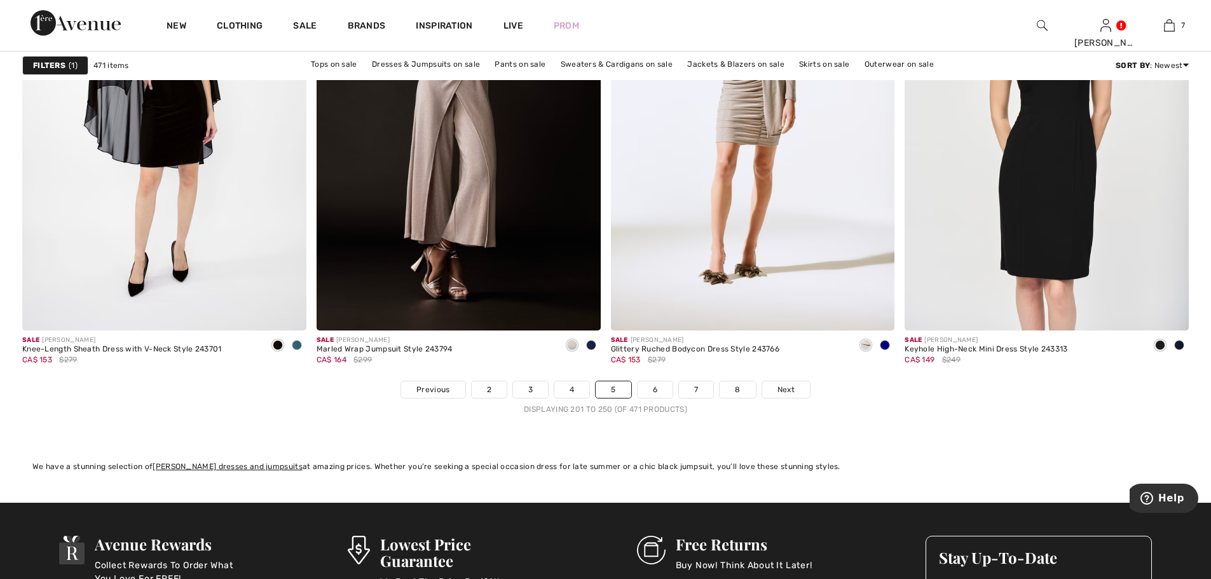
scroll to position [7183, 0]
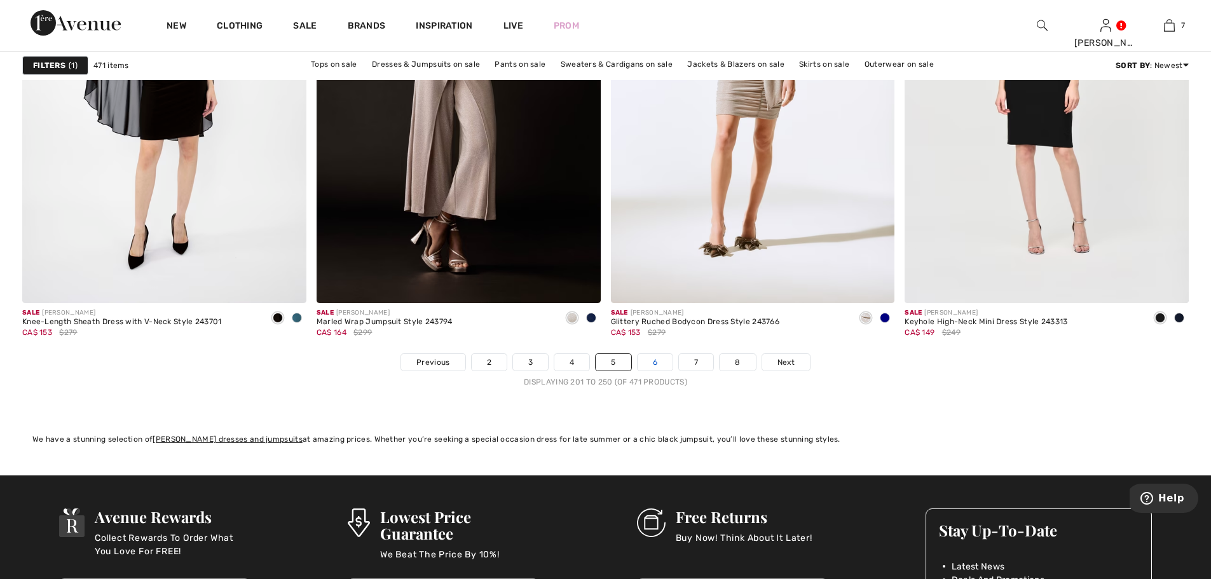
click at [662, 358] on link "6" at bounding box center [655, 362] width 35 height 17
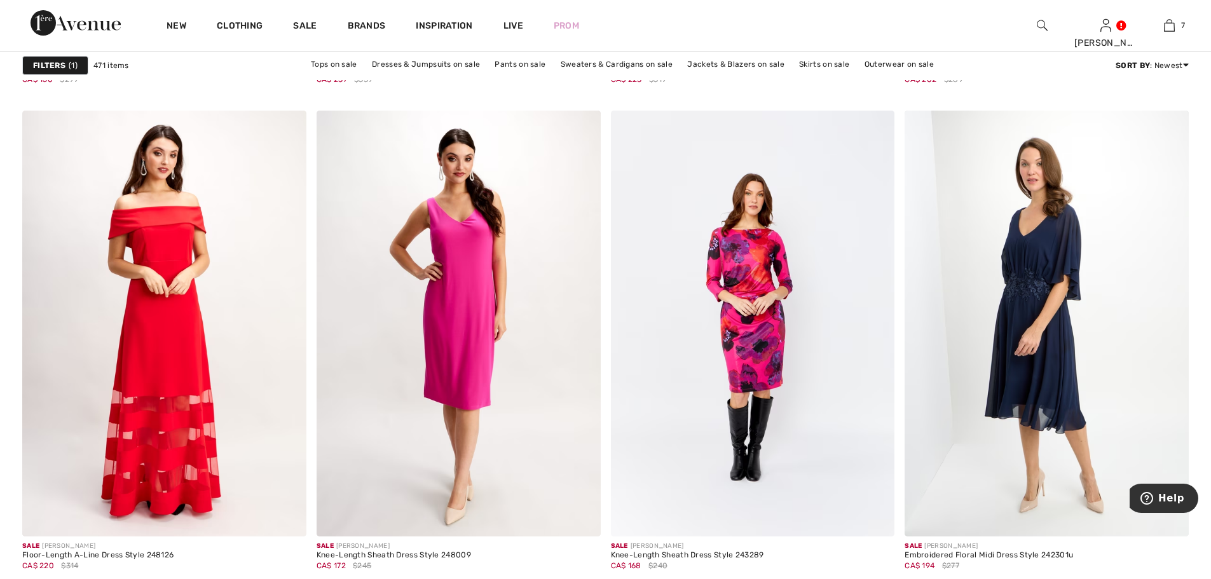
scroll to position [6484, 0]
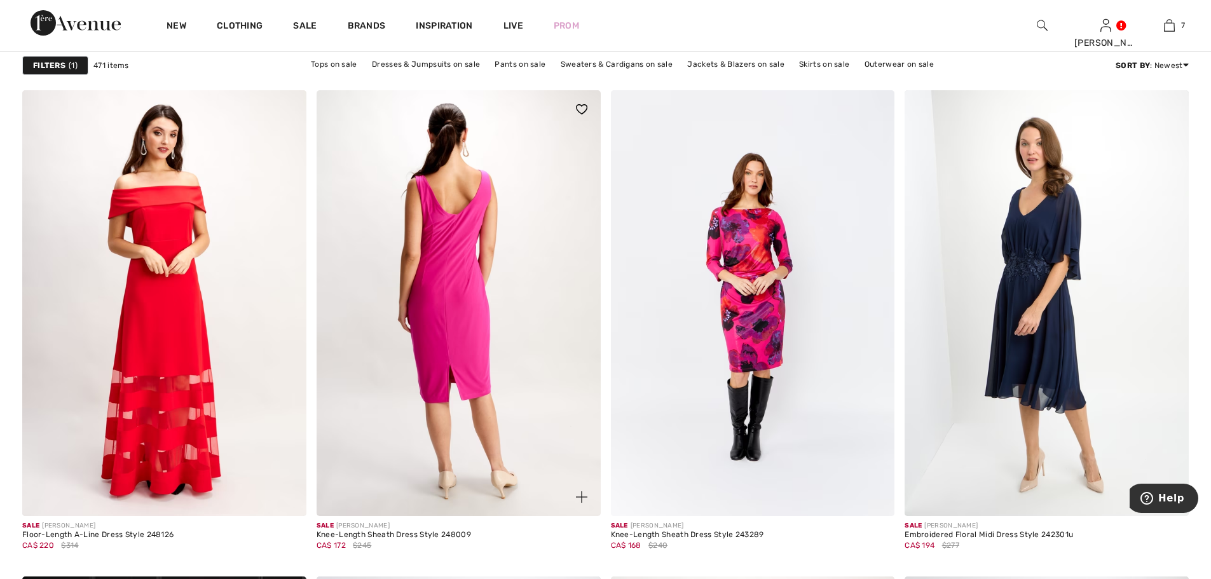
click at [443, 250] on img at bounding box center [459, 303] width 284 height 426
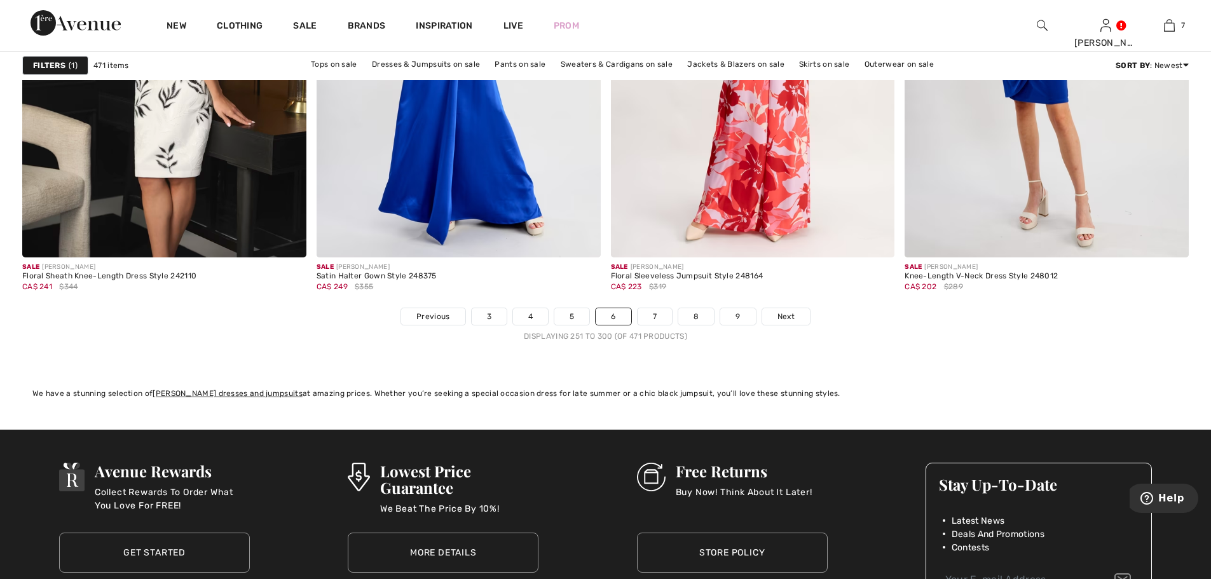
scroll to position [7247, 0]
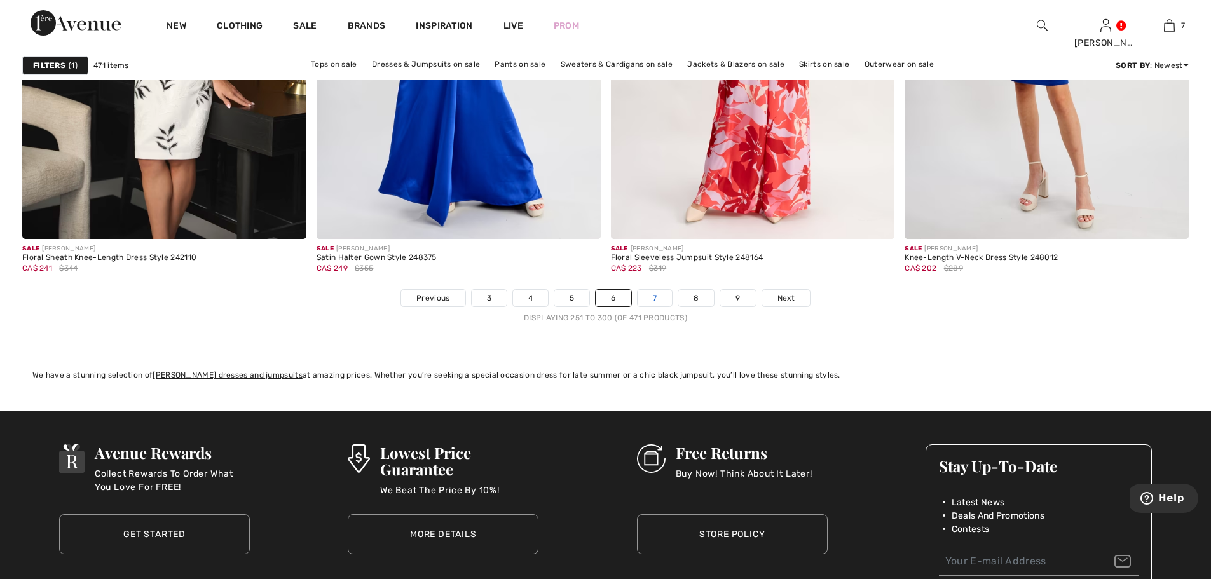
click at [660, 294] on link "7" at bounding box center [655, 298] width 34 height 17
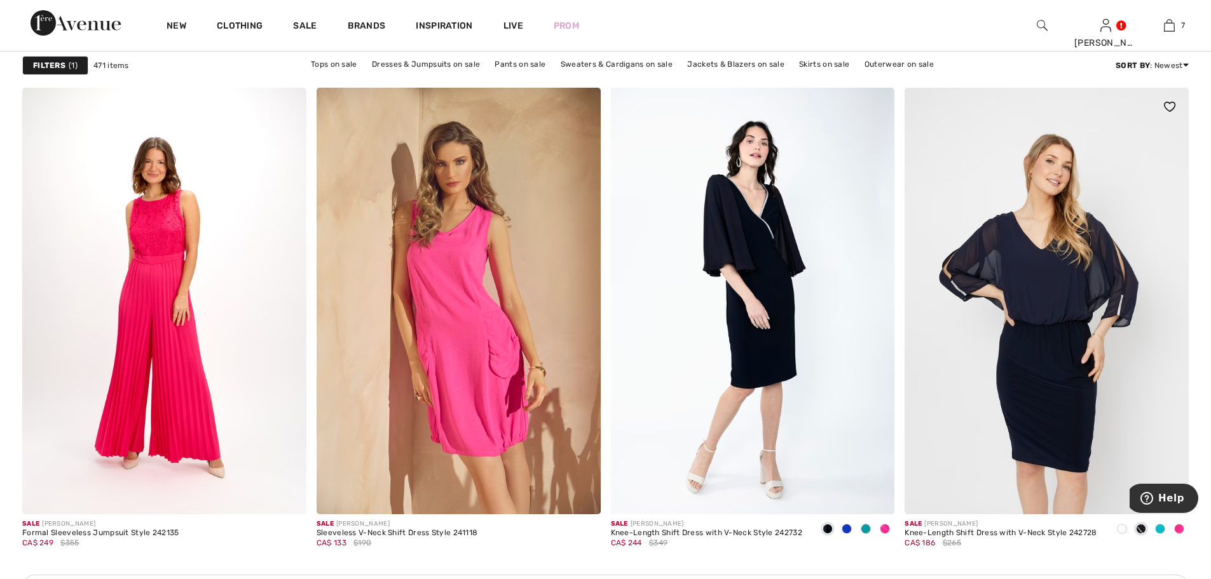
scroll to position [1589, 0]
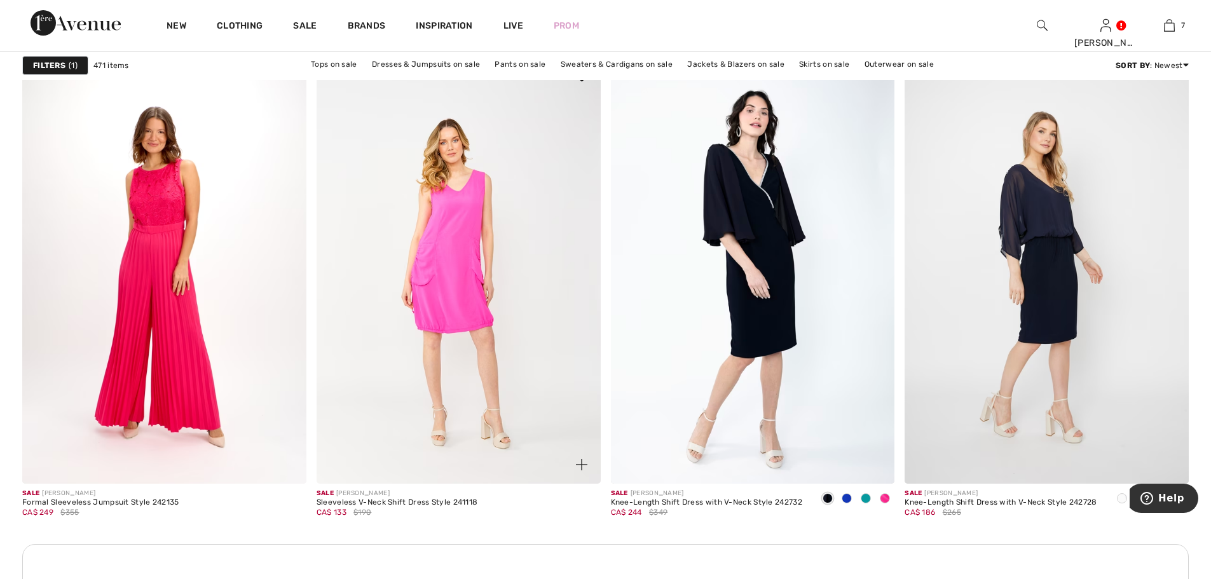
click at [456, 230] on img at bounding box center [459, 270] width 284 height 426
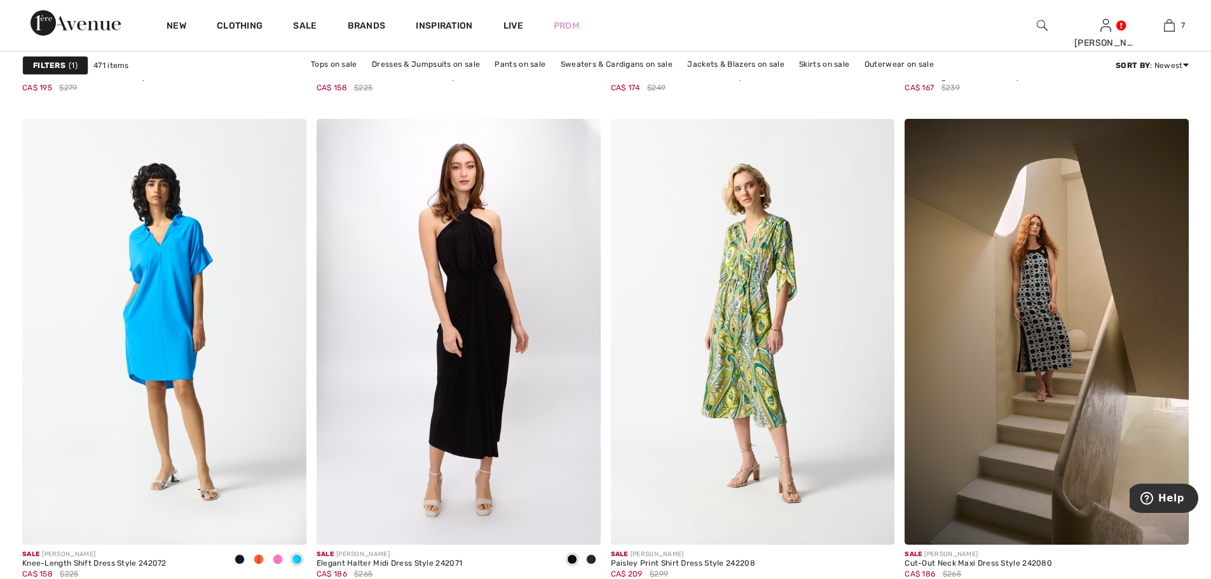
scroll to position [5340, 0]
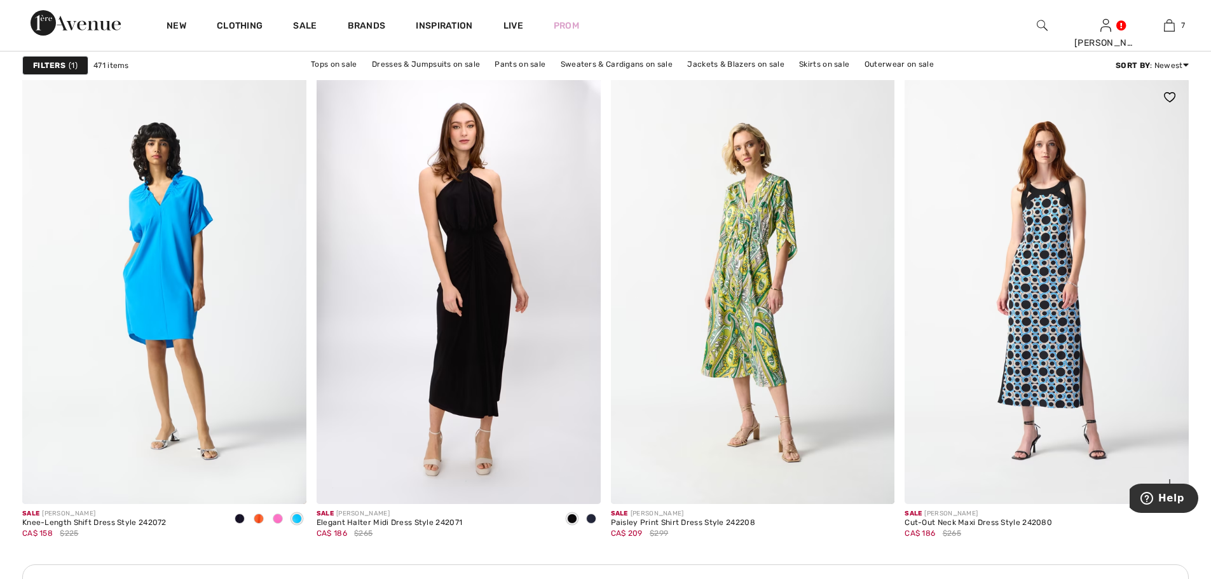
click at [1033, 300] on img at bounding box center [1047, 291] width 284 height 426
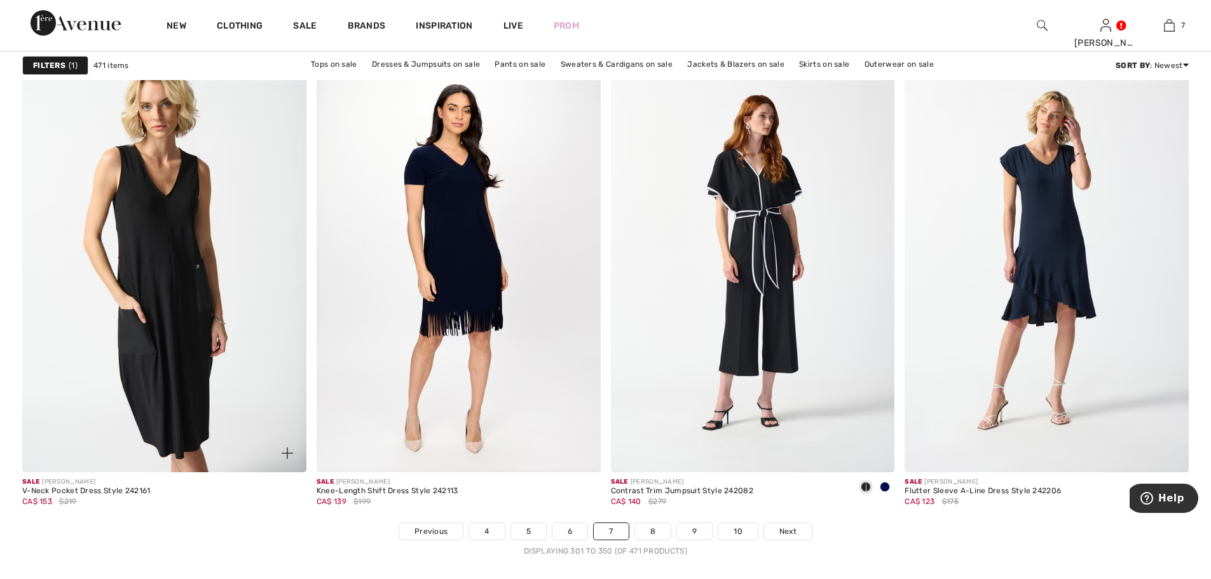
scroll to position [6992, 0]
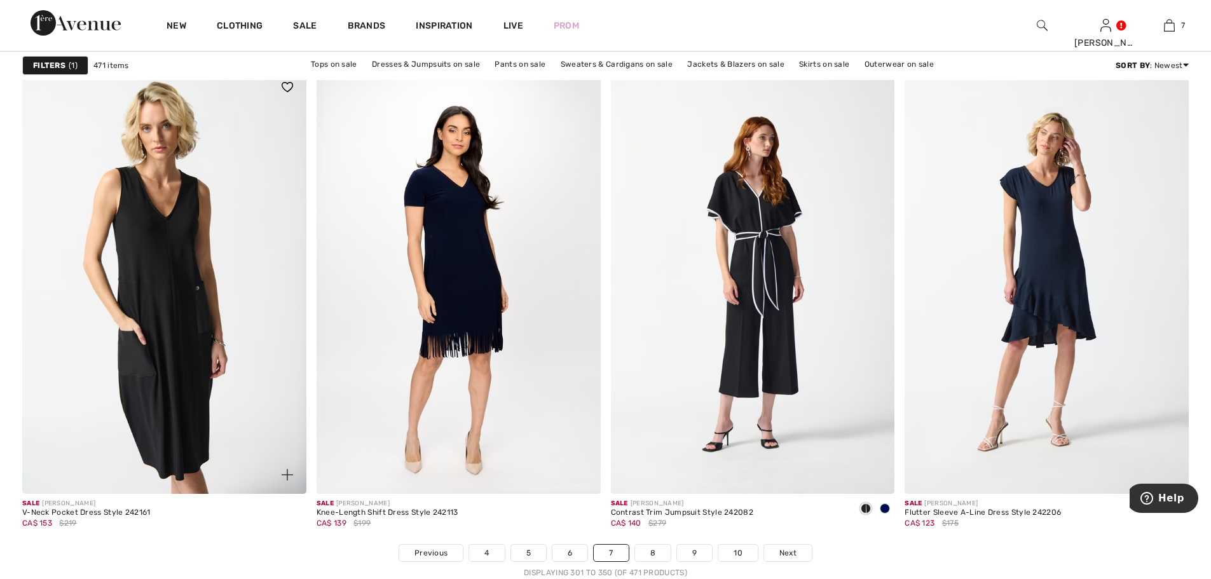
click at [145, 270] on img at bounding box center [164, 281] width 284 height 426
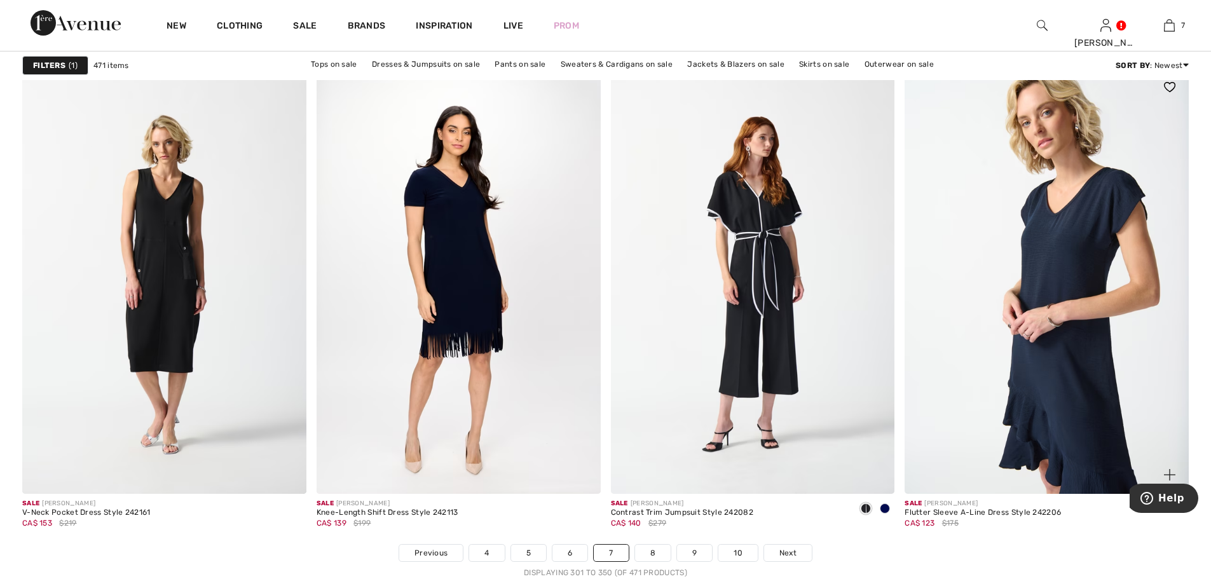
click at [1097, 313] on img at bounding box center [1047, 281] width 284 height 426
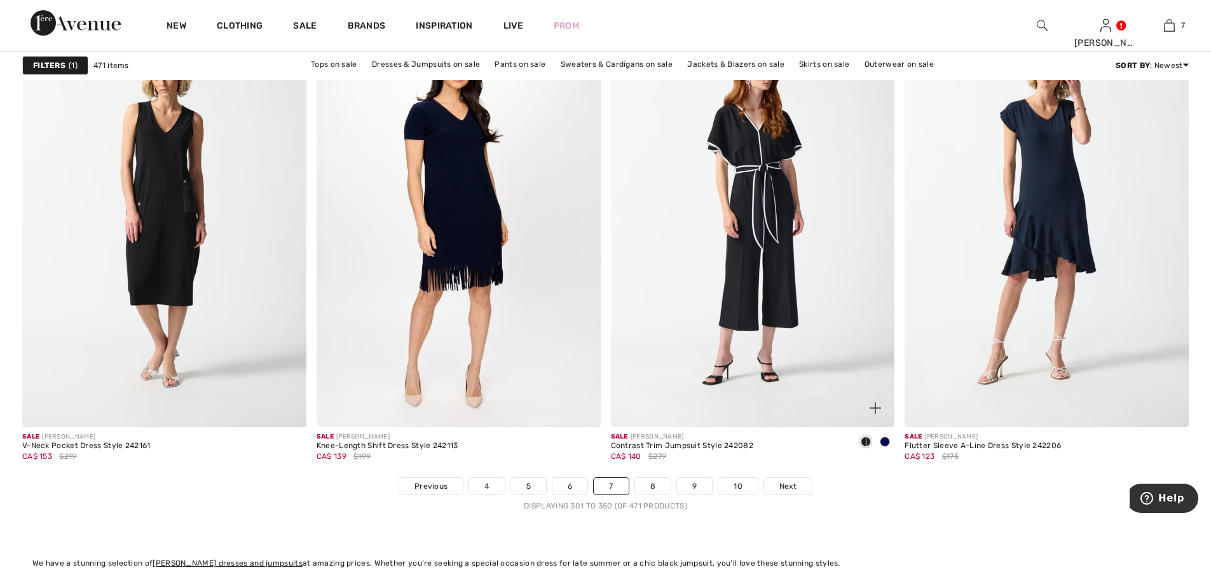
scroll to position [7056, 0]
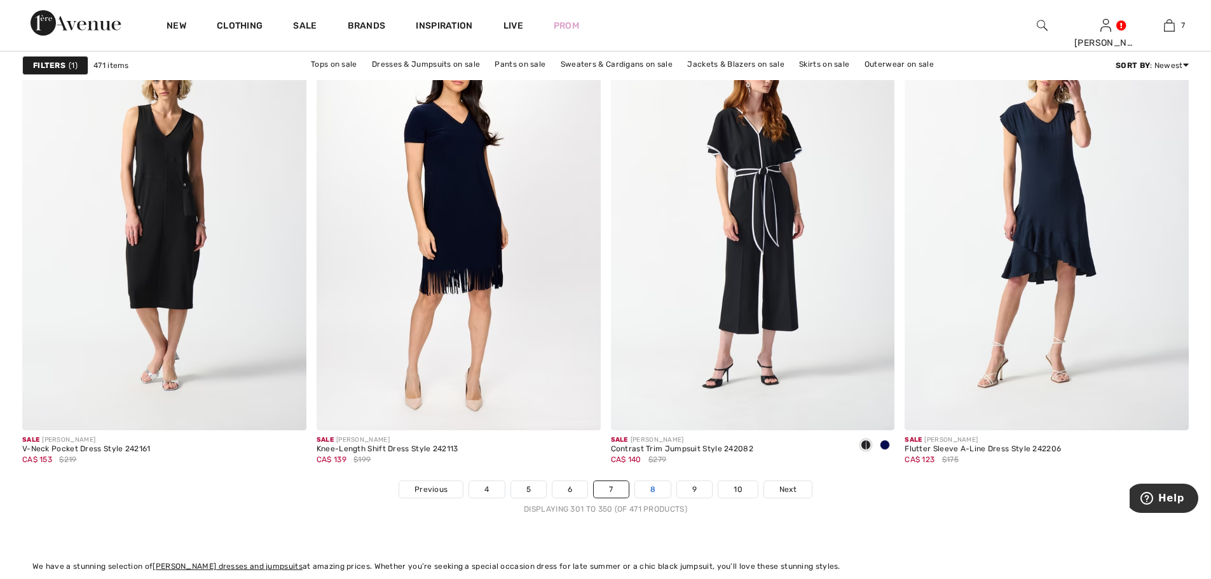
click at [653, 488] on link "8" at bounding box center [653, 489] width 36 height 17
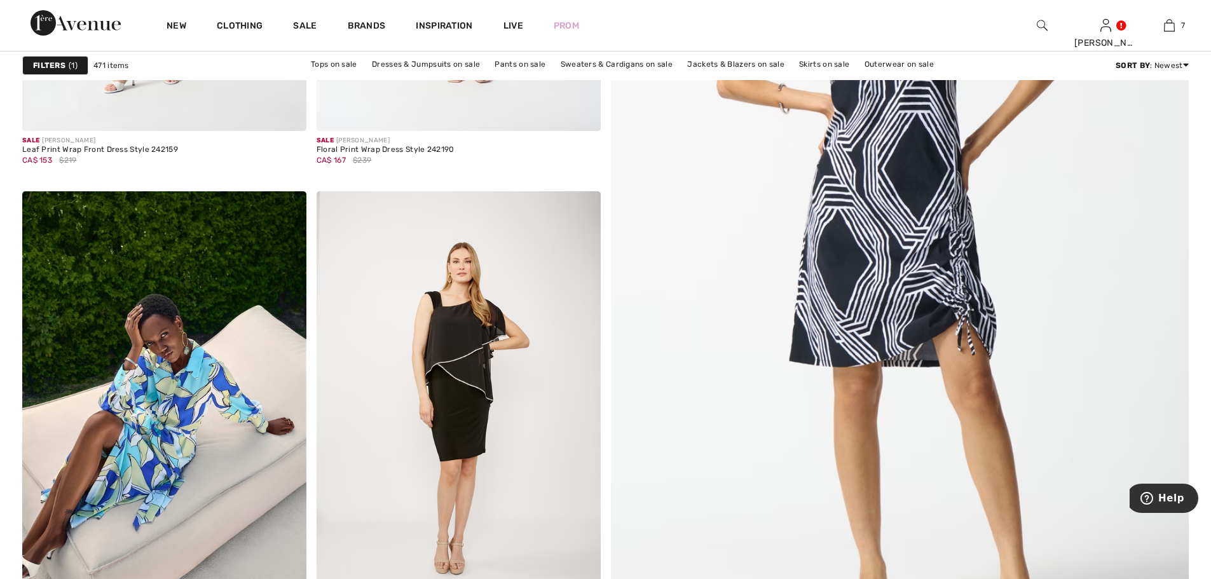
scroll to position [509, 0]
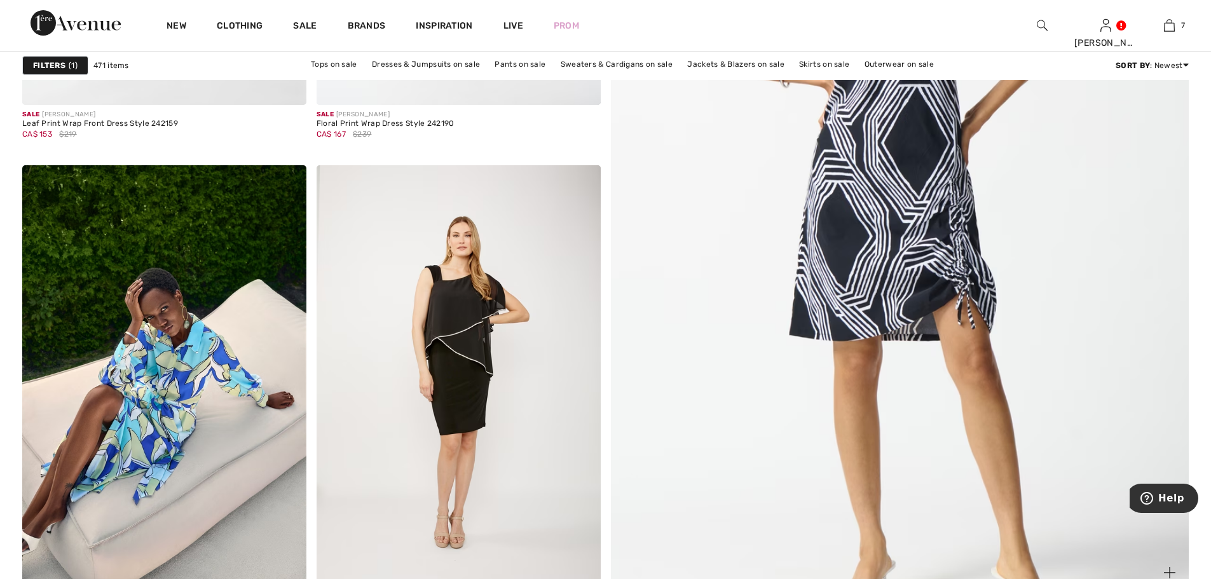
click at [888, 168] on img at bounding box center [900, 199] width 694 height 1041
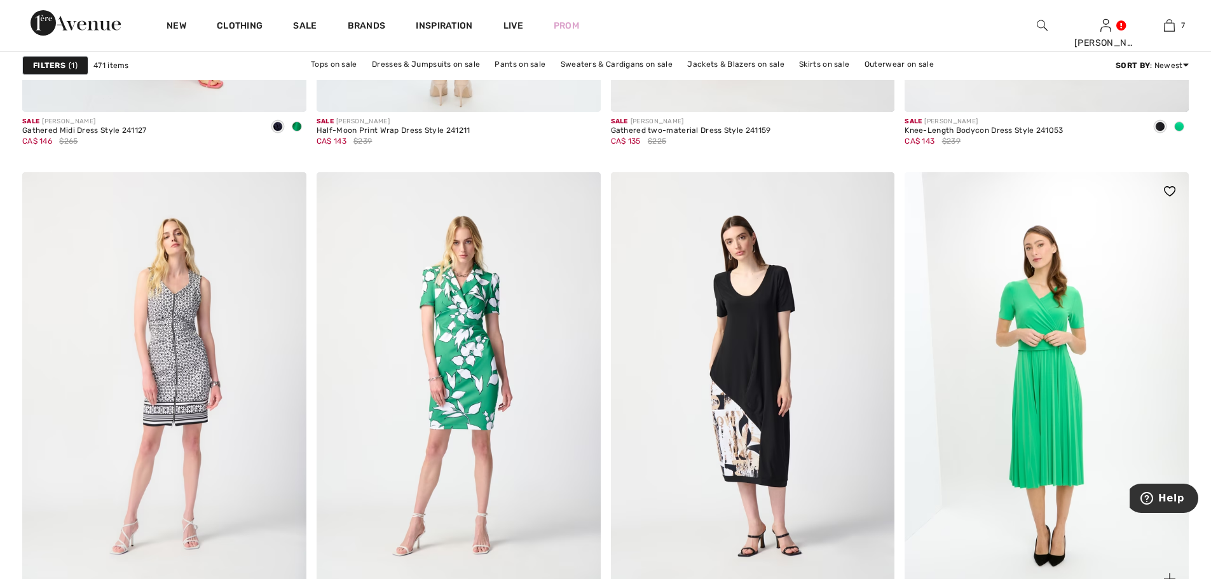
scroll to position [5276, 0]
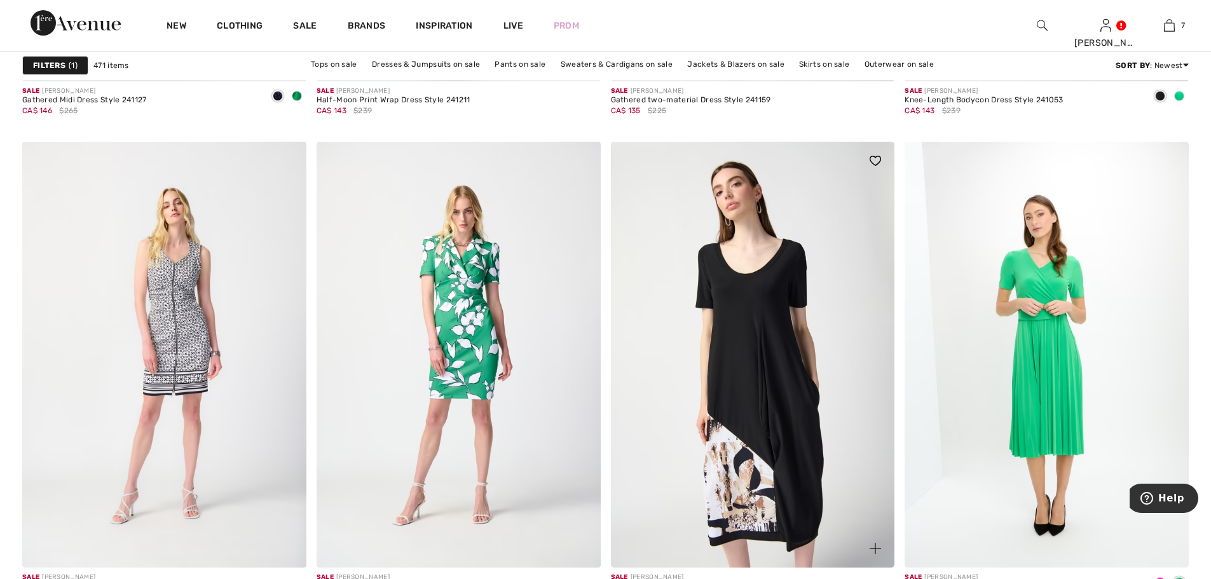
click at [734, 324] on img at bounding box center [753, 355] width 284 height 426
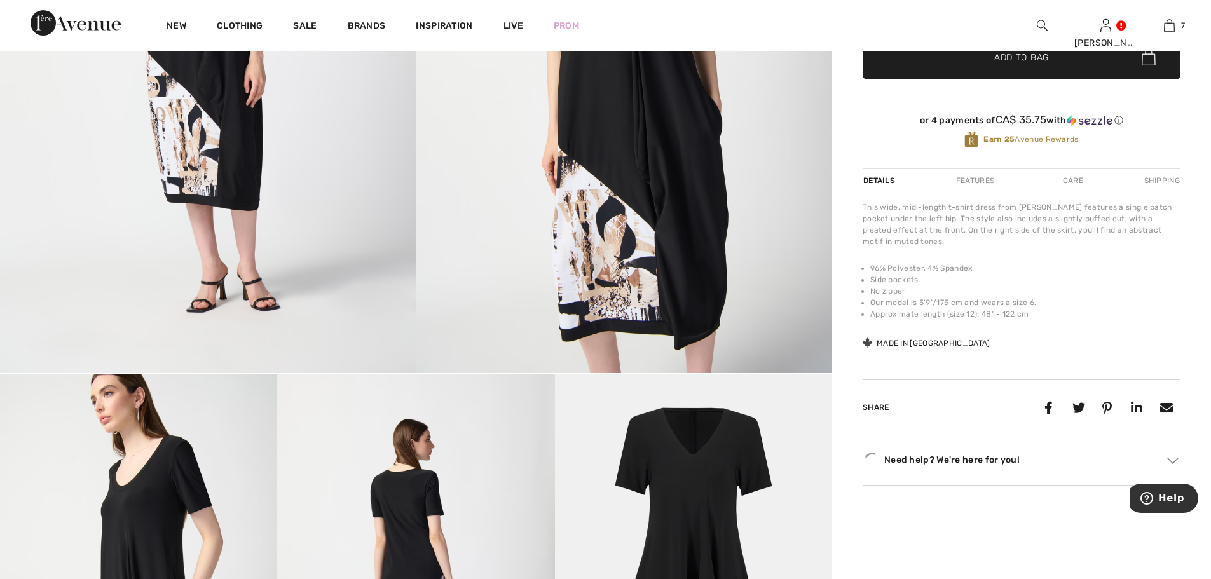
scroll to position [572, 0]
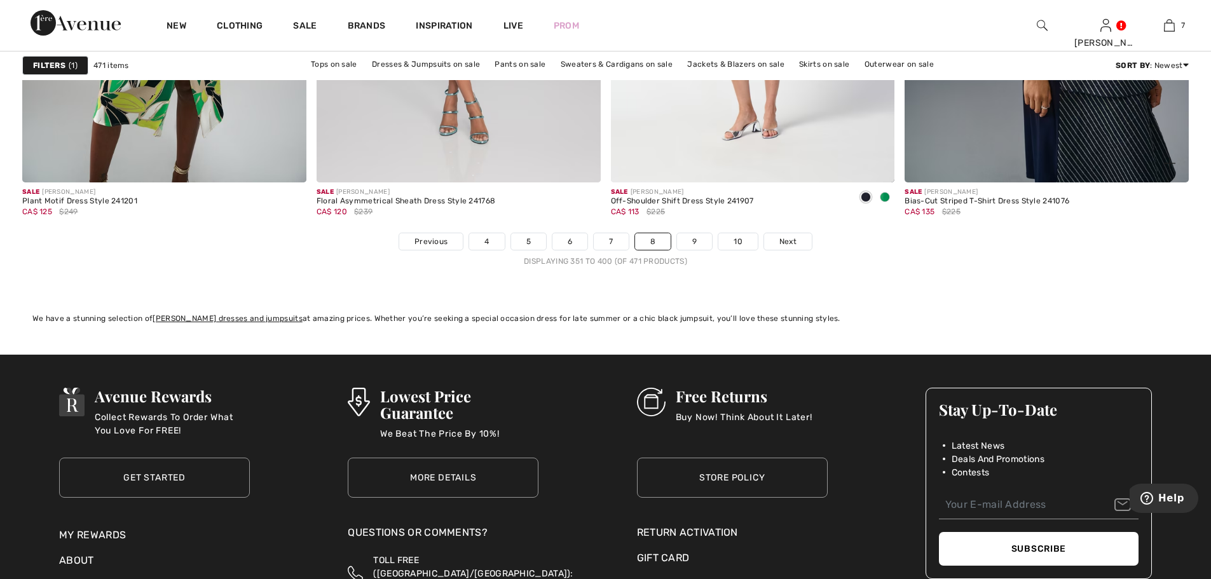
scroll to position [7310, 0]
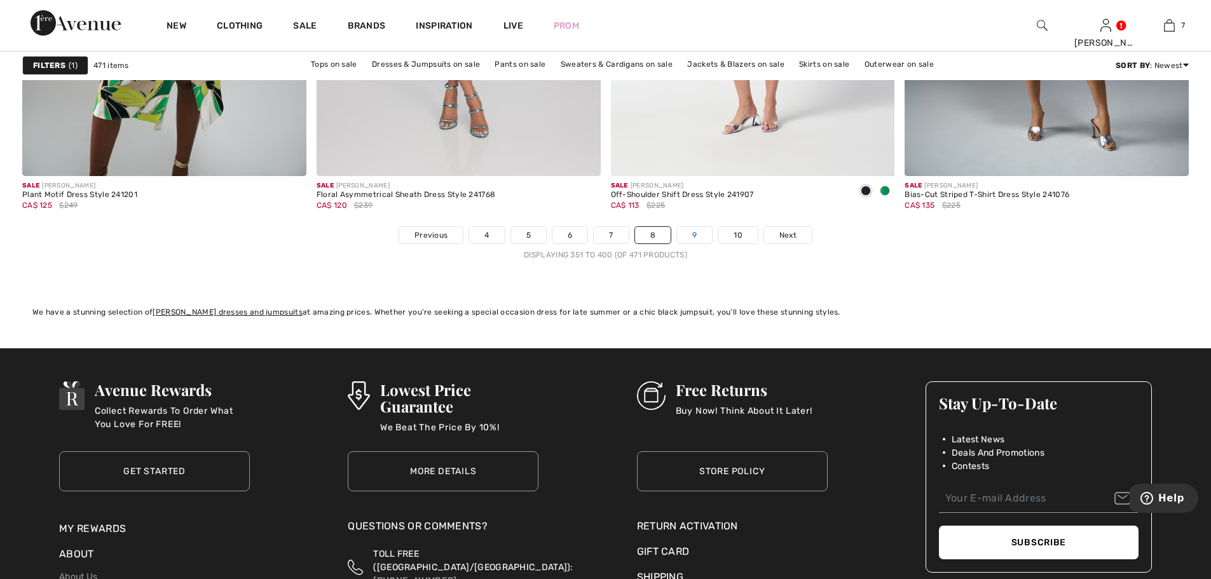
click at [690, 235] on link "9" at bounding box center [694, 235] width 35 height 17
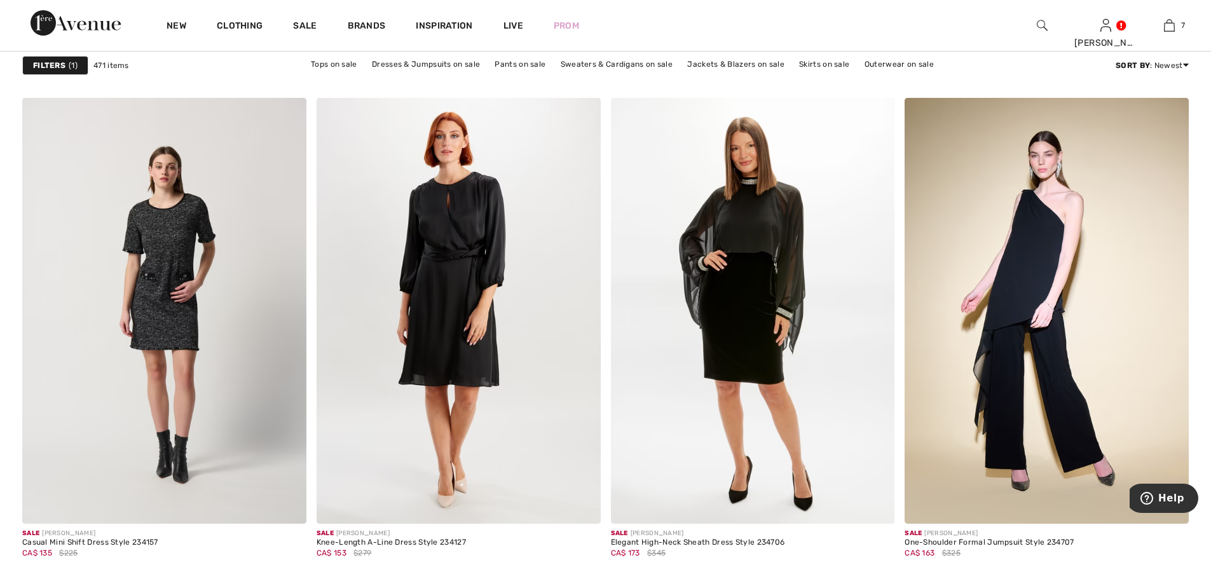
scroll to position [2225, 0]
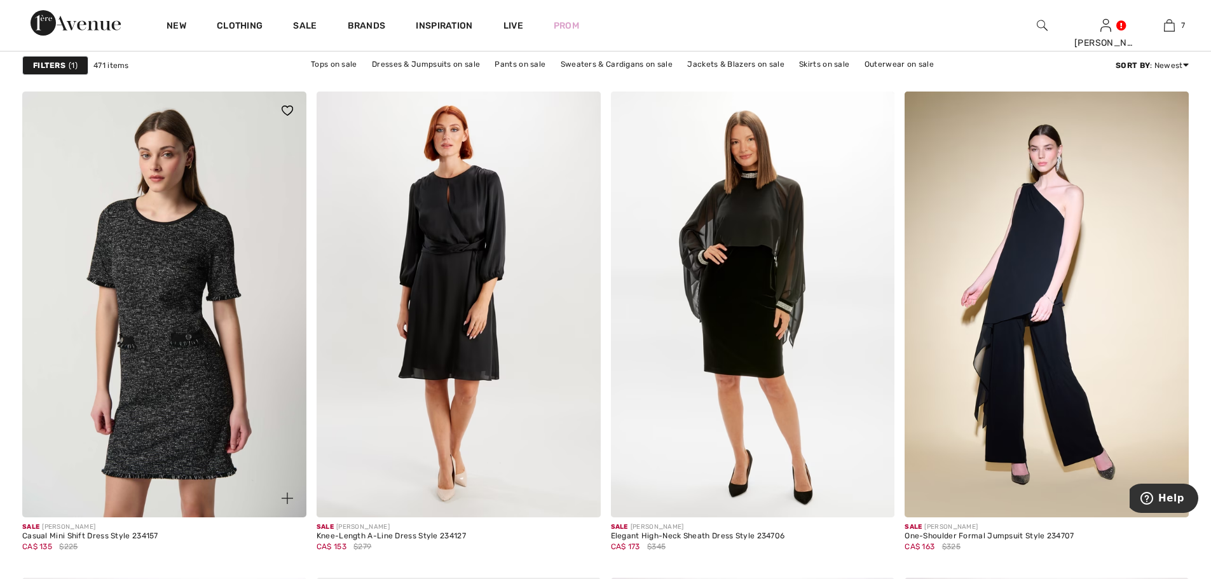
click at [169, 288] on img at bounding box center [164, 305] width 284 height 426
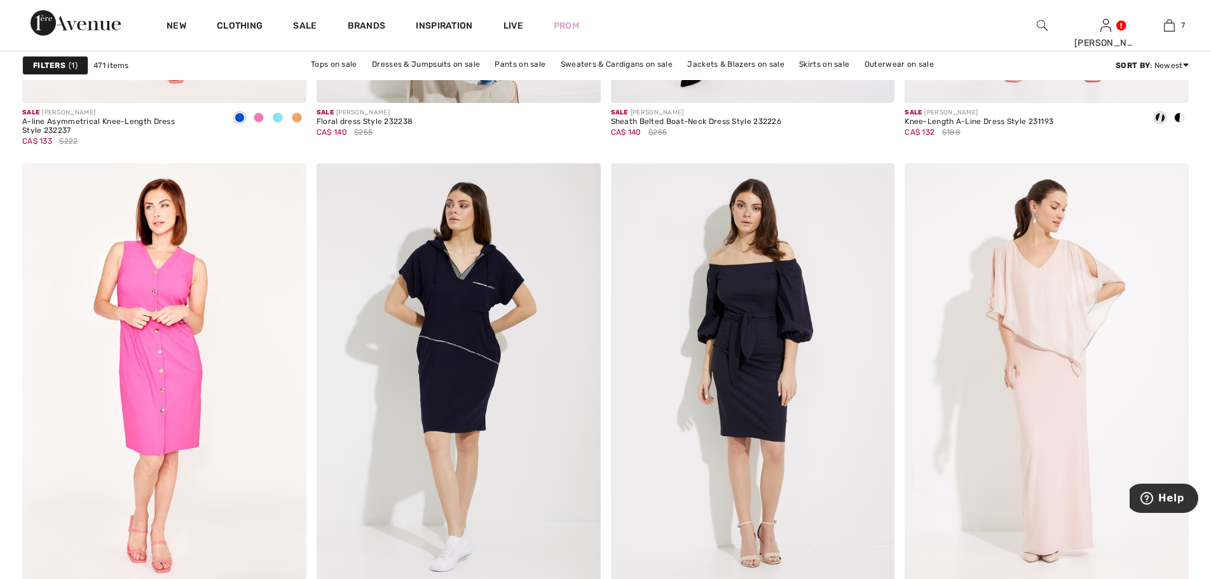
scroll to position [6484, 0]
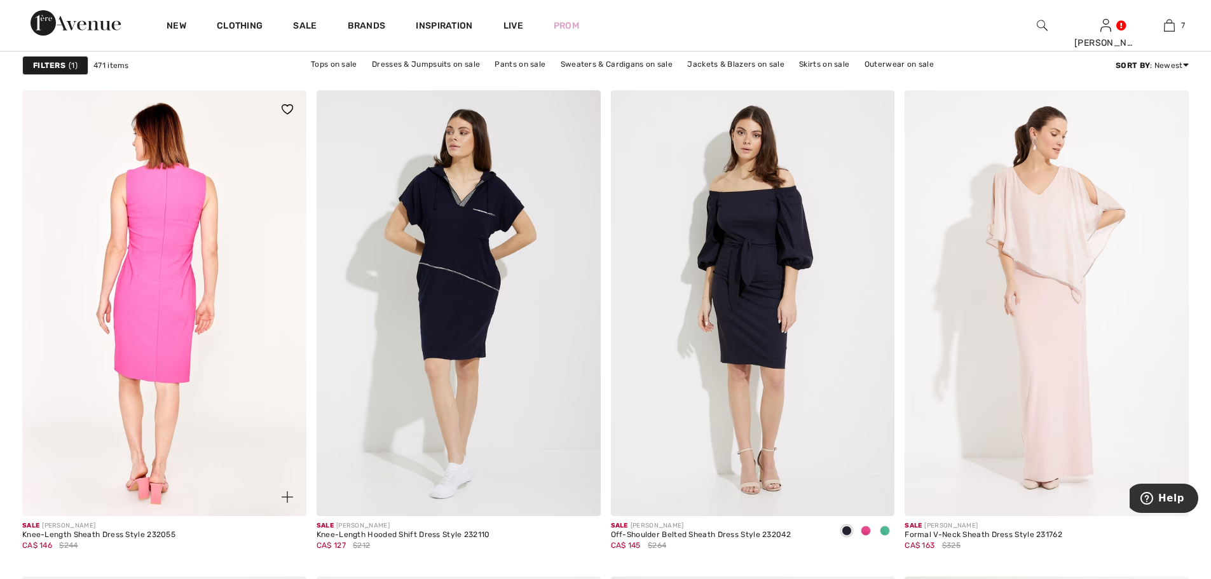
click at [170, 256] on img at bounding box center [164, 303] width 284 height 426
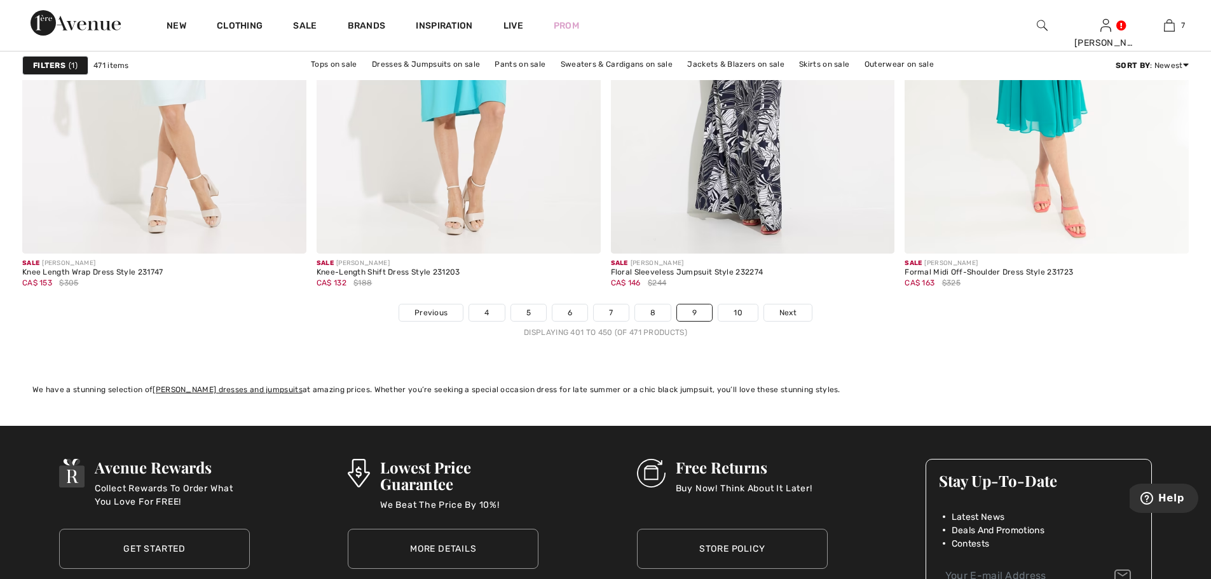
scroll to position [7311, 0]
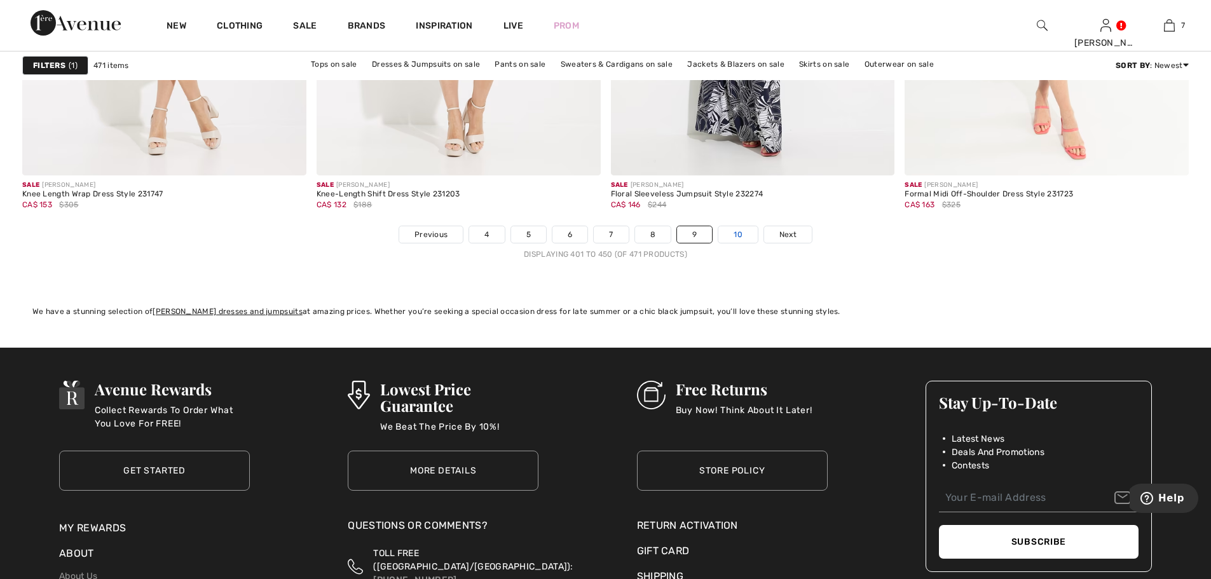
click at [735, 232] on link "10" at bounding box center [737, 234] width 39 height 17
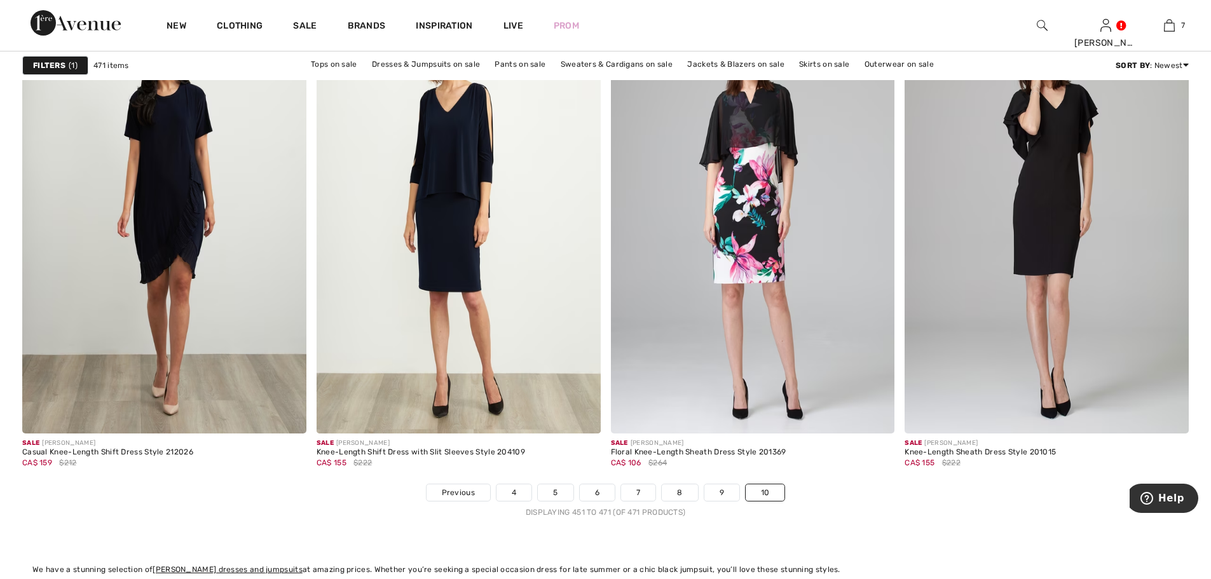
scroll to position [2797, 0]
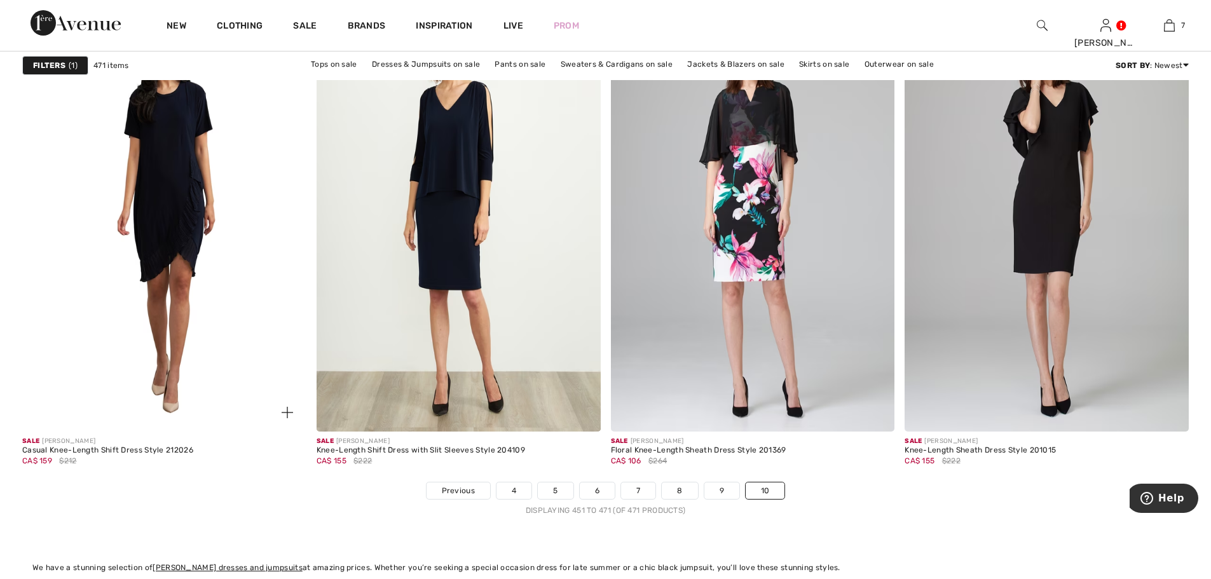
click at [179, 205] on img at bounding box center [164, 219] width 284 height 426
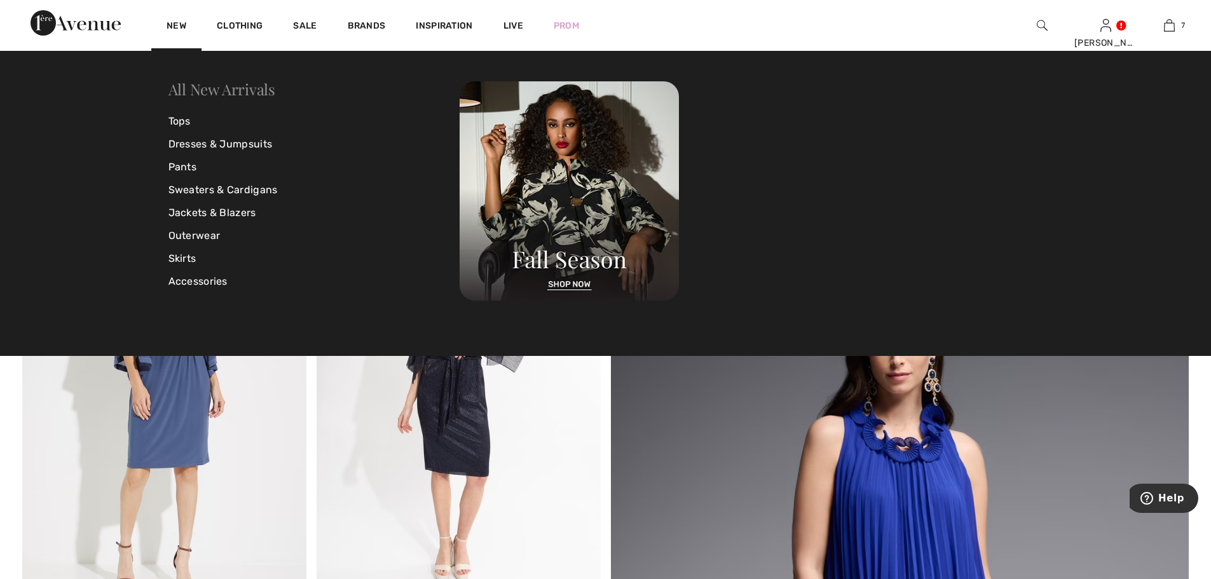
click at [205, 91] on link "All New Arrivals" at bounding box center [221, 89] width 107 height 20
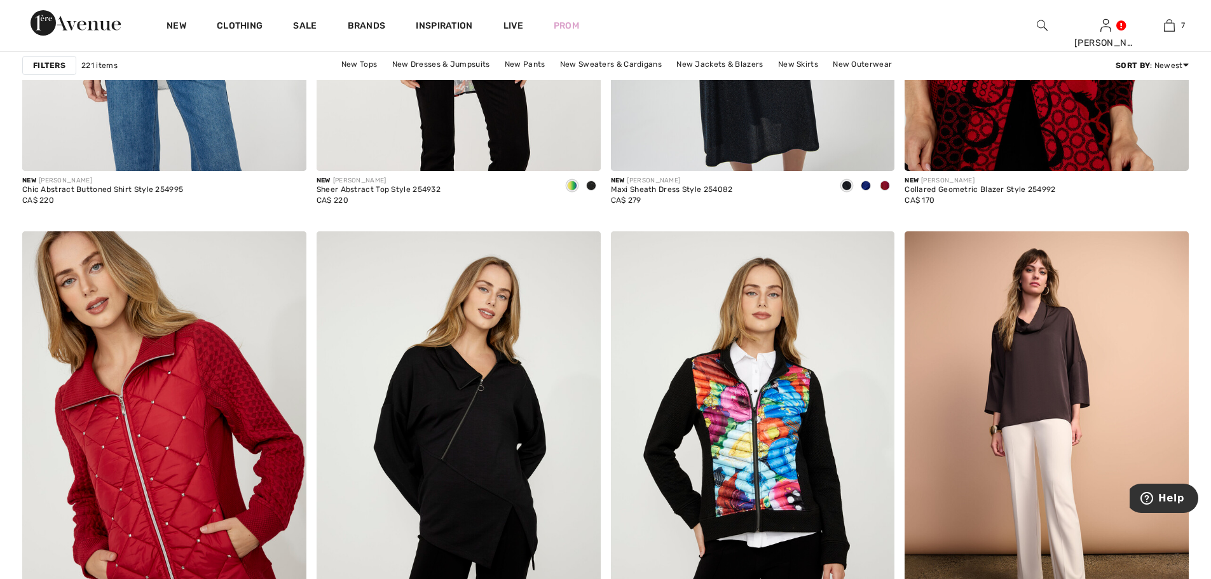
scroll to position [2733, 0]
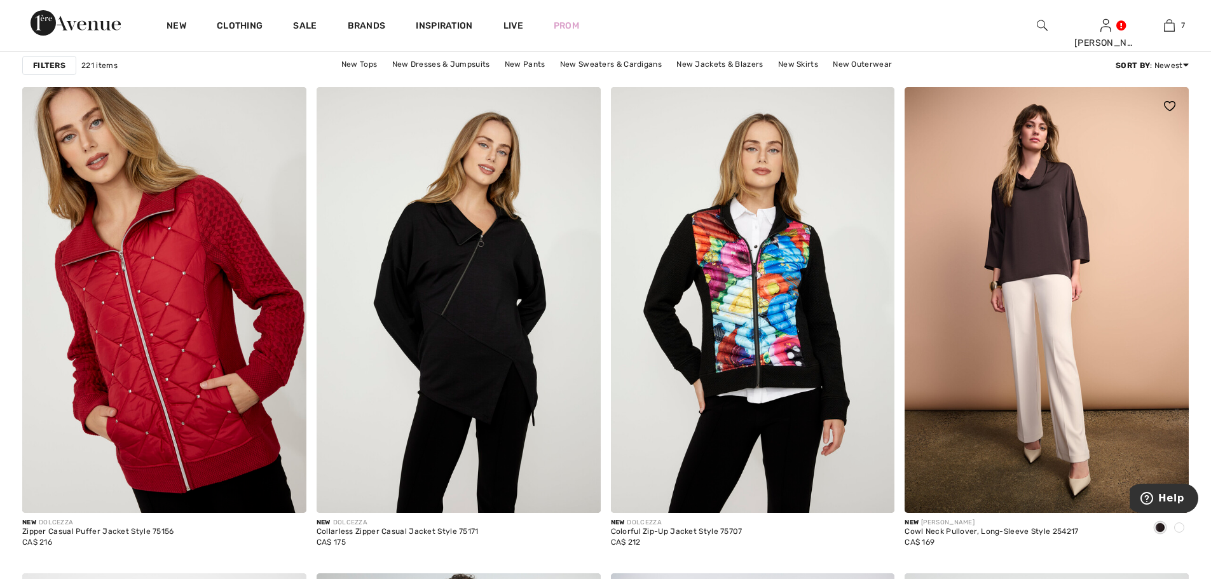
click at [1180, 529] on span at bounding box center [1179, 528] width 10 height 10
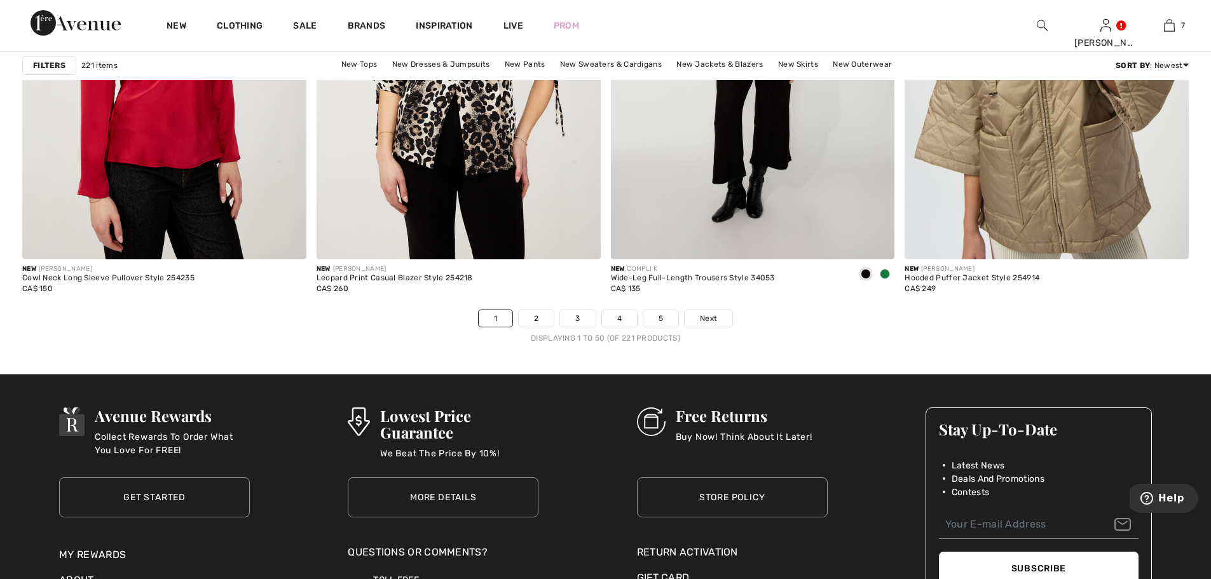
scroll to position [7247, 0]
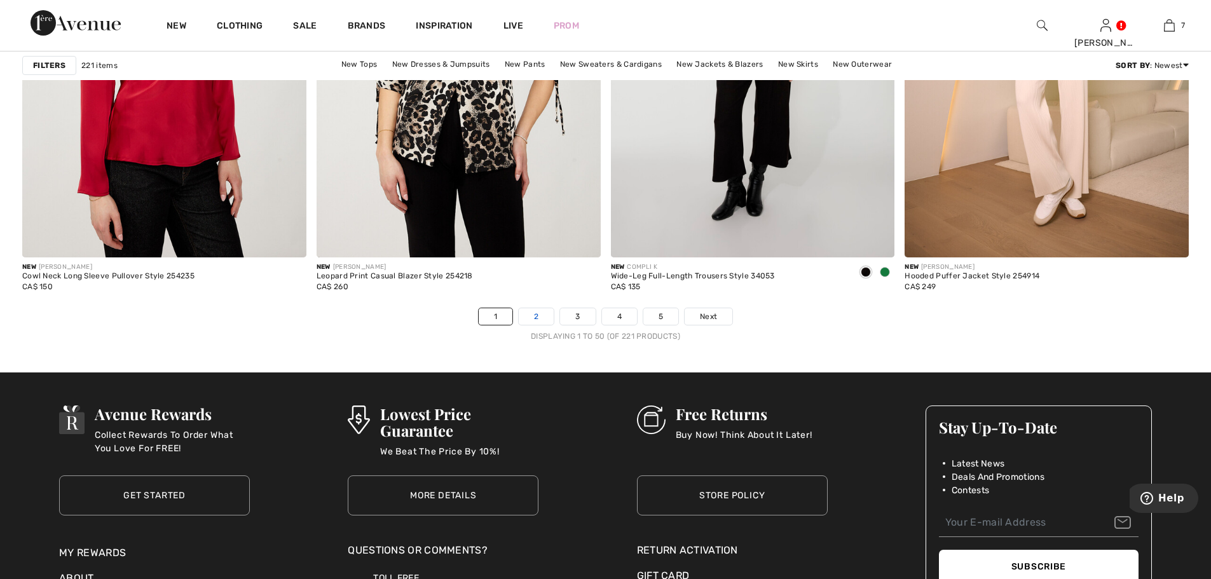
click at [538, 315] on link "2" at bounding box center [536, 316] width 35 height 17
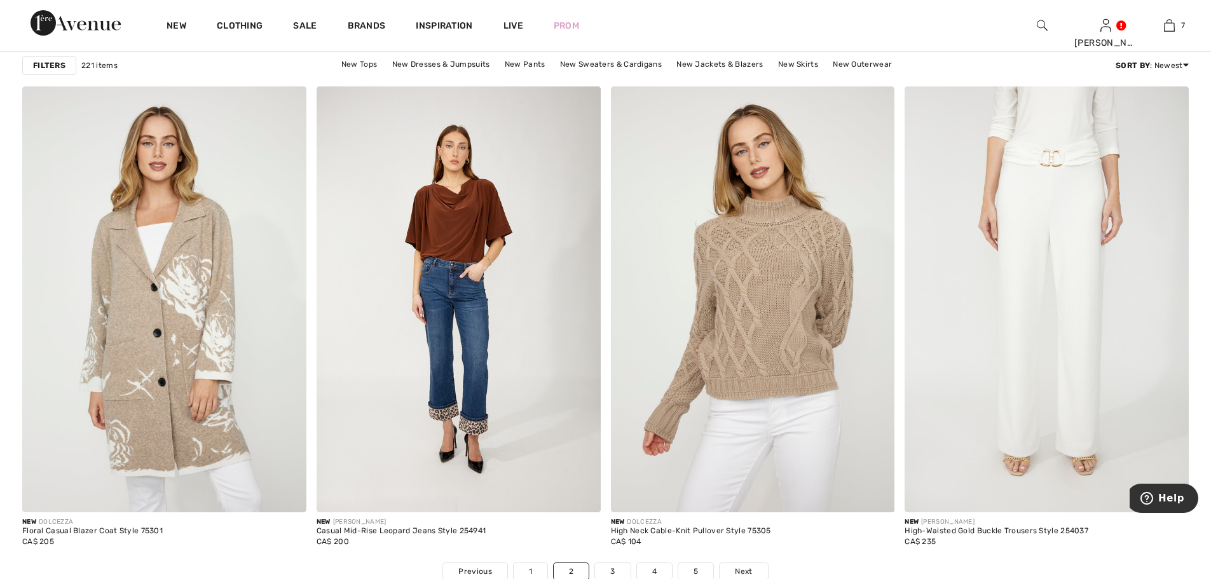
scroll to position [6992, 0]
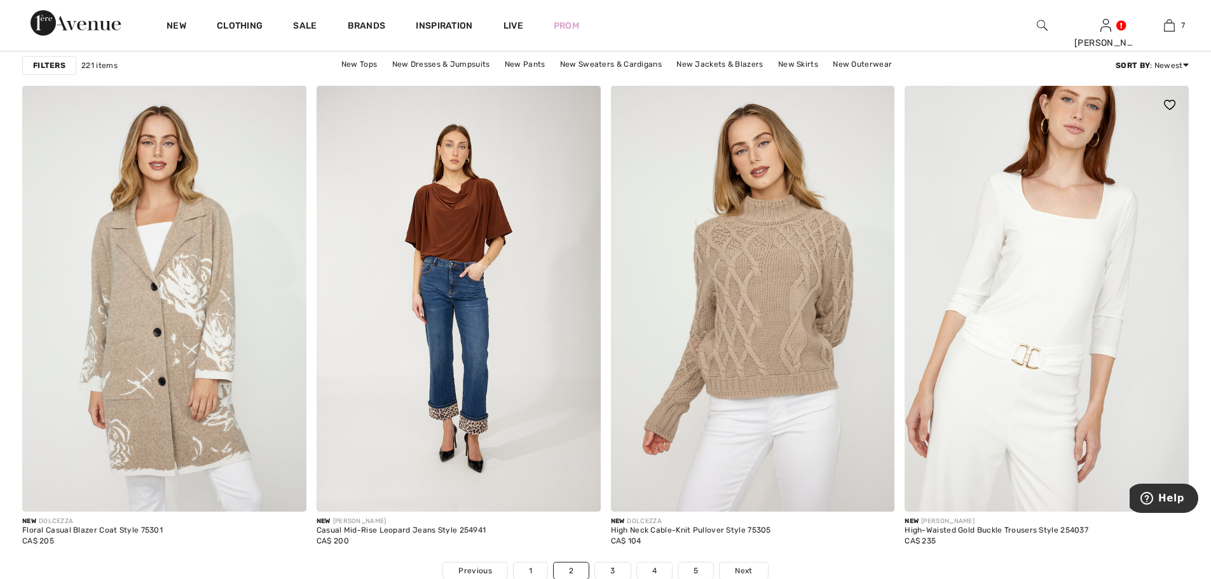
click at [1034, 365] on img at bounding box center [1047, 299] width 284 height 426
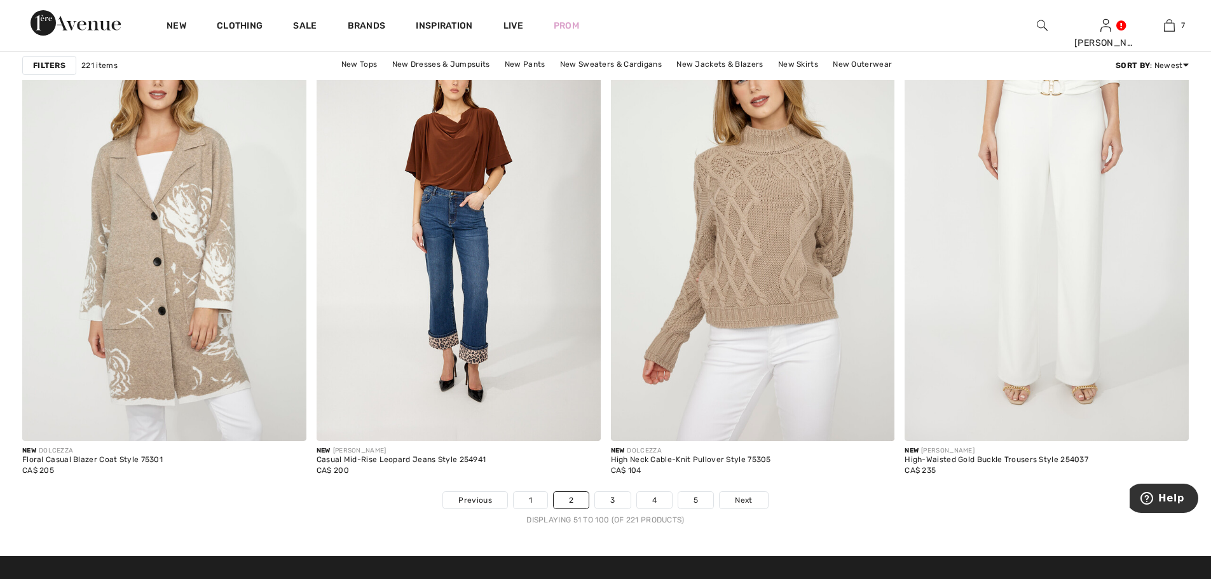
scroll to position [7310, 0]
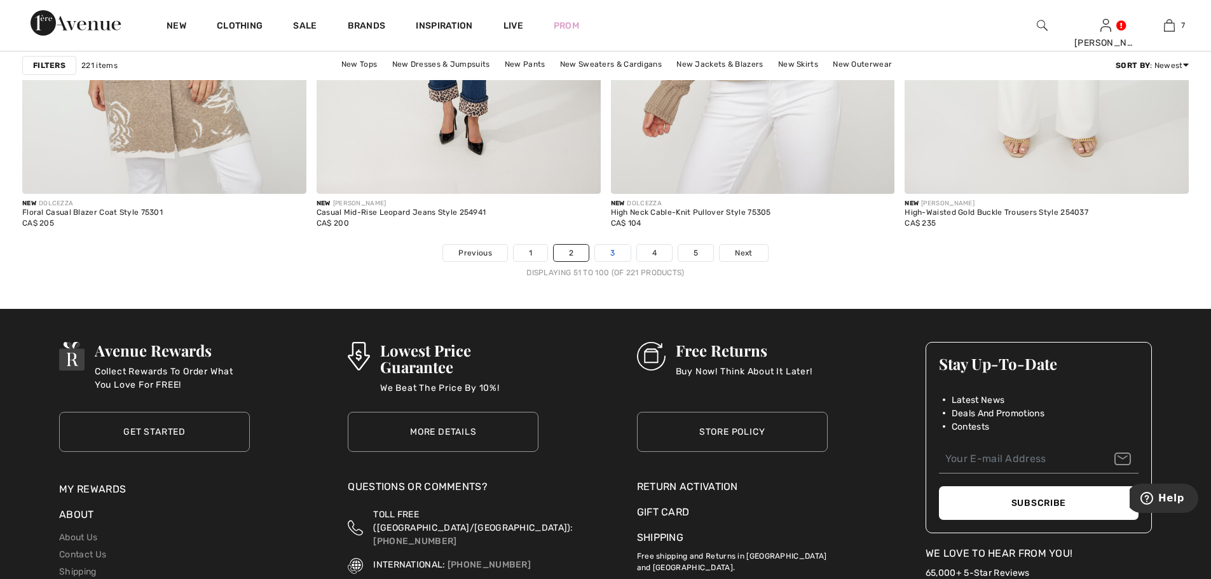
click at [609, 252] on link "3" at bounding box center [612, 253] width 35 height 17
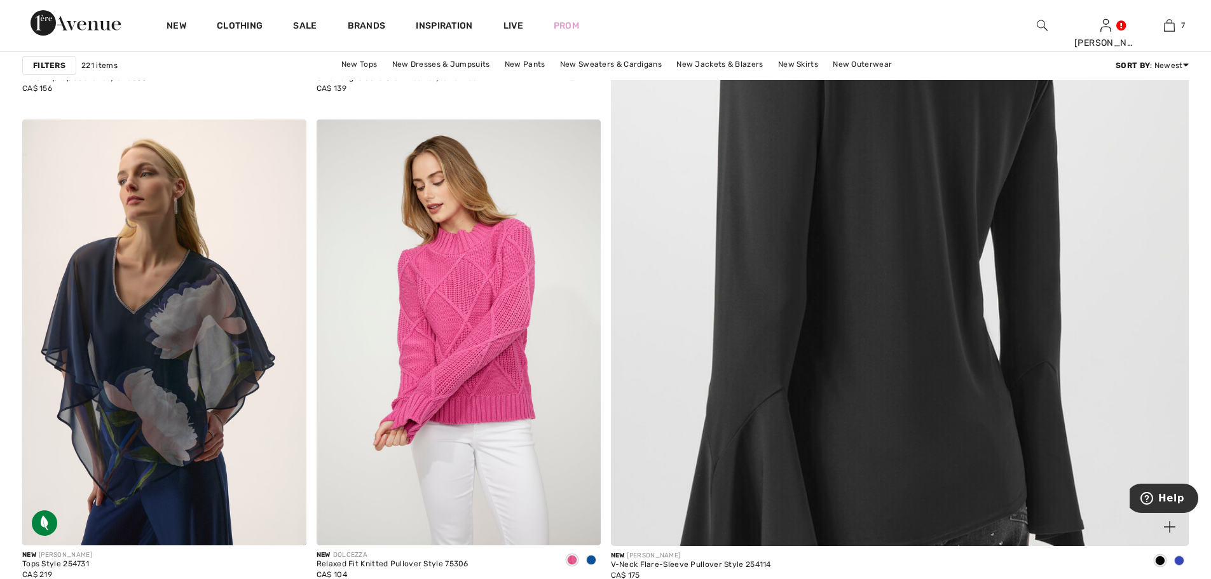
scroll to position [636, 0]
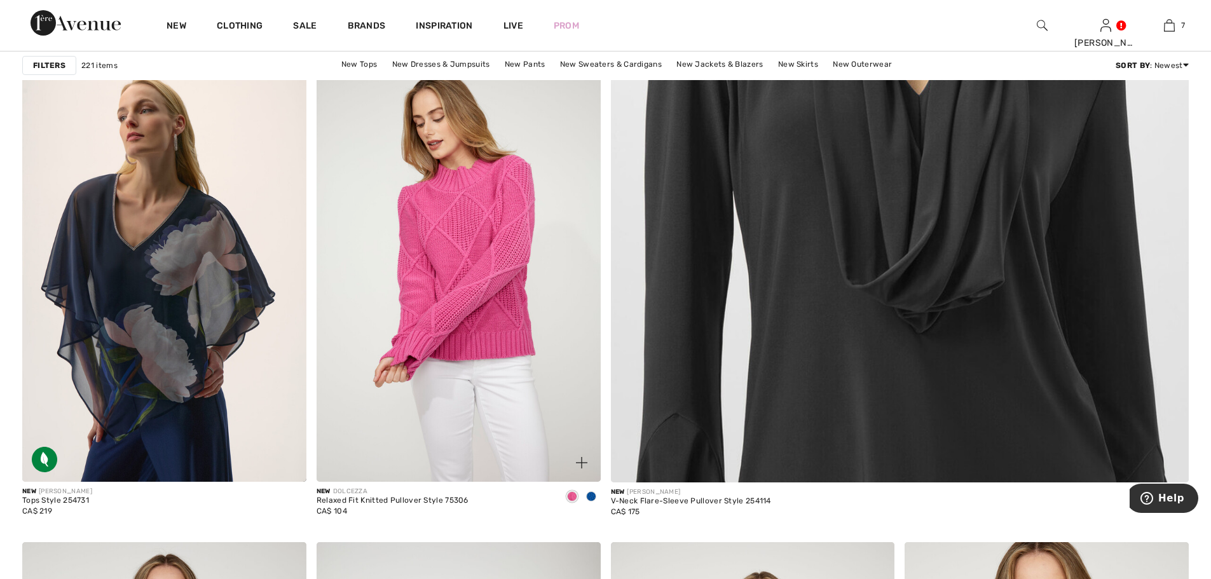
click at [589, 496] on span at bounding box center [591, 496] width 10 height 10
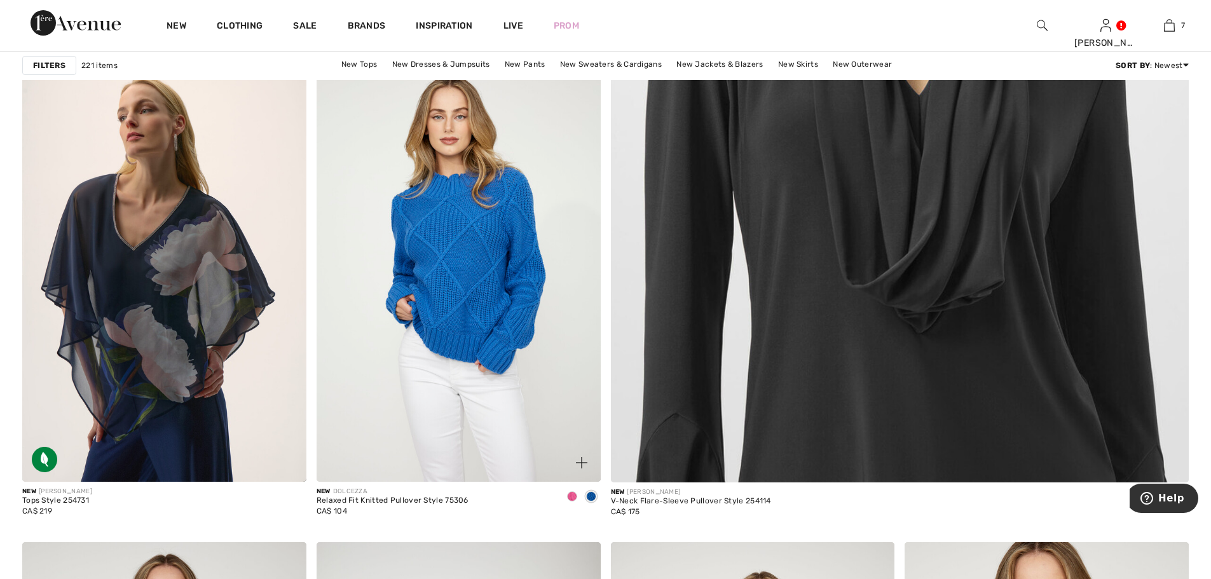
click at [570, 496] on span at bounding box center [572, 496] width 10 height 10
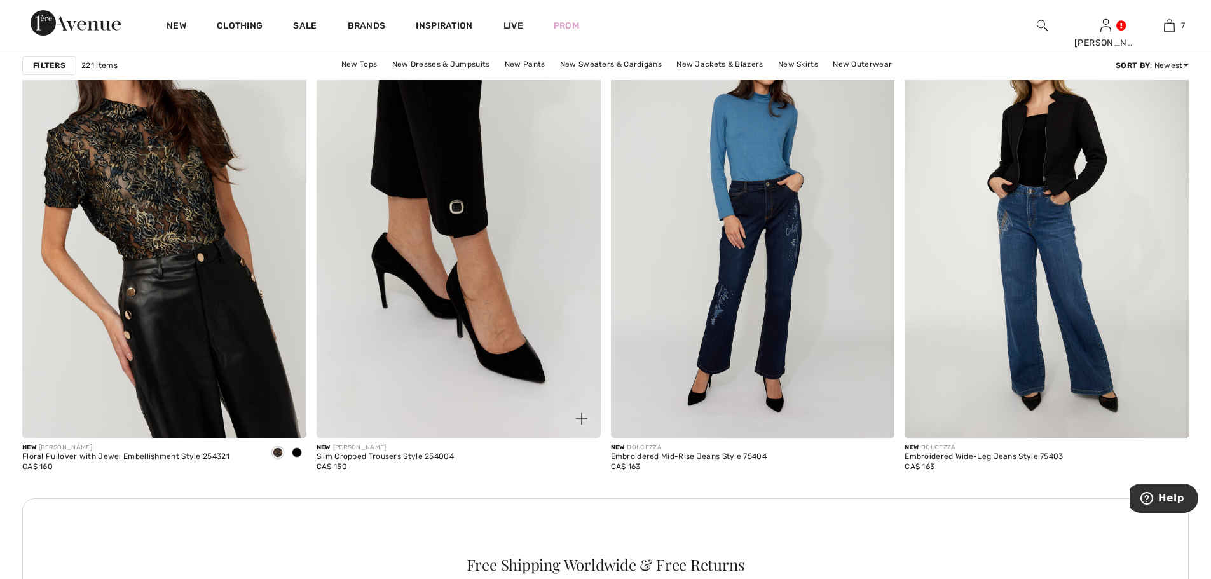
scroll to position [1335, 0]
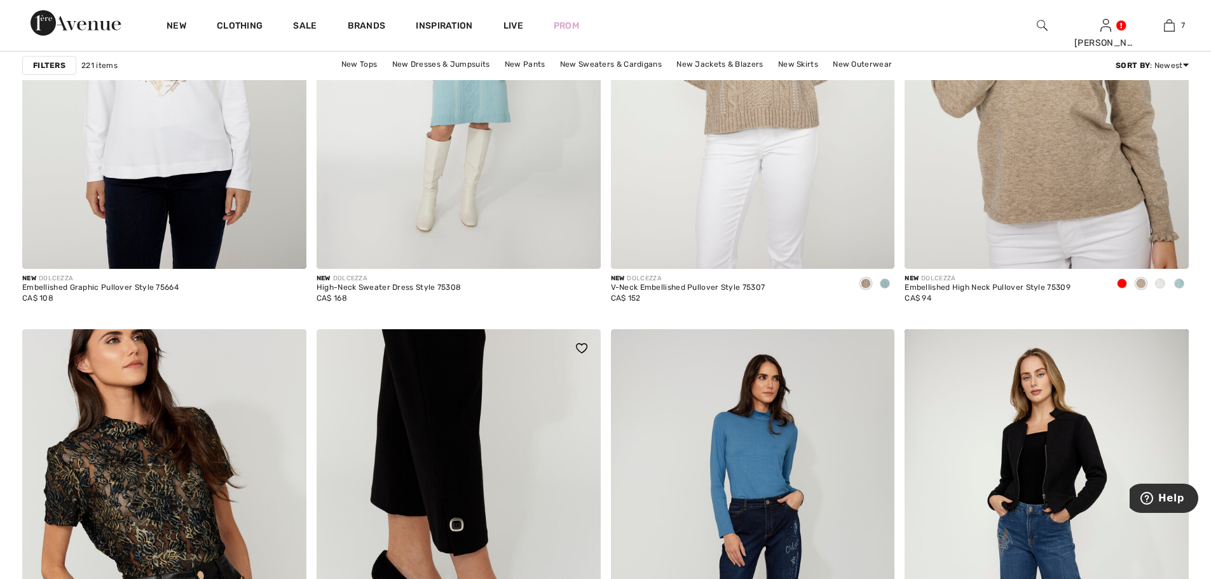
click at [510, 411] on img at bounding box center [459, 542] width 284 height 426
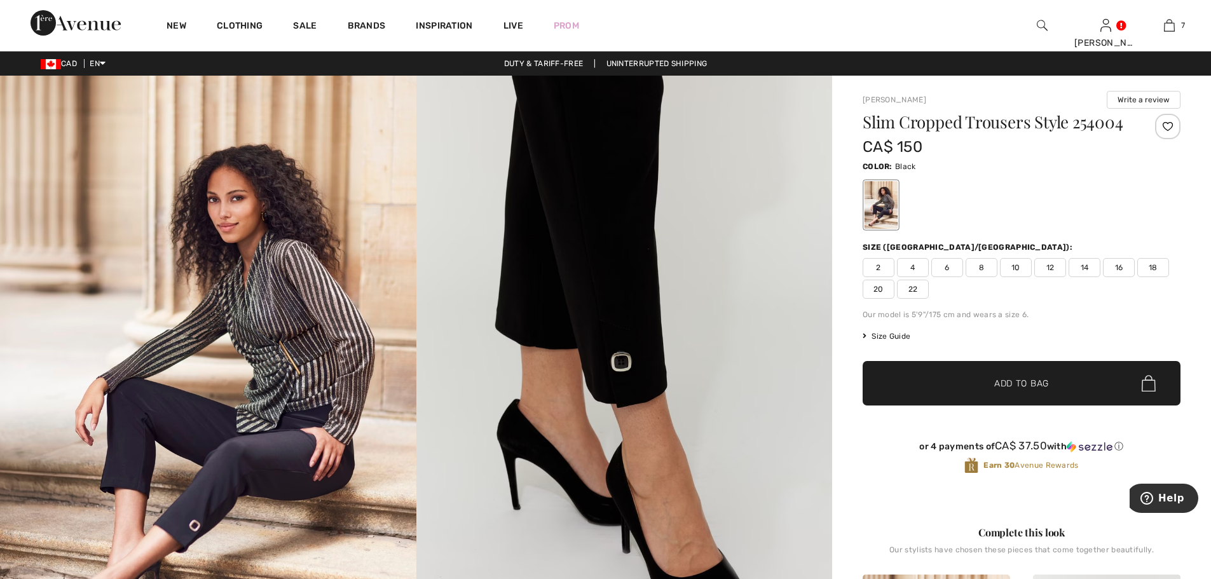
click at [1084, 264] on span "14" at bounding box center [1085, 267] width 32 height 19
click at [1001, 380] on span "Add to Bag" at bounding box center [1021, 383] width 55 height 13
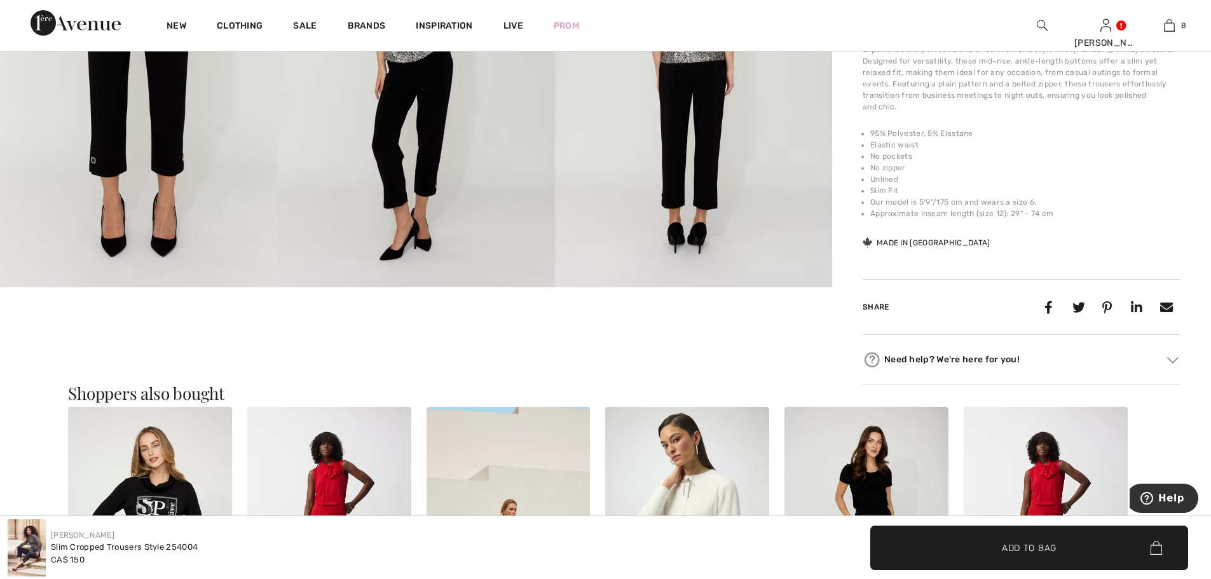
scroll to position [636, 0]
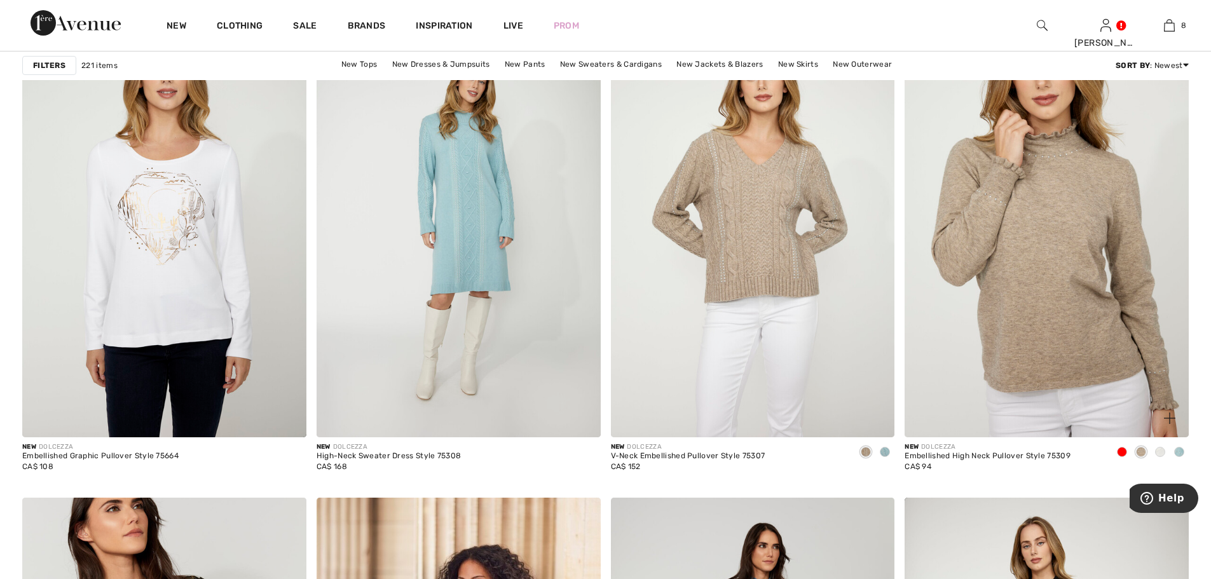
scroll to position [1144, 0]
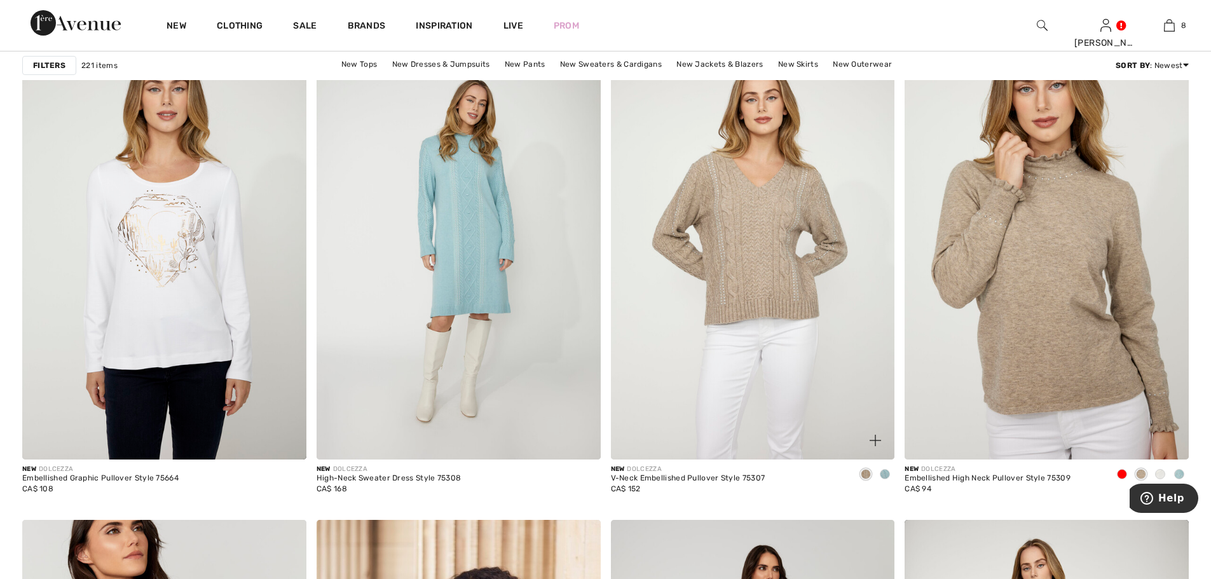
click at [887, 474] on span at bounding box center [885, 474] width 10 height 10
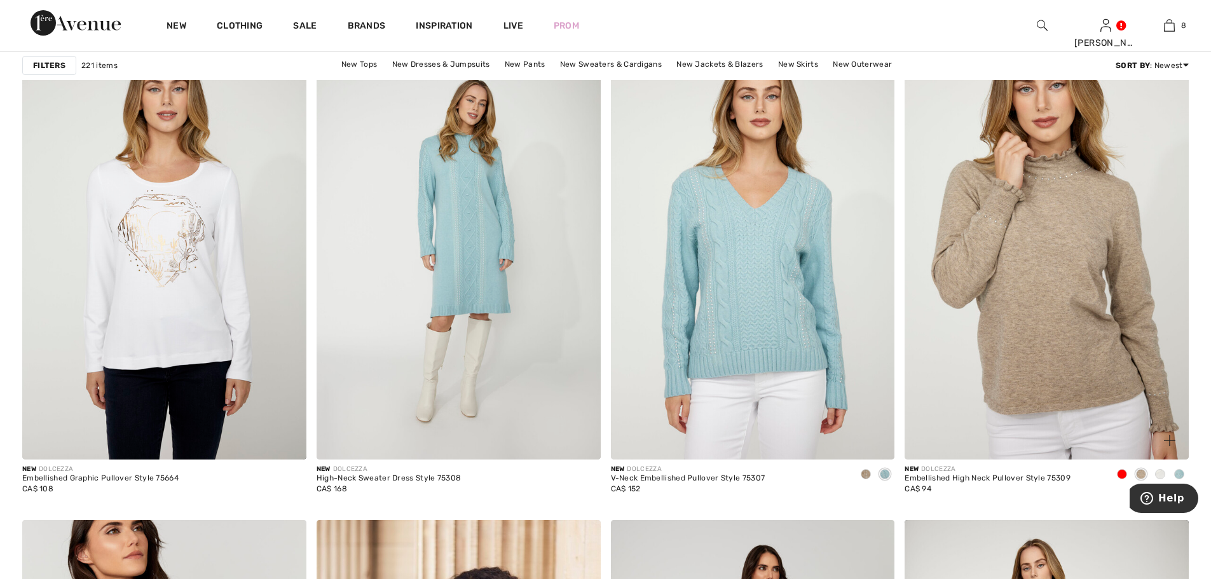
click at [1124, 473] on span at bounding box center [1122, 474] width 10 height 10
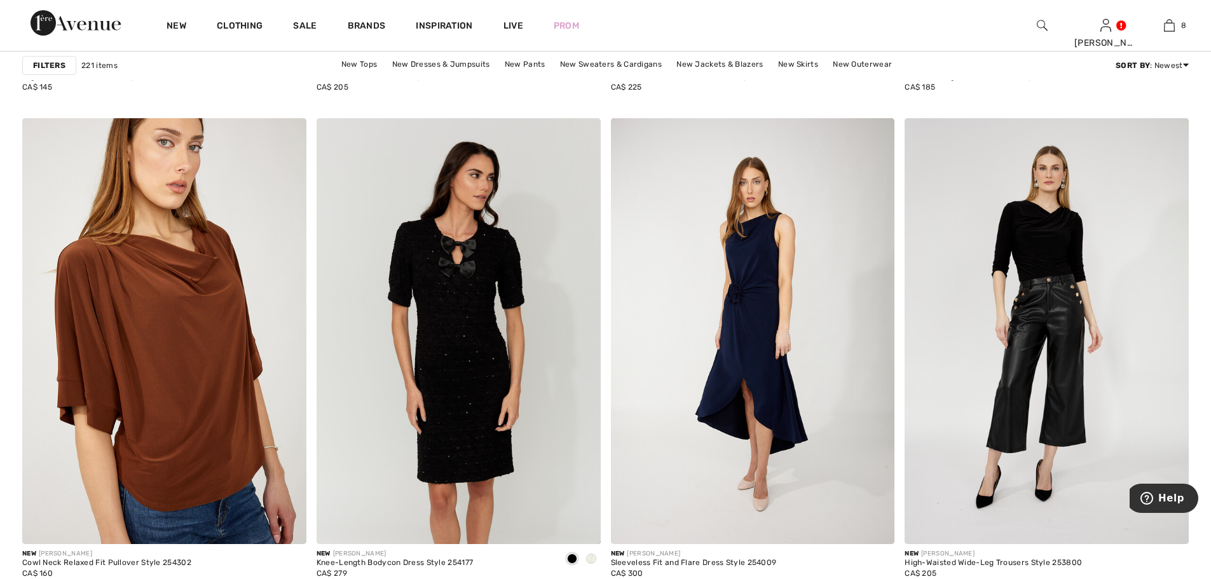
scroll to position [5340, 0]
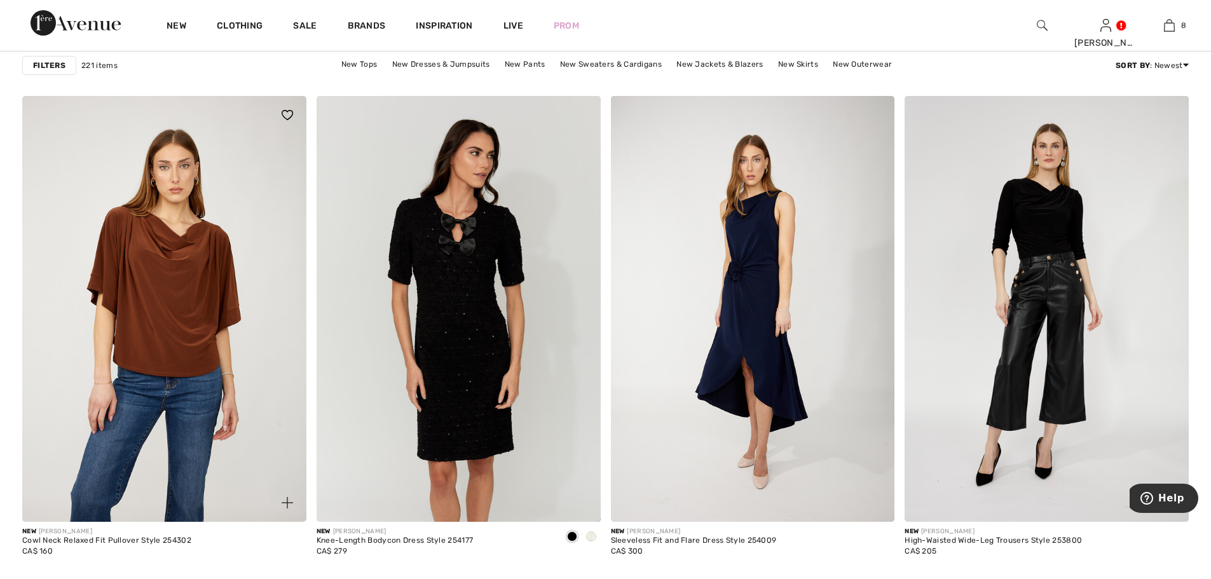
click at [190, 271] on img at bounding box center [164, 309] width 284 height 426
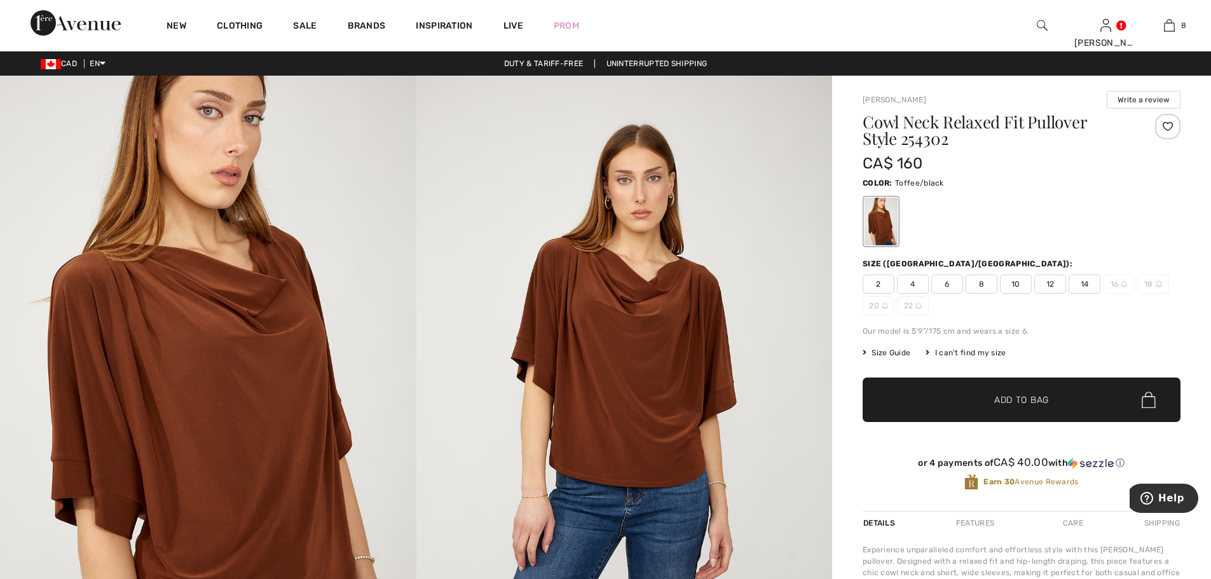
click at [1084, 282] on span "14" at bounding box center [1085, 284] width 32 height 19
click at [997, 398] on span "Add to Bag" at bounding box center [1021, 399] width 55 height 13
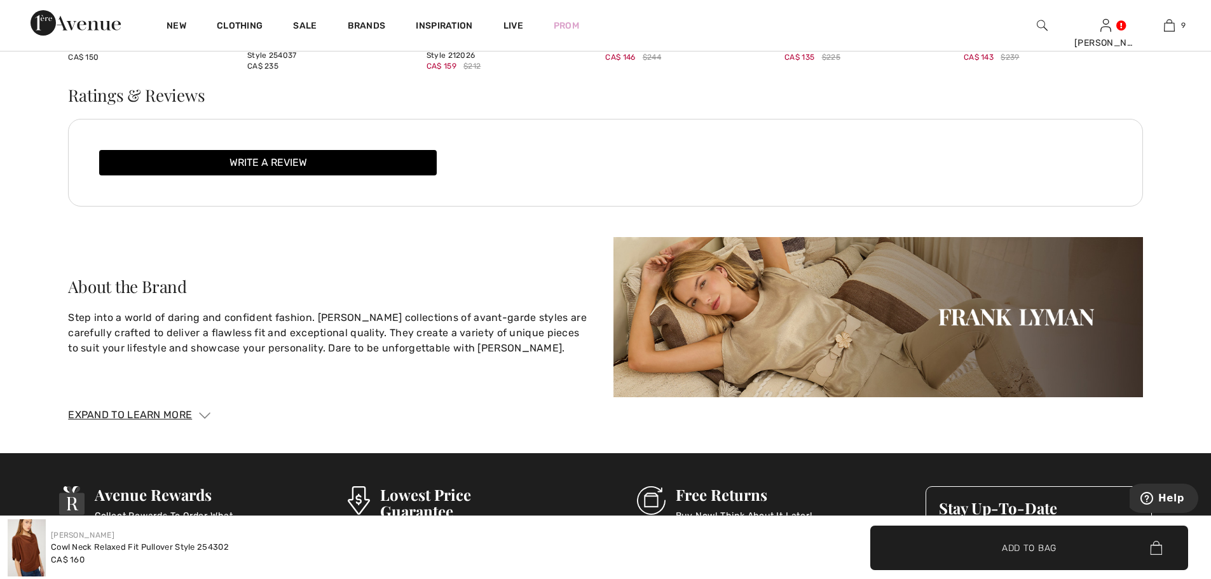
scroll to position [2034, 0]
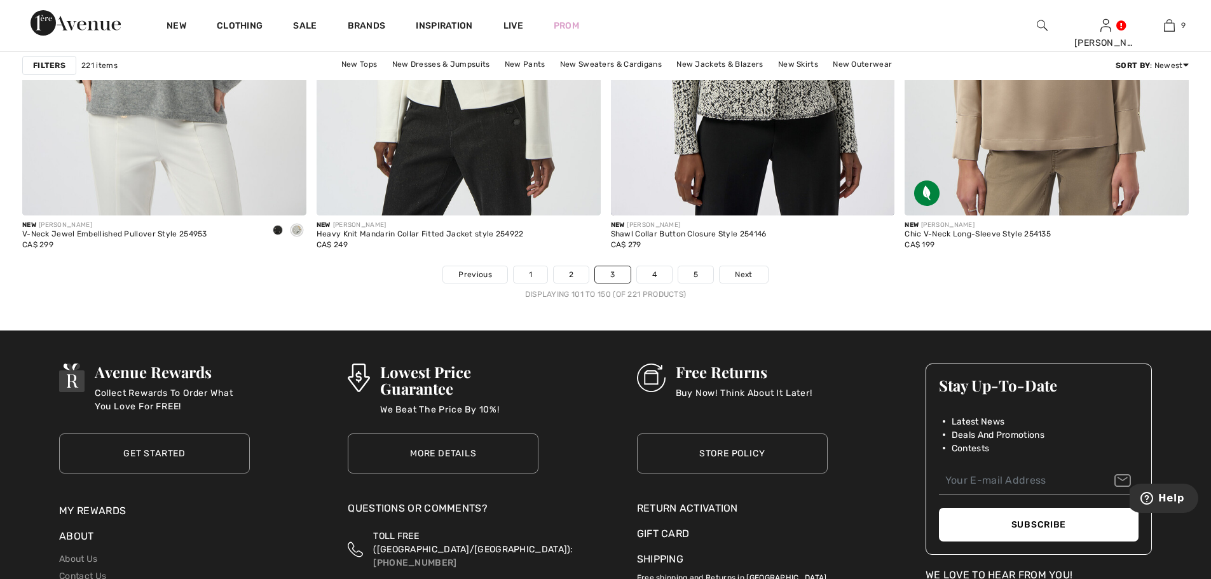
scroll to position [7311, 0]
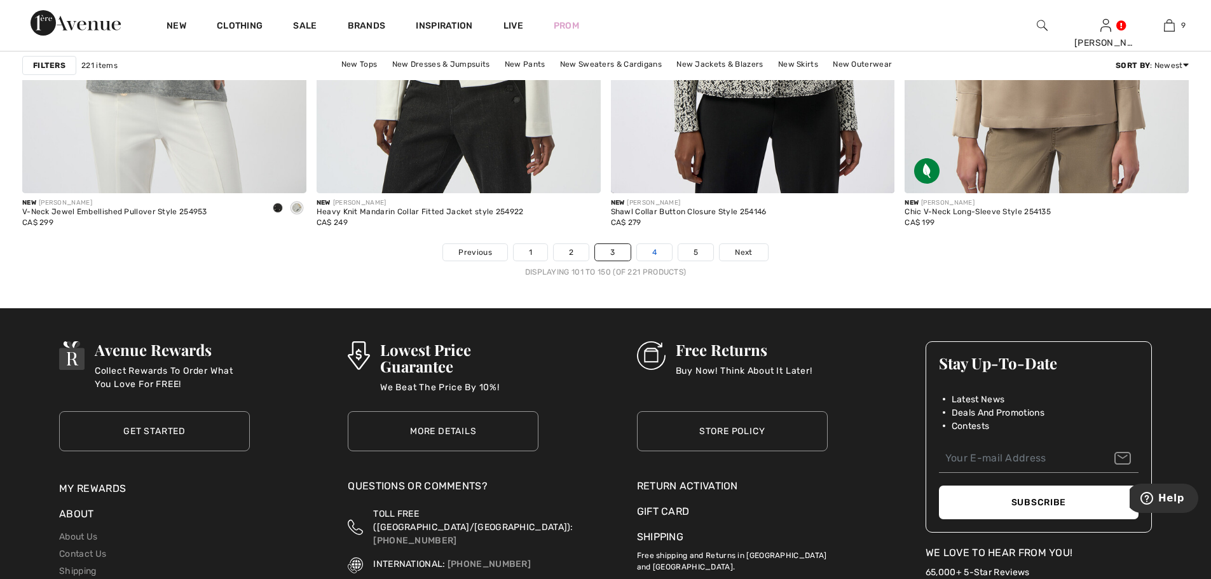
click at [656, 248] on link "4" at bounding box center [654, 252] width 35 height 17
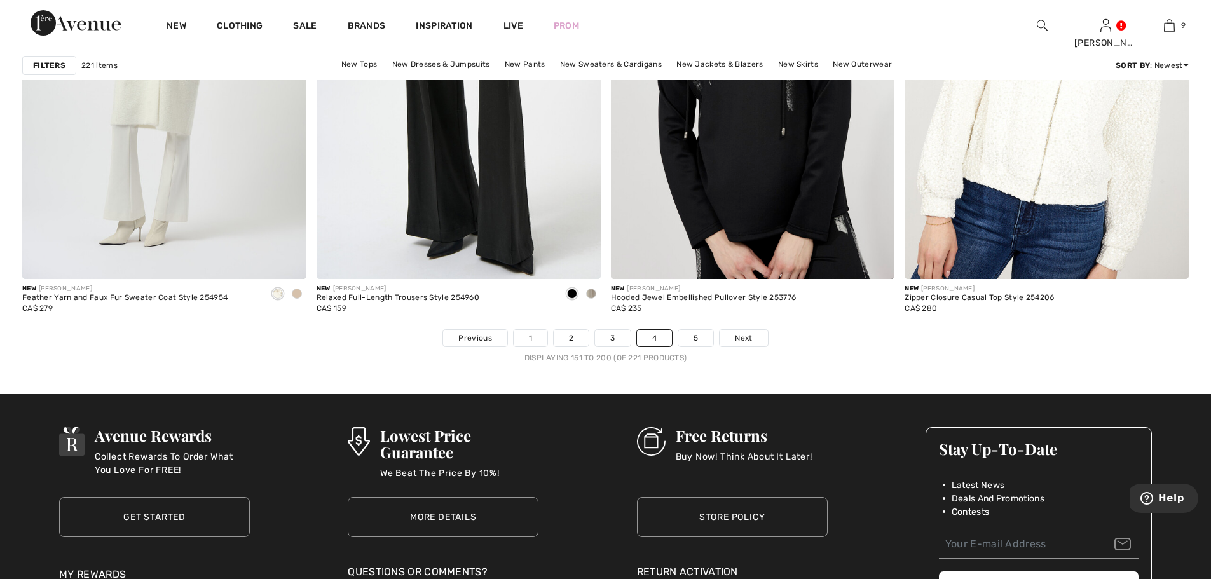
scroll to position [7247, 0]
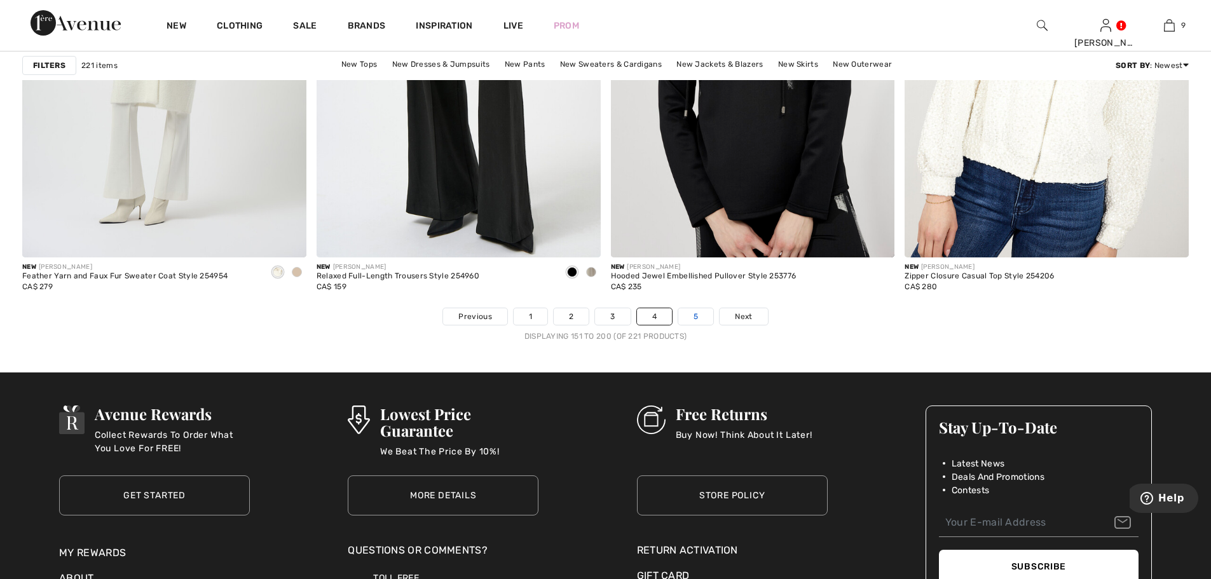
click at [698, 315] on link "5" at bounding box center [695, 316] width 35 height 17
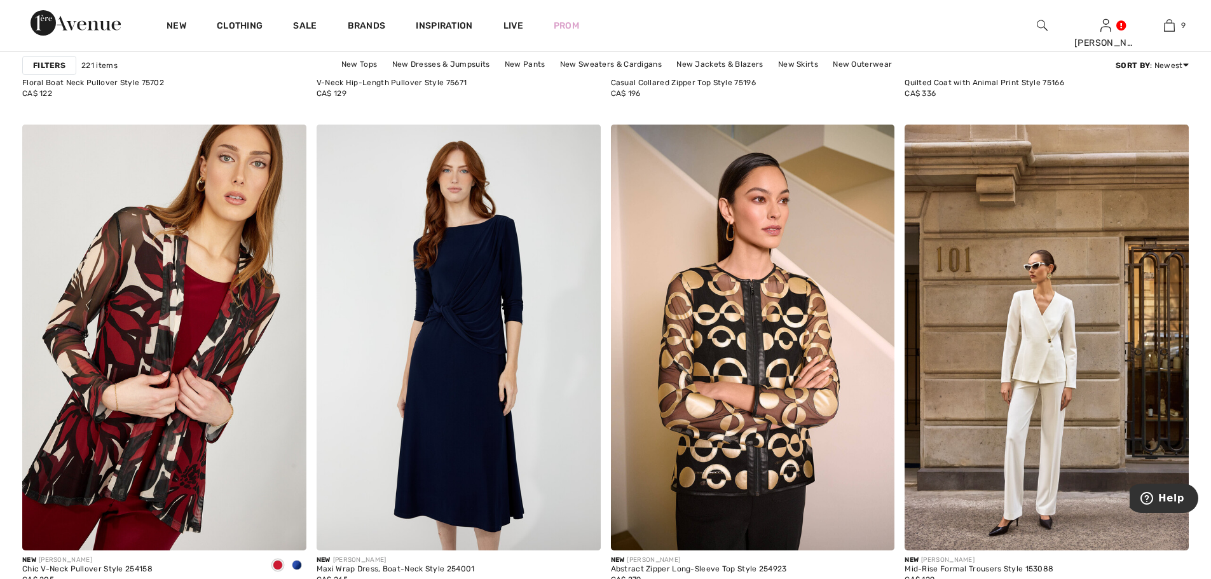
scroll to position [2543, 0]
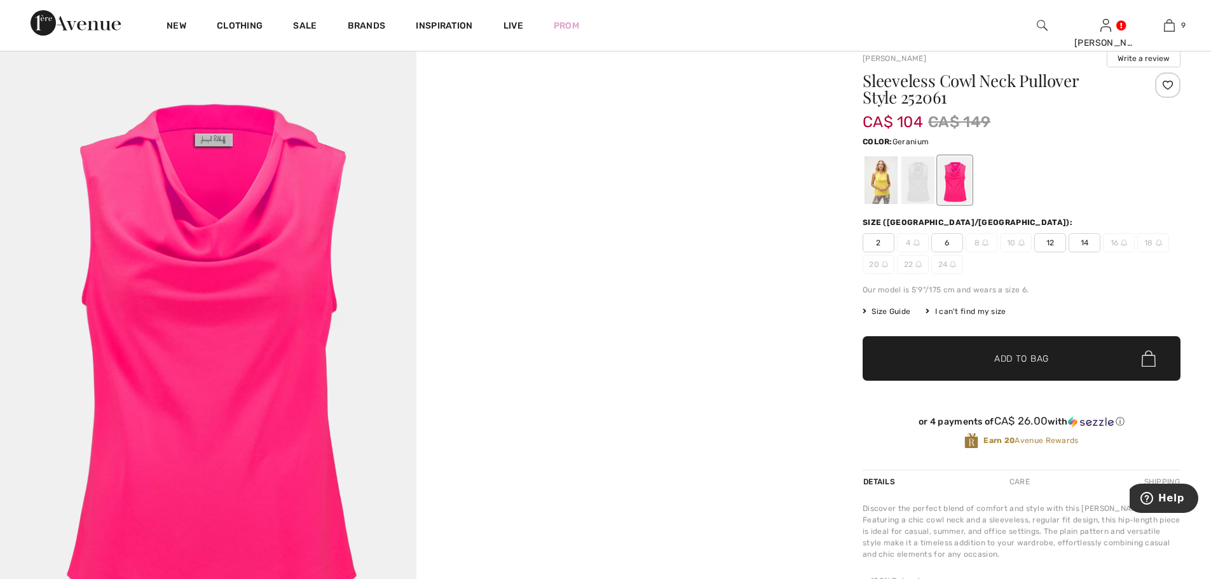
scroll to position [64, 0]
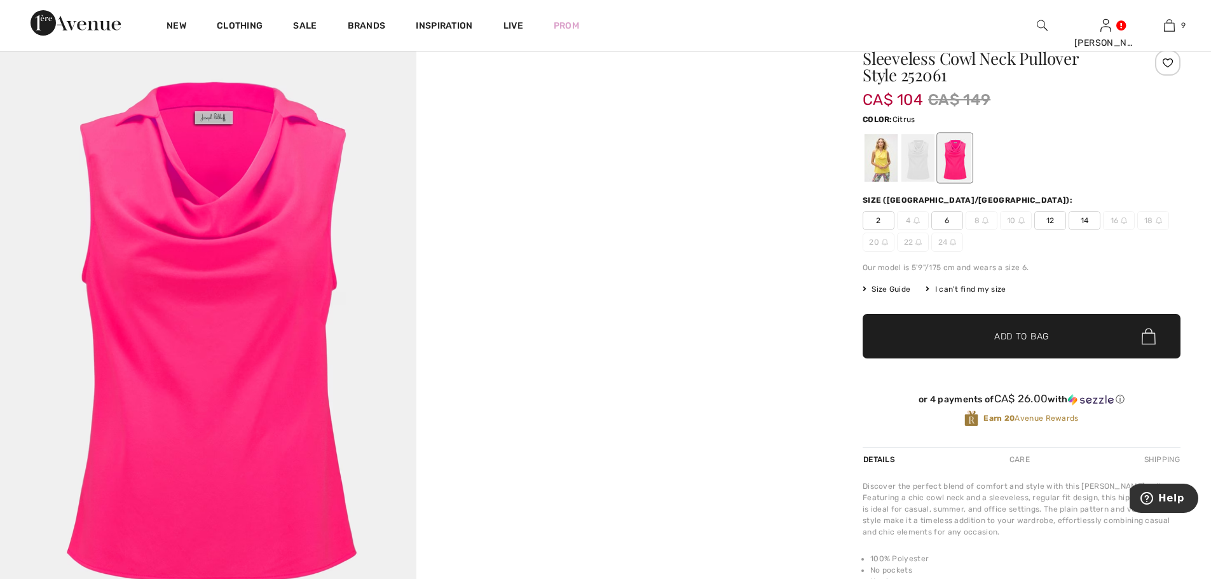
click at [877, 156] on div at bounding box center [881, 158] width 33 height 48
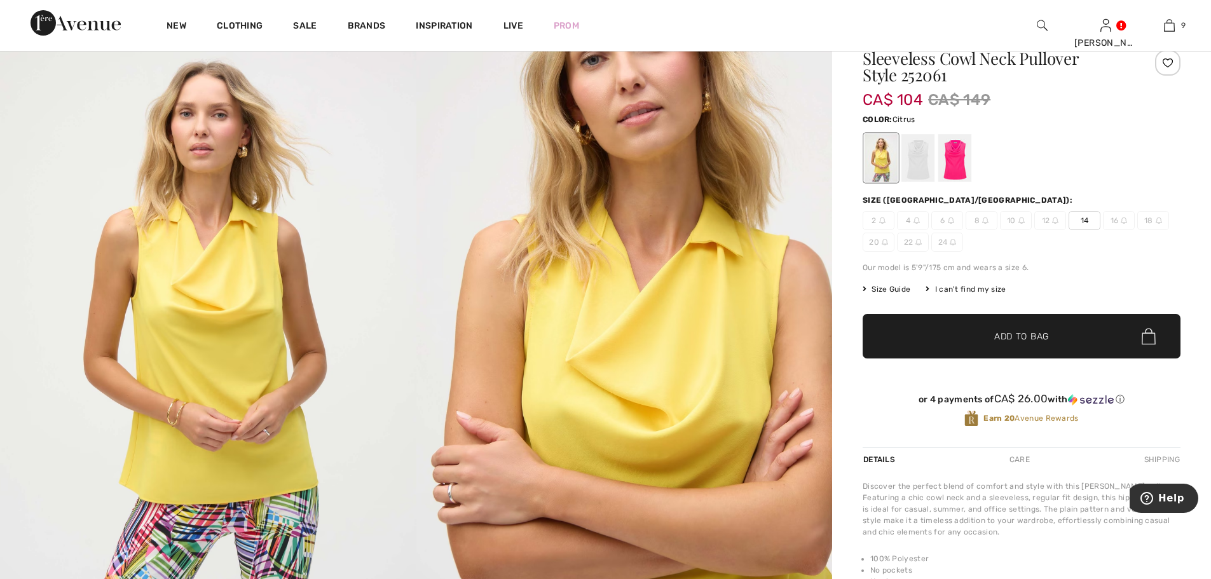
scroll to position [0, 0]
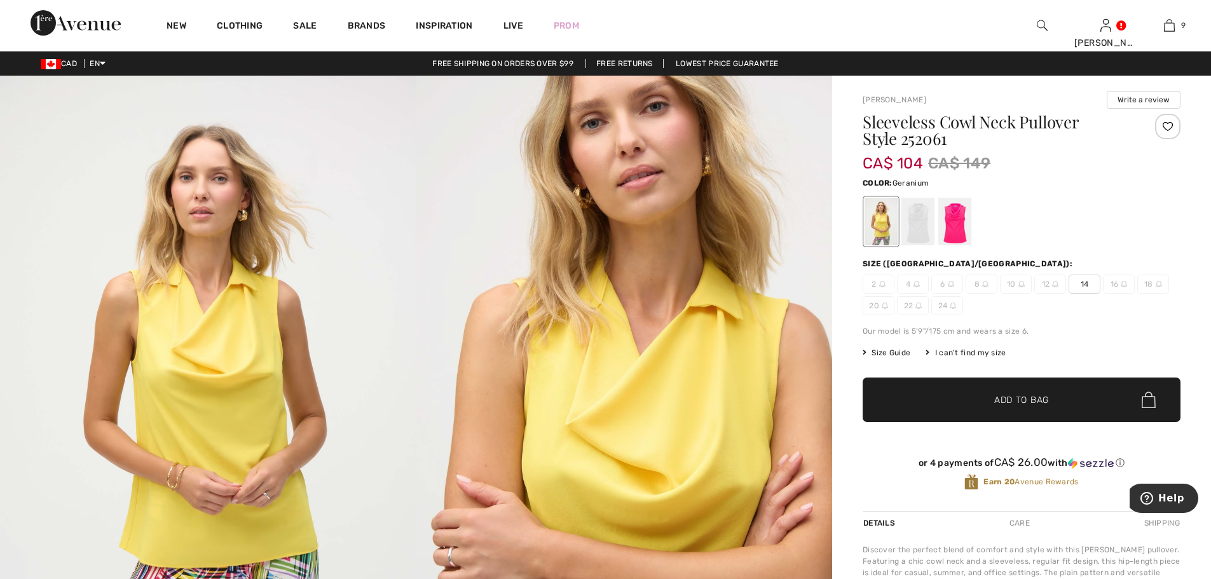
click at [955, 219] on div at bounding box center [954, 222] width 33 height 48
